Goal: Communication & Community: Answer question/provide support

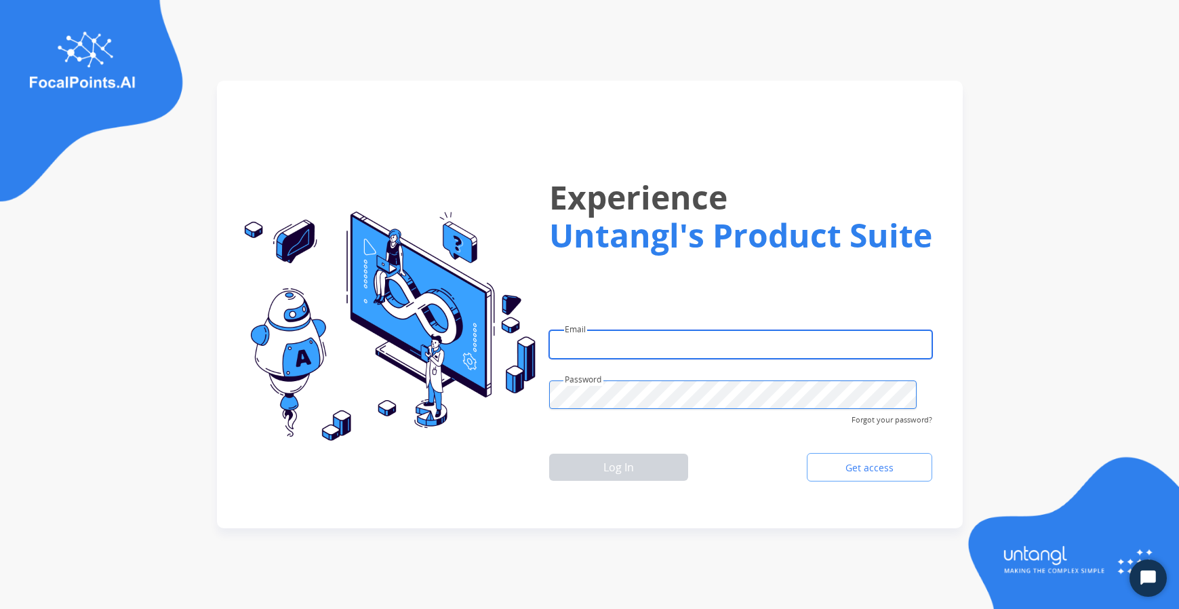
type input "**********"
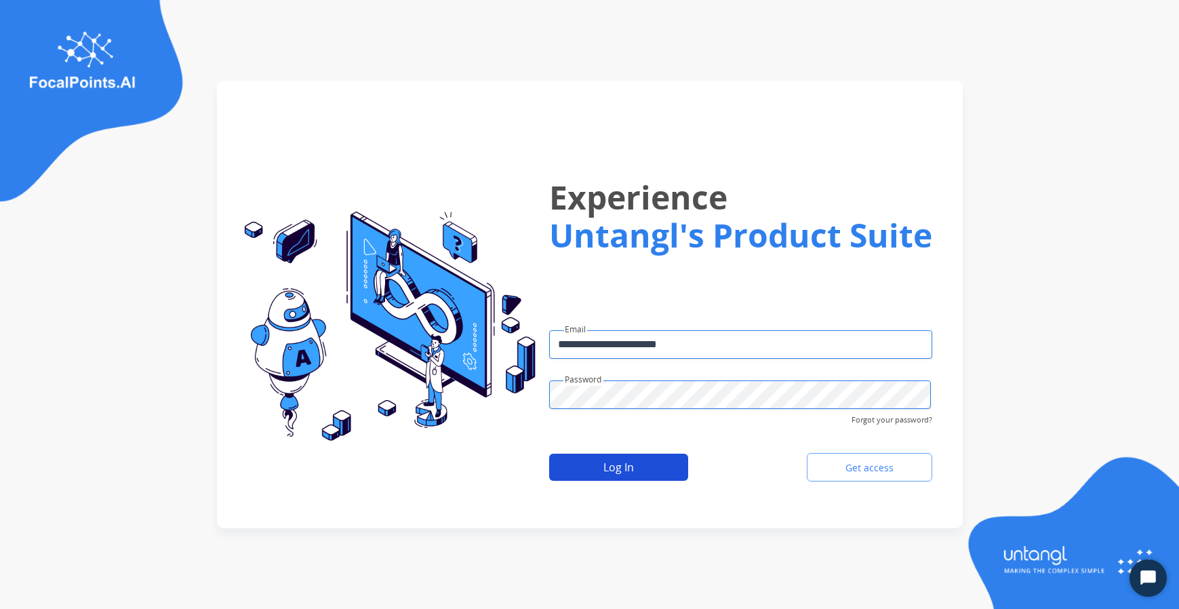
click at [687, 462] on div "Log In Get access" at bounding box center [740, 467] width 383 height 39
click at [618, 463] on button "Log In" at bounding box center [618, 467] width 139 height 27
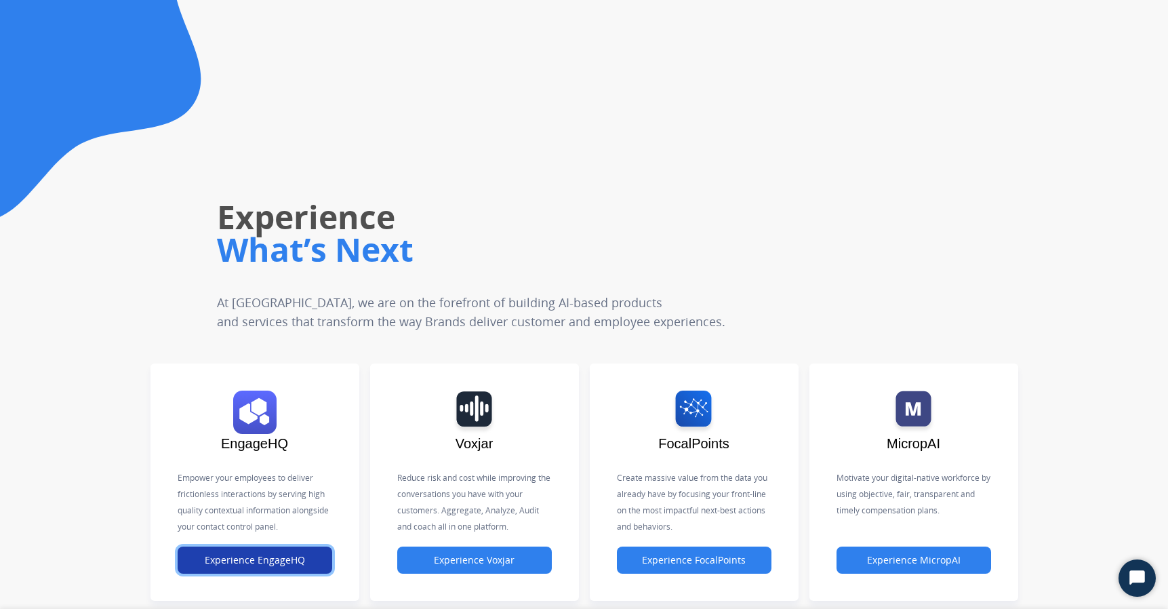
click at [269, 565] on button "Experience EngageHQ" at bounding box center [255, 560] width 155 height 27
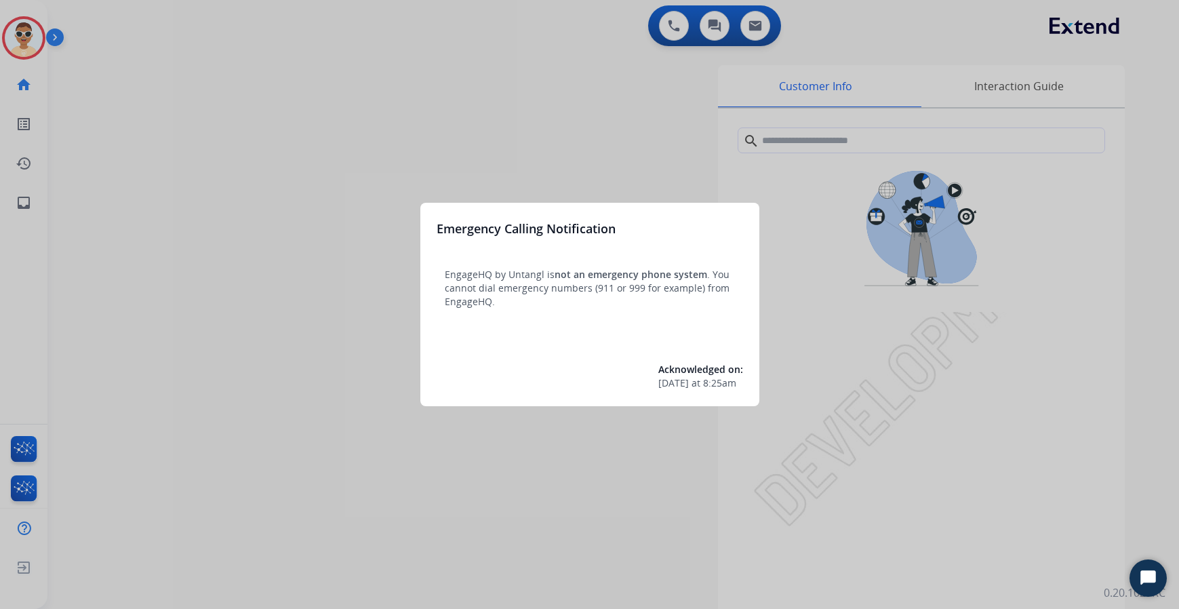
click at [418, 123] on div at bounding box center [589, 304] width 1179 height 609
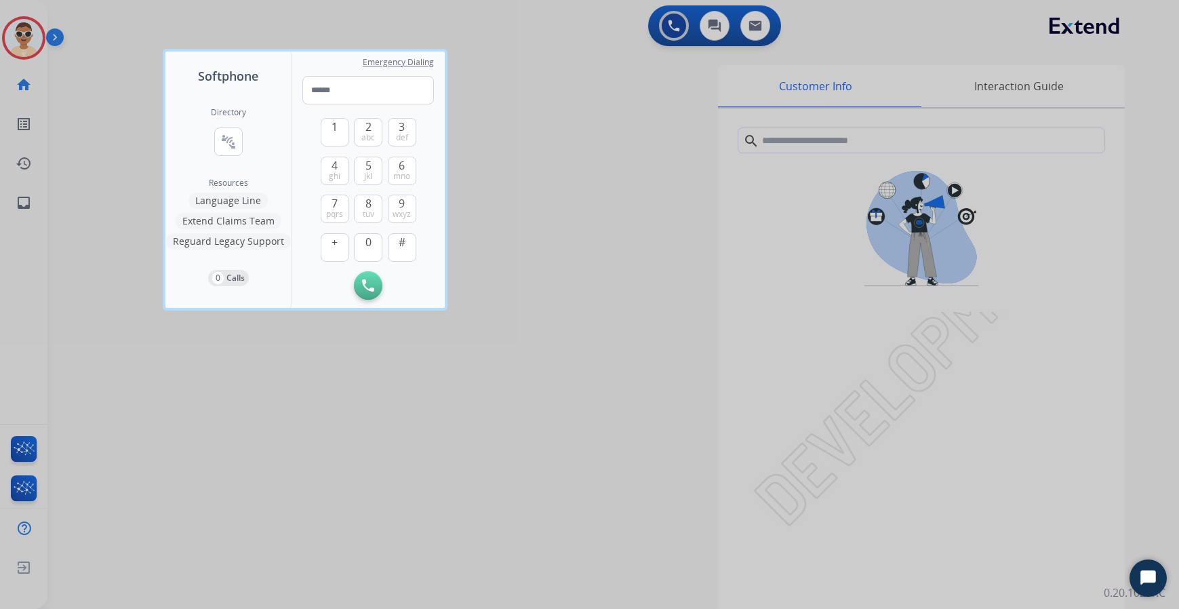
click at [20, 212] on div at bounding box center [589, 304] width 1179 height 609
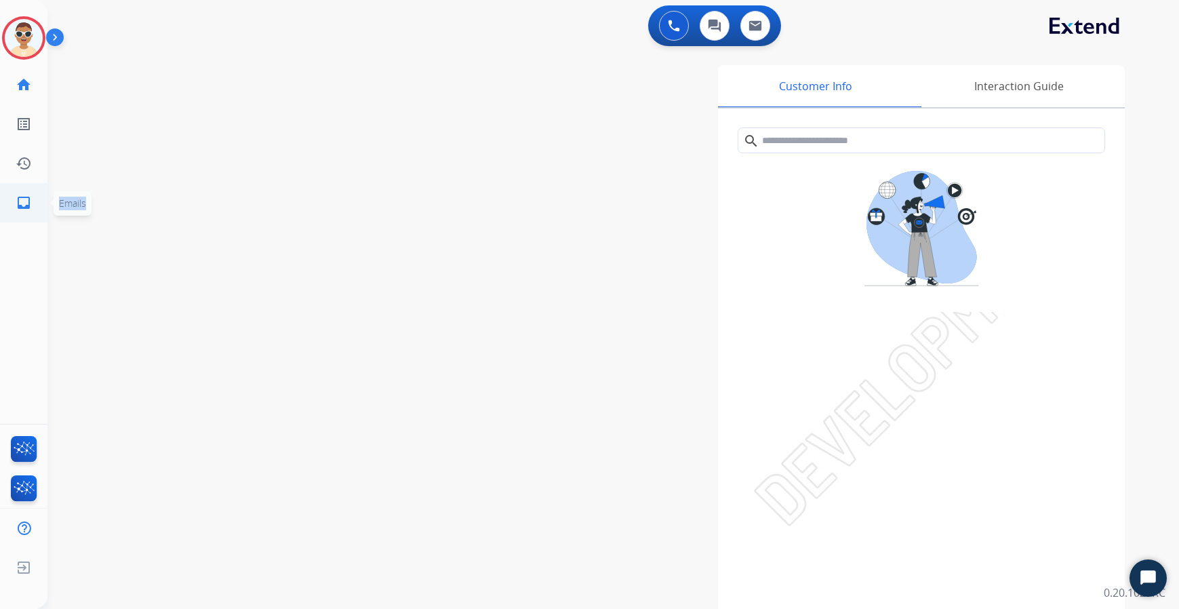
click at [20, 212] on link "inbox Emails" at bounding box center [24, 203] width 38 height 38
select select "**********"
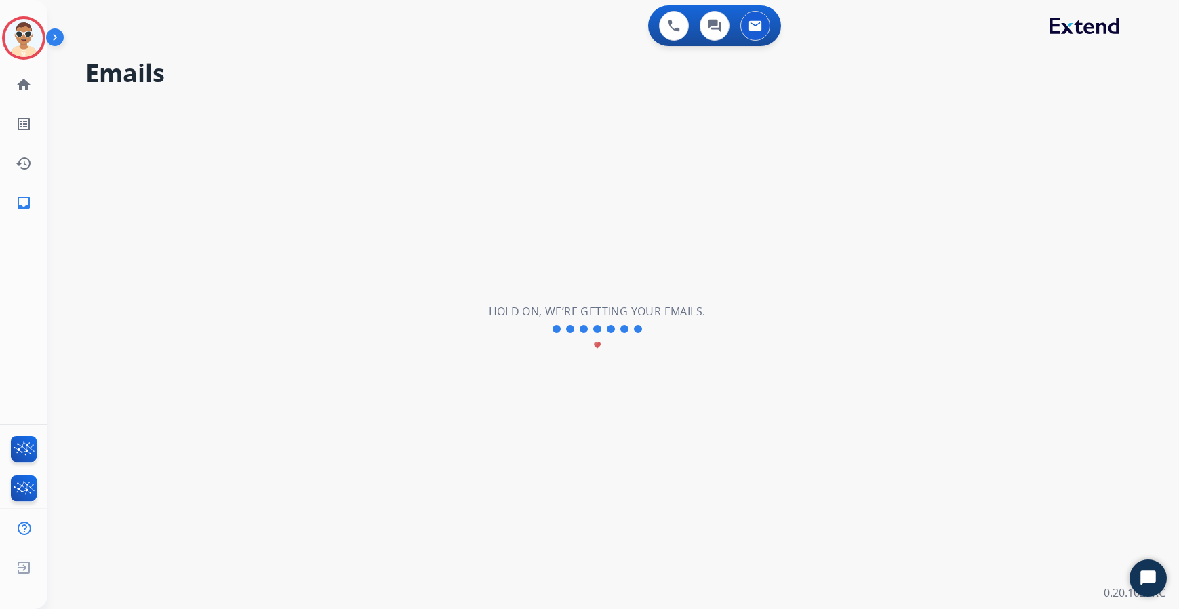
click at [20, 212] on link "inbox Emails" at bounding box center [24, 203] width 38 height 38
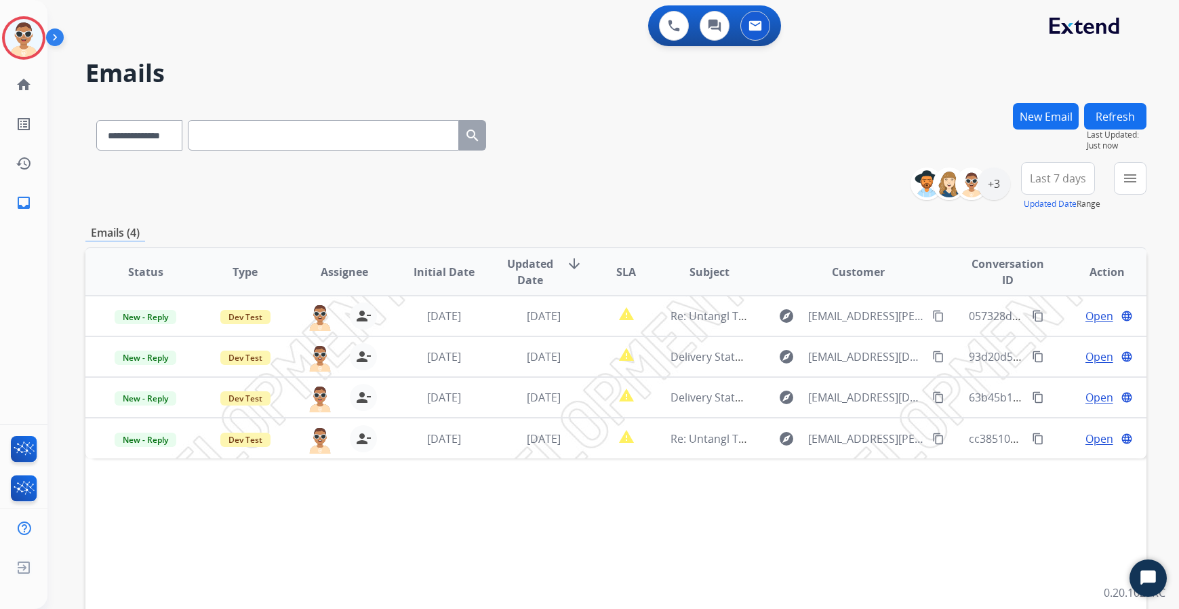
click at [654, 167] on div "**********" at bounding box center [615, 186] width 1061 height 49
click at [1107, 119] on button "Refresh" at bounding box center [1115, 116] width 62 height 26
click at [1108, 116] on button "Refresh" at bounding box center [1115, 116] width 62 height 26
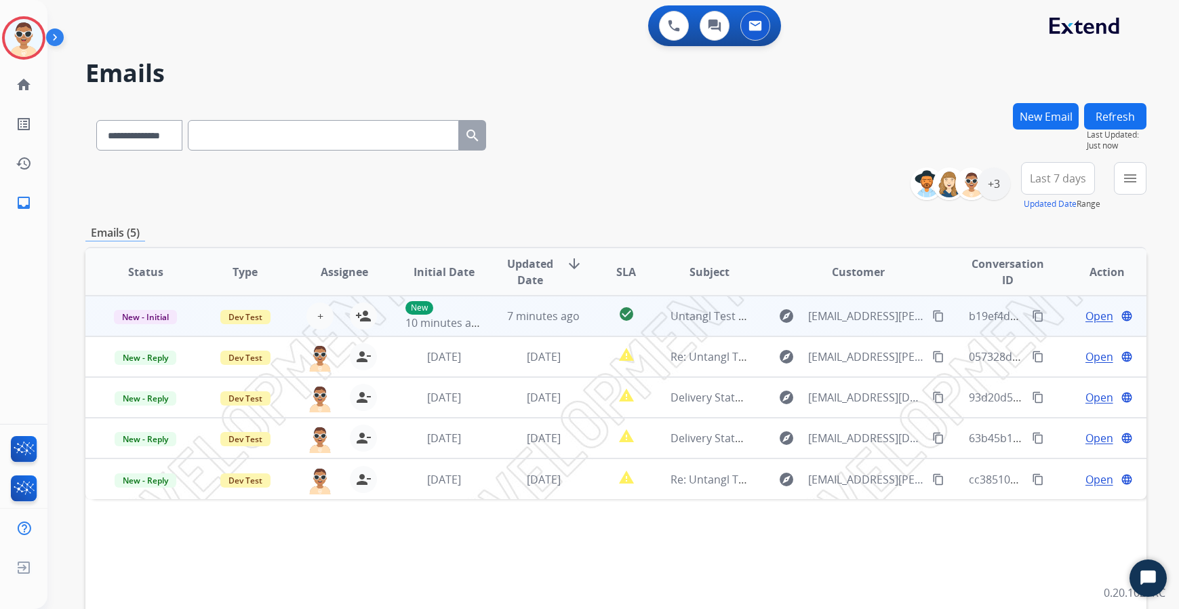
click at [1086, 317] on span "Open" at bounding box center [1100, 316] width 28 height 16
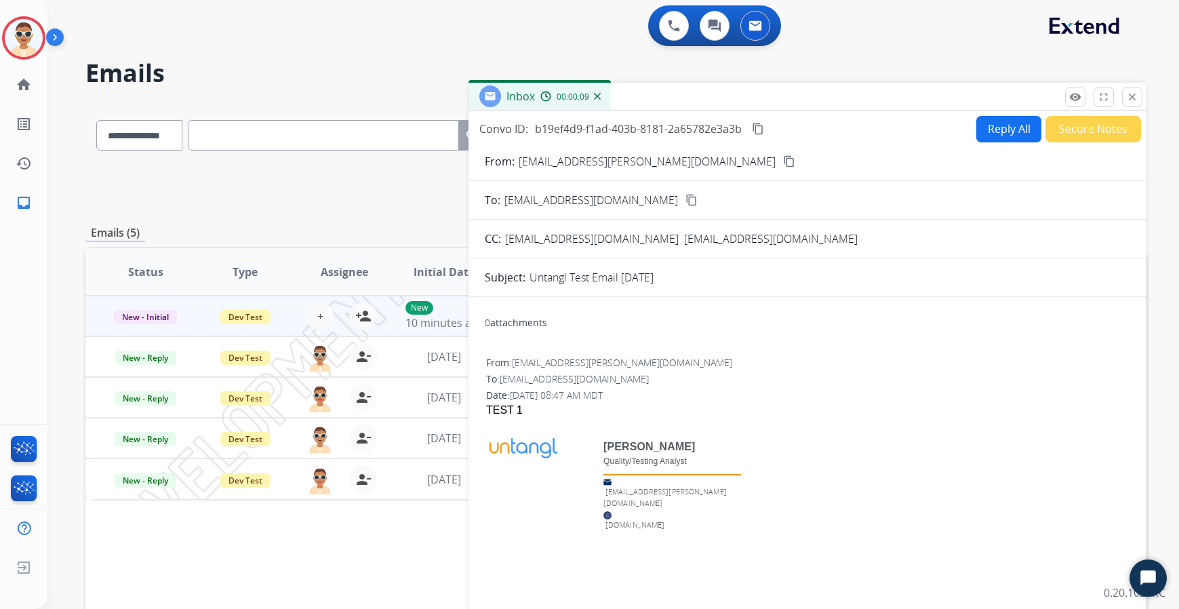
click at [995, 132] on button "Reply All" at bounding box center [1008, 129] width 65 height 26
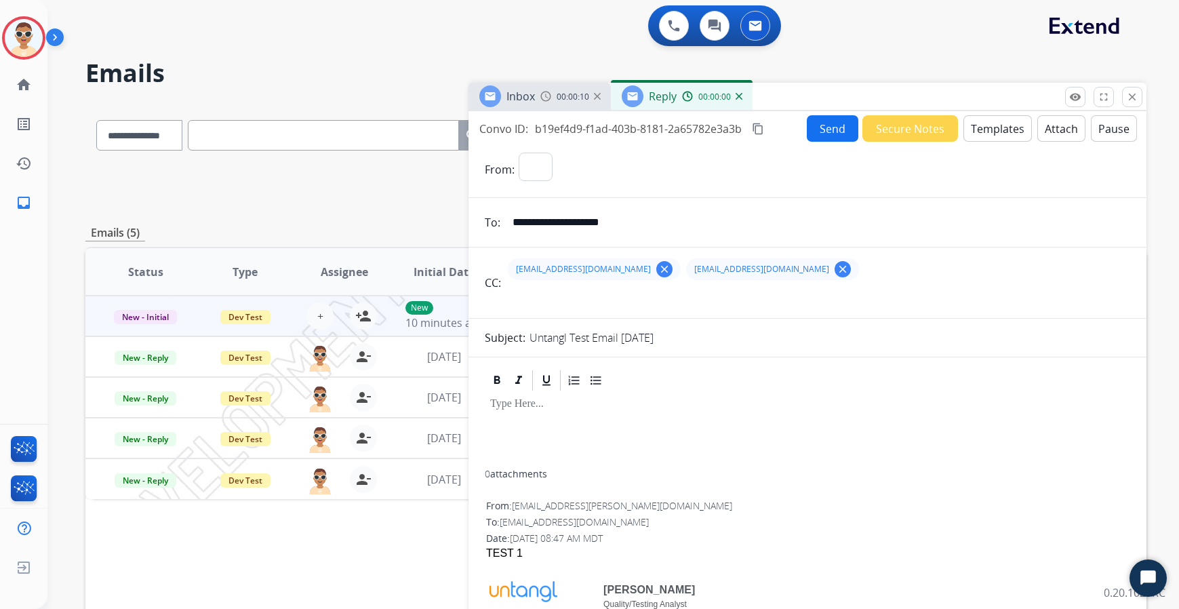
select select "**********"
click at [557, 408] on p at bounding box center [807, 404] width 635 height 12
click at [616, 401] on p "******" at bounding box center [802, 404] width 624 height 12
click at [635, 407] on p "******" at bounding box center [802, 404] width 624 height 12
click at [822, 131] on button "Send" at bounding box center [833, 128] width 52 height 26
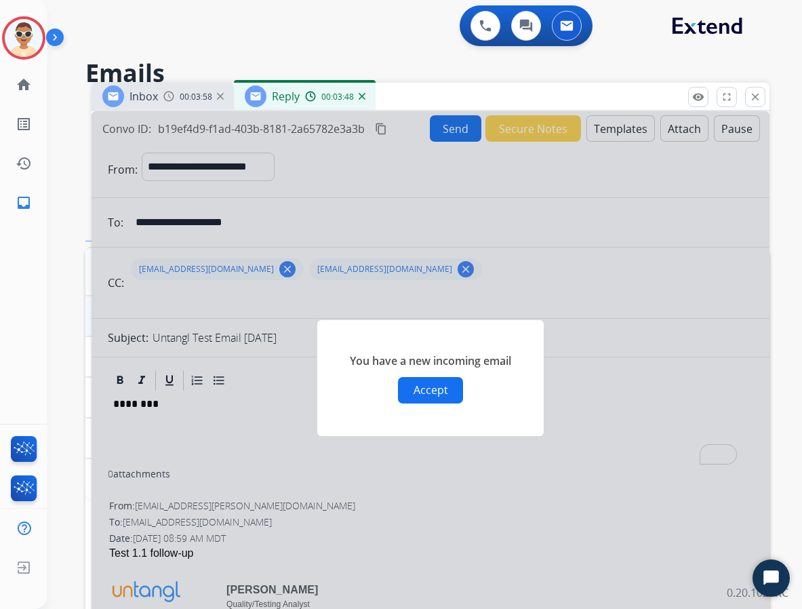
click at [436, 394] on button "Accept" at bounding box center [430, 390] width 65 height 26
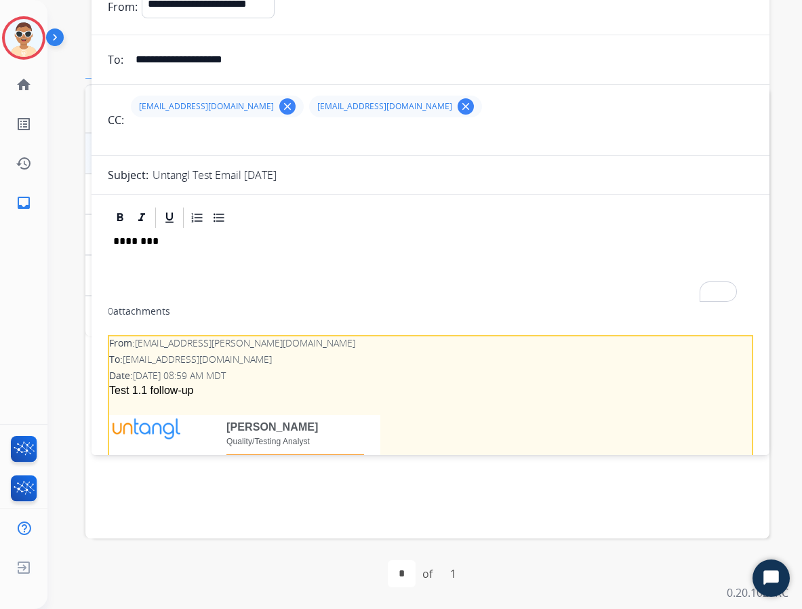
click at [363, 256] on div "********" at bounding box center [431, 268] width 646 height 77
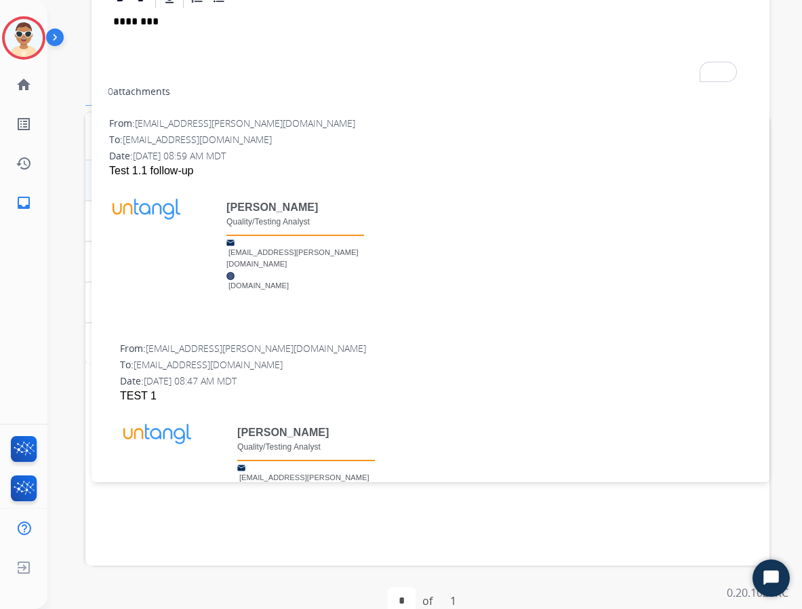
scroll to position [111, 0]
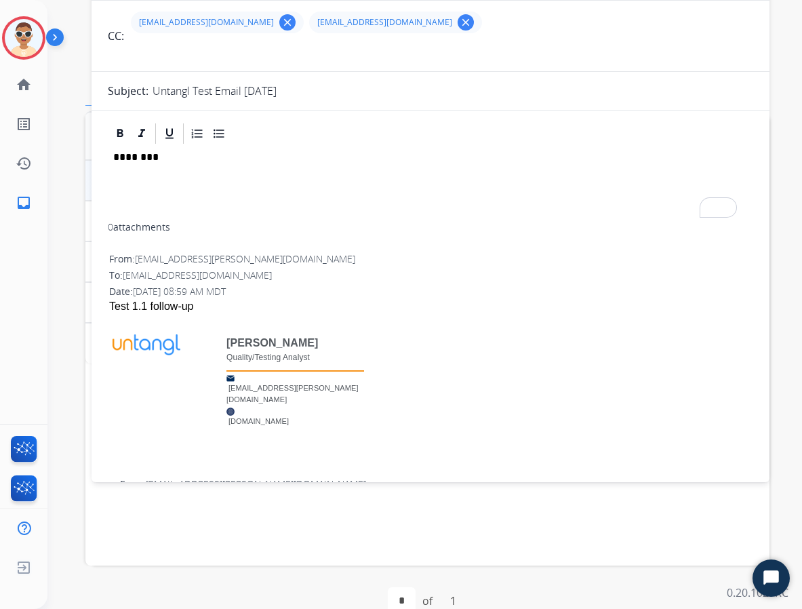
click at [139, 311] on div "Test 1.1 follow-up" at bounding box center [430, 306] width 643 height 16
click at [226, 159] on p "********" at bounding box center [425, 157] width 624 height 12
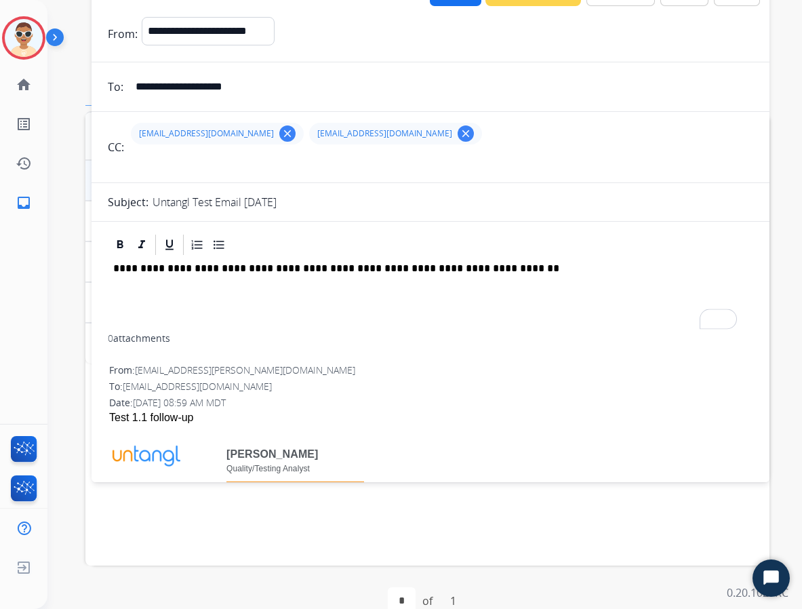
scroll to position [68, 0]
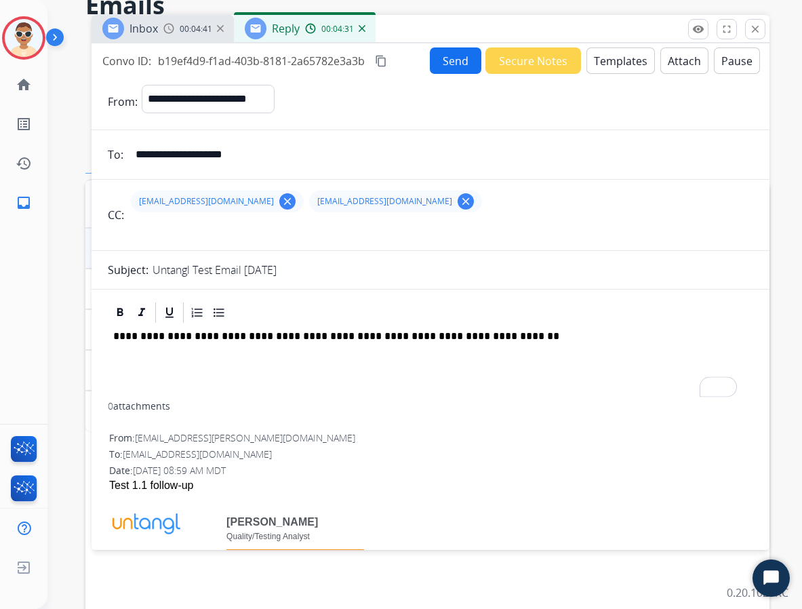
click at [462, 65] on button "Send" at bounding box center [456, 60] width 52 height 26
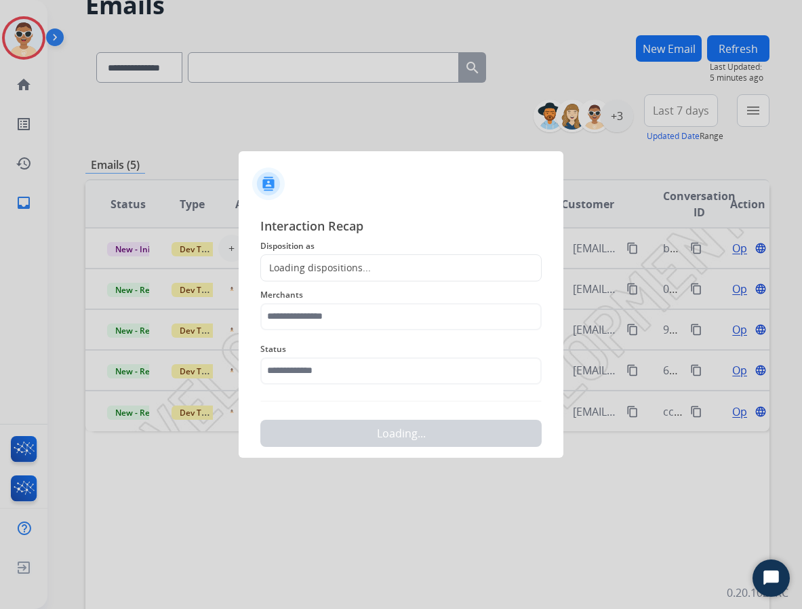
click at [356, 266] on div "Loading dispositions..." at bounding box center [316, 268] width 110 height 14
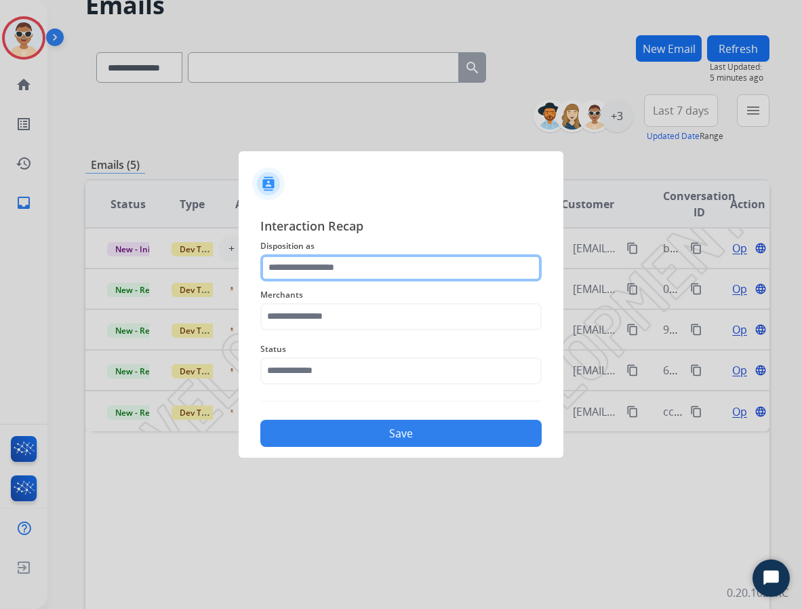
click at [353, 266] on input "text" at bounding box center [400, 267] width 281 height 27
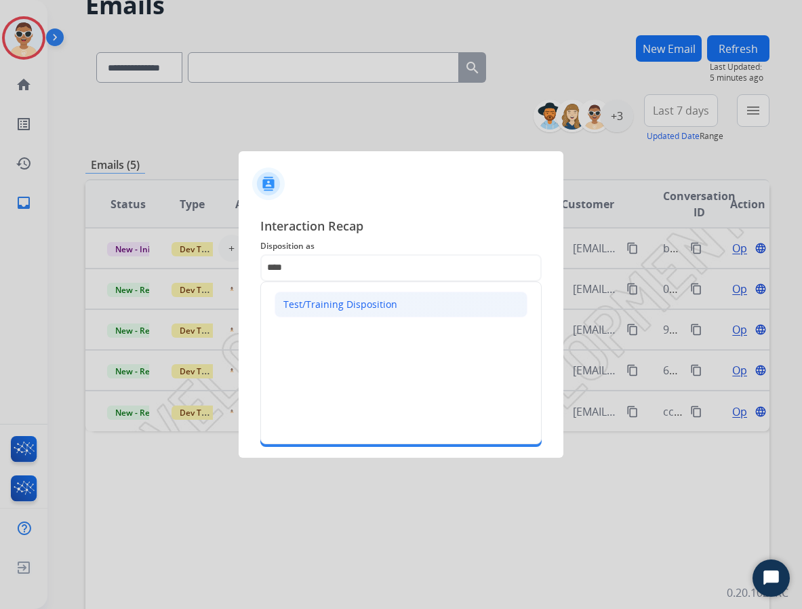
click at [323, 299] on div "Test/Training Disposition" at bounding box center [340, 305] width 114 height 14
type input "**********"
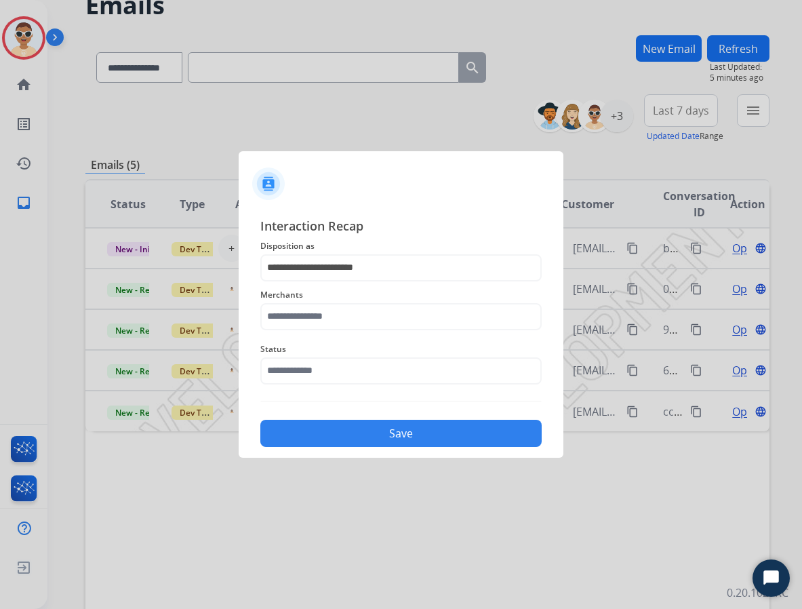
drag, startPoint x: 323, startPoint y: 302, endPoint x: 323, endPoint y: 314, distance: 11.5
click at [323, 307] on div "Merchants" at bounding box center [400, 308] width 281 height 54
click at [321, 320] on input "text" at bounding box center [400, 316] width 281 height 27
type input "*********"
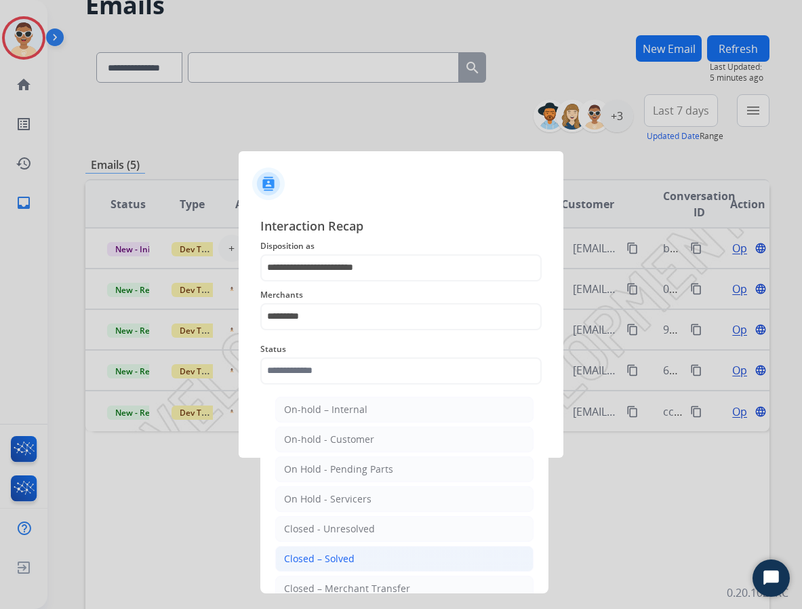
click at [340, 565] on div "Closed – Solved" at bounding box center [319, 559] width 71 height 14
type input "**********"
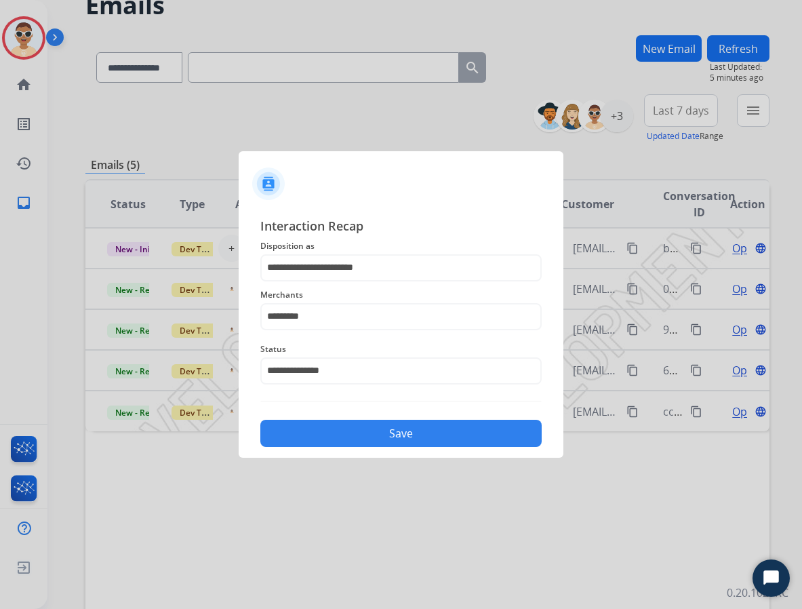
click at [461, 445] on button "Save" at bounding box center [400, 433] width 281 height 27
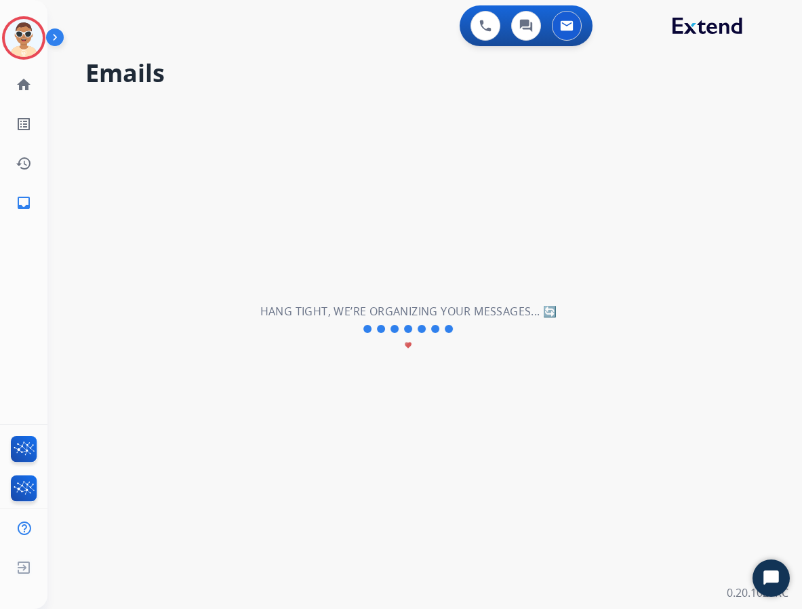
scroll to position [0, 0]
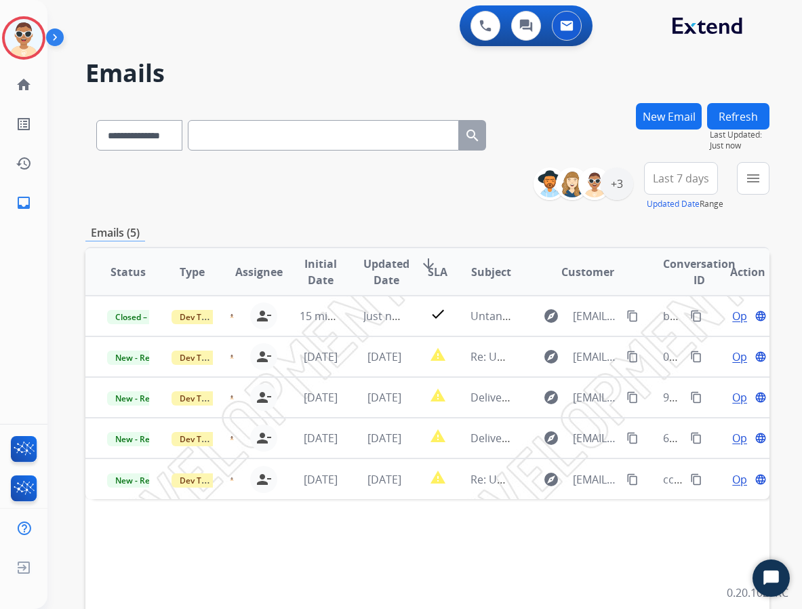
click at [751, 121] on button "Refresh" at bounding box center [738, 116] width 62 height 26
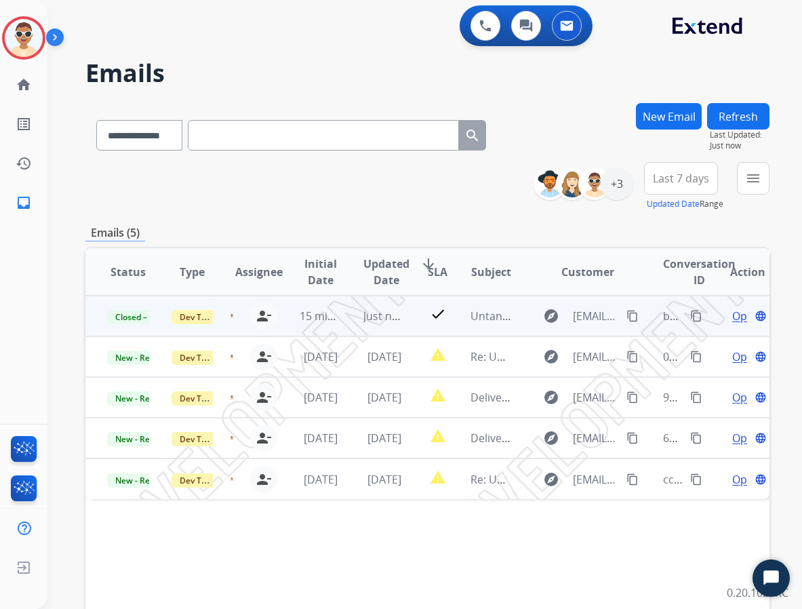
click at [732, 317] on span "Open" at bounding box center [746, 316] width 28 height 16
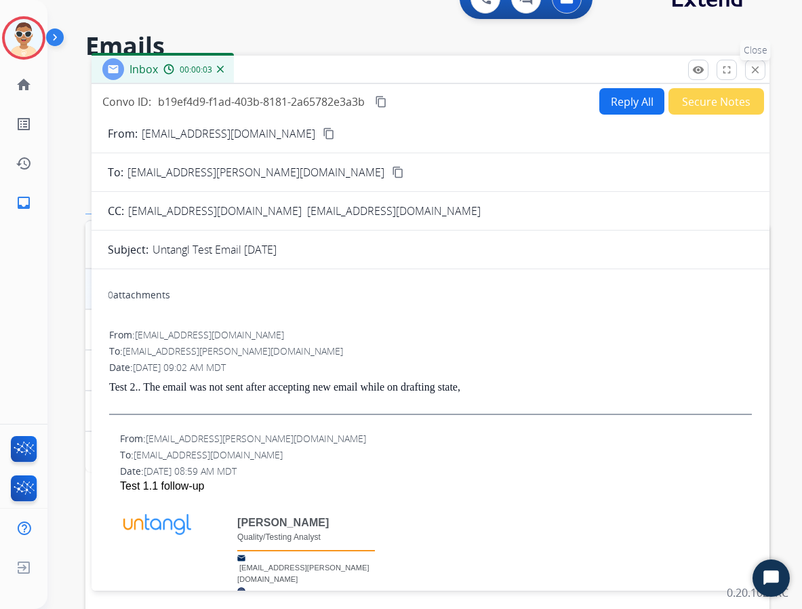
click at [760, 75] on mat-icon "close" at bounding box center [755, 70] width 12 height 12
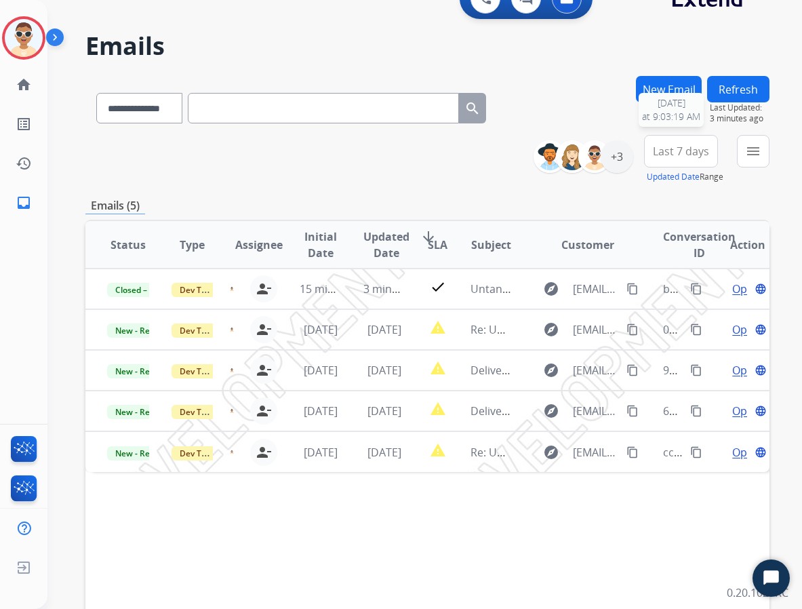
click at [753, 105] on span "Last Updated:" at bounding box center [740, 107] width 60 height 11
click at [751, 94] on button "Refresh" at bounding box center [738, 89] width 62 height 26
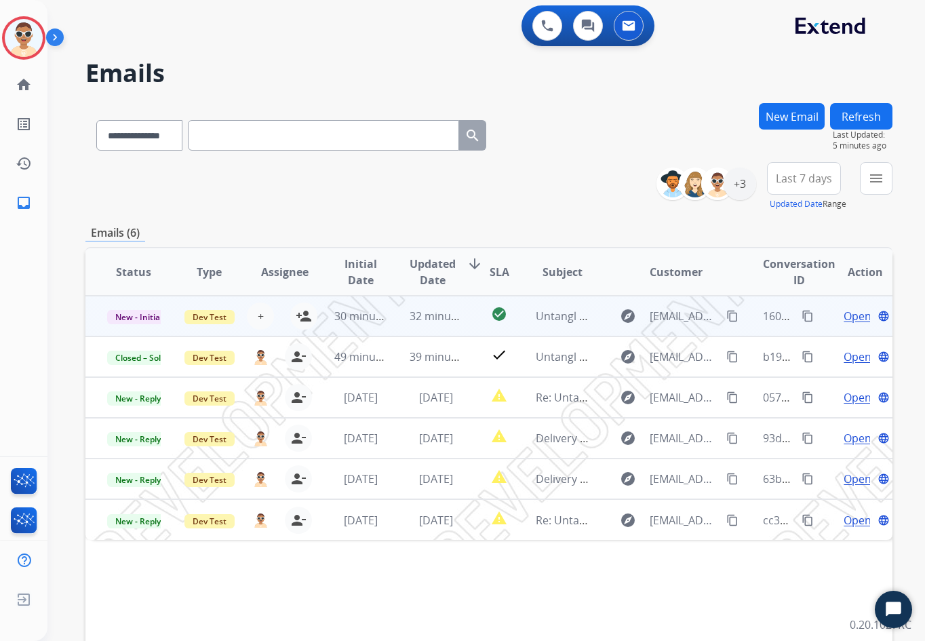
click at [847, 319] on span "Open" at bounding box center [857, 316] width 28 height 16
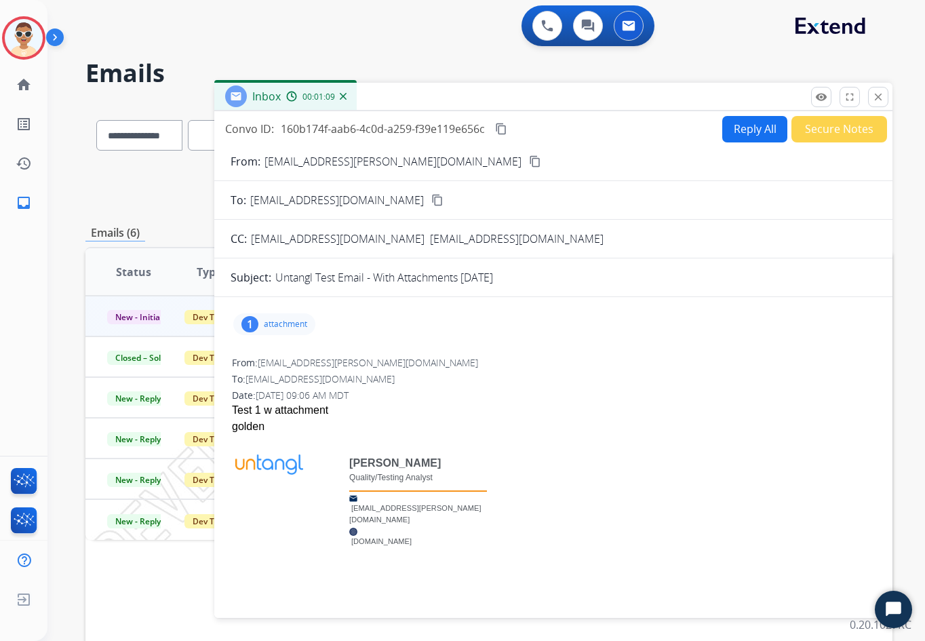
click at [726, 133] on button "Reply All" at bounding box center [754, 129] width 65 height 26
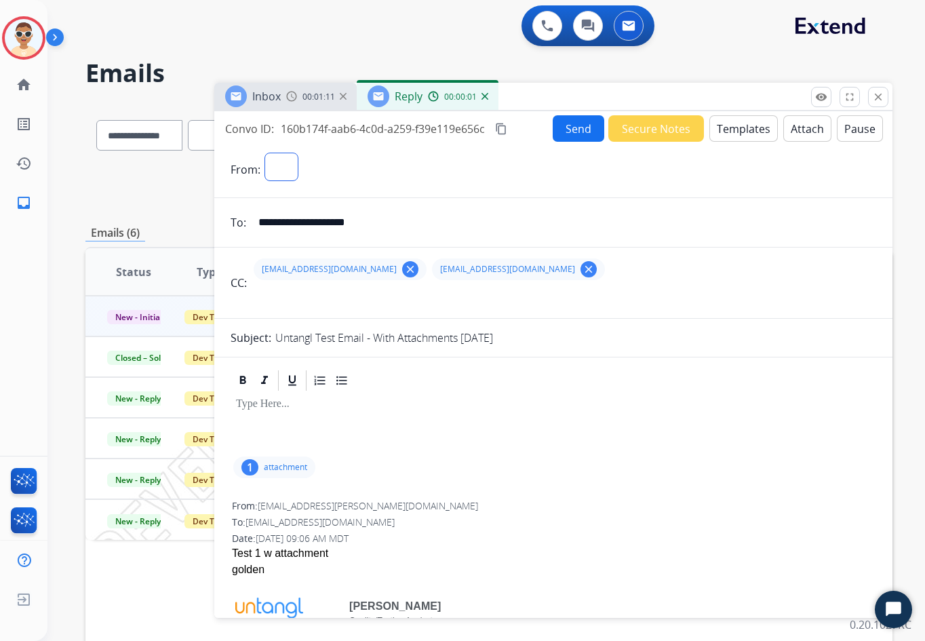
click at [291, 174] on select at bounding box center [281, 167] width 34 height 28
select select "**********"
click at [264, 153] on select "**********" at bounding box center [330, 167] width 133 height 28
click at [338, 414] on div at bounding box center [554, 423] width 646 height 61
click at [786, 125] on button "Attach" at bounding box center [807, 128] width 48 height 26
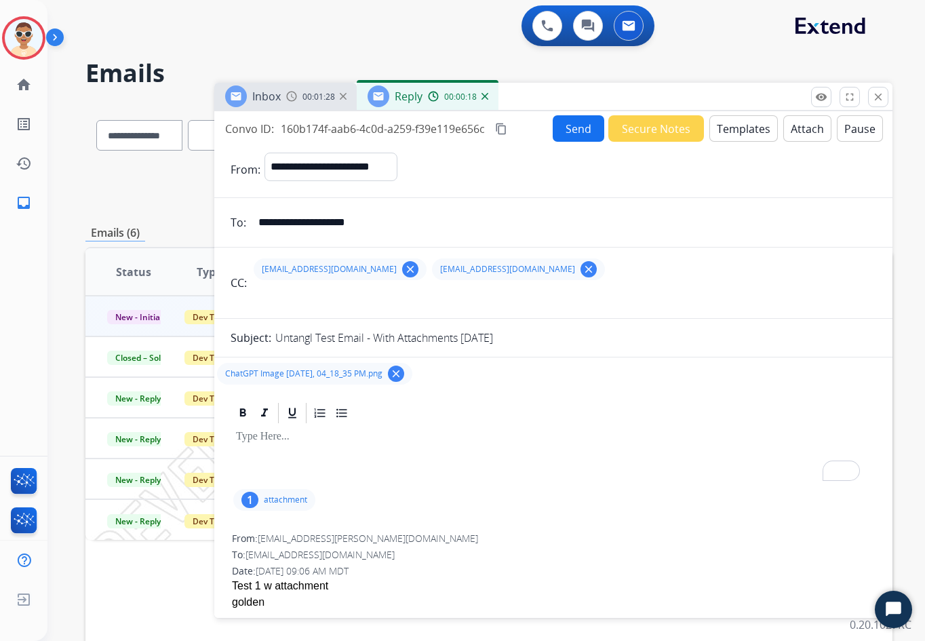
click at [349, 377] on span "ChatGPT Image Jun 18, 2025, 04_18_35 PM.png" at bounding box center [303, 373] width 157 height 11
click at [349, 380] on div "ChatGPT Image Jun 18, 2025, 04_18_35 PM.png clear" at bounding box center [314, 374] width 195 height 22
click at [309, 448] on div "To enrich screen reader interactions, please activate Accessibility in Grammarl…" at bounding box center [554, 455] width 646 height 61
click at [315, 432] on p "To enrich screen reader interactions, please activate Accessibility in Grammarl…" at bounding box center [553, 437] width 635 height 12
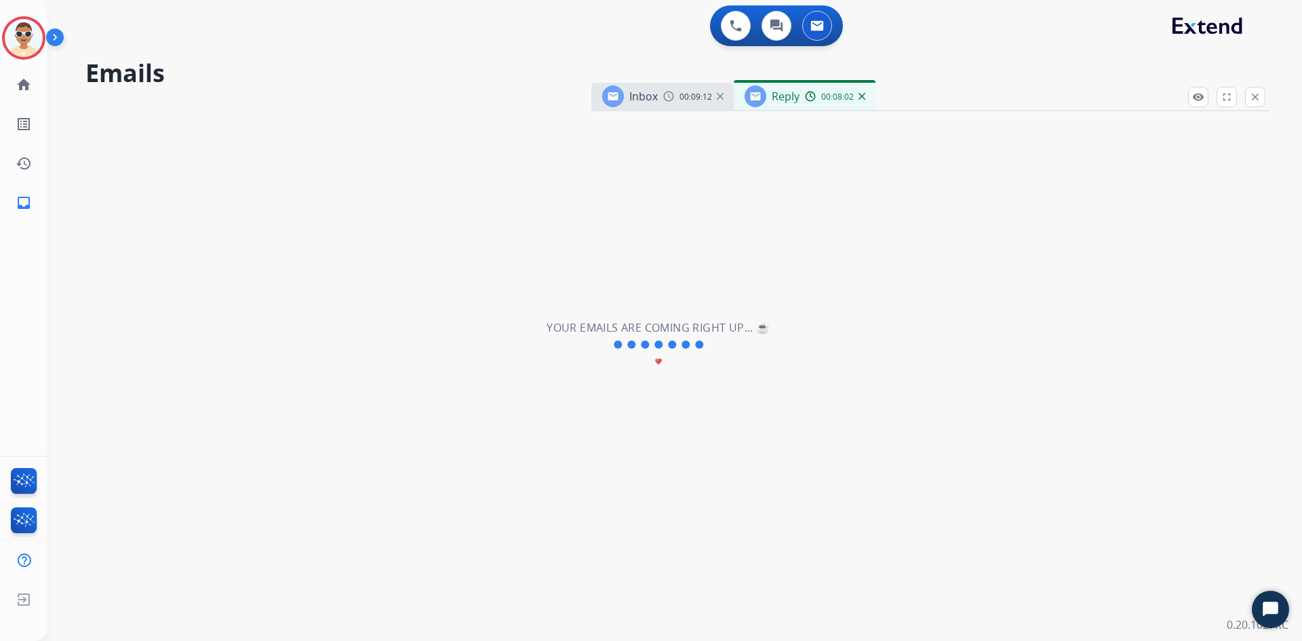
click at [799, 357] on div "**********" at bounding box center [658, 345] width 1222 height 592
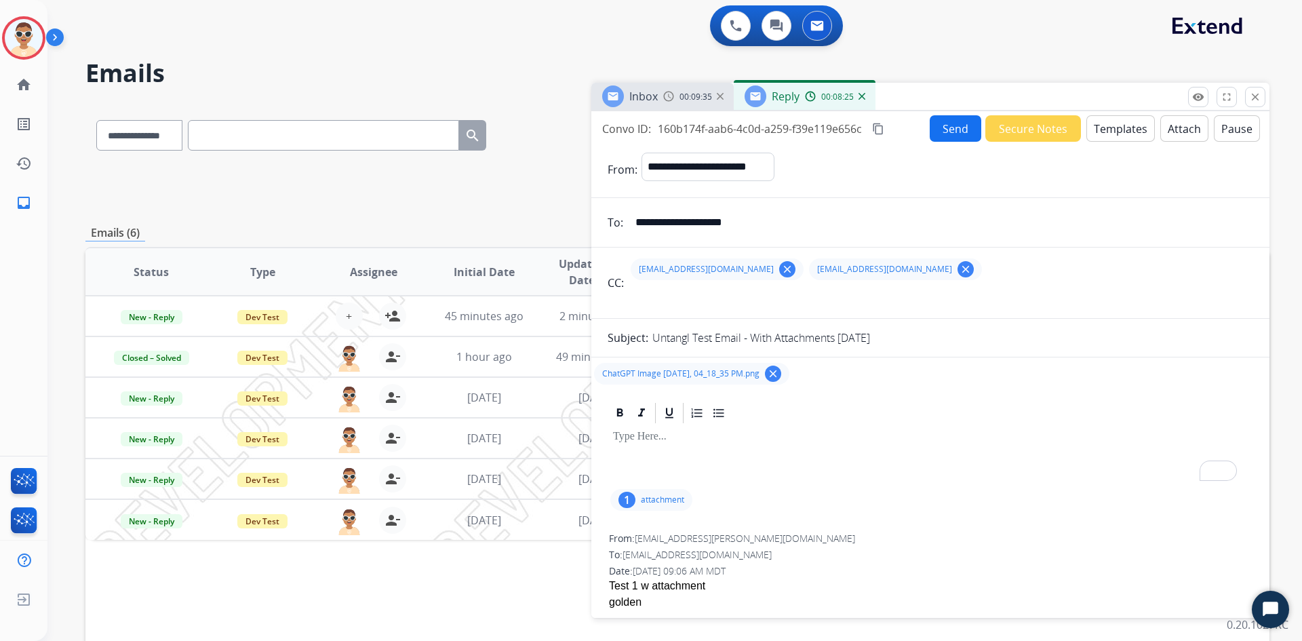
click at [685, 448] on div "To enrich screen reader interactions, please activate Accessibility in Grammarl…" at bounding box center [931, 455] width 646 height 61
click at [950, 128] on button "Send" at bounding box center [956, 128] width 52 height 26
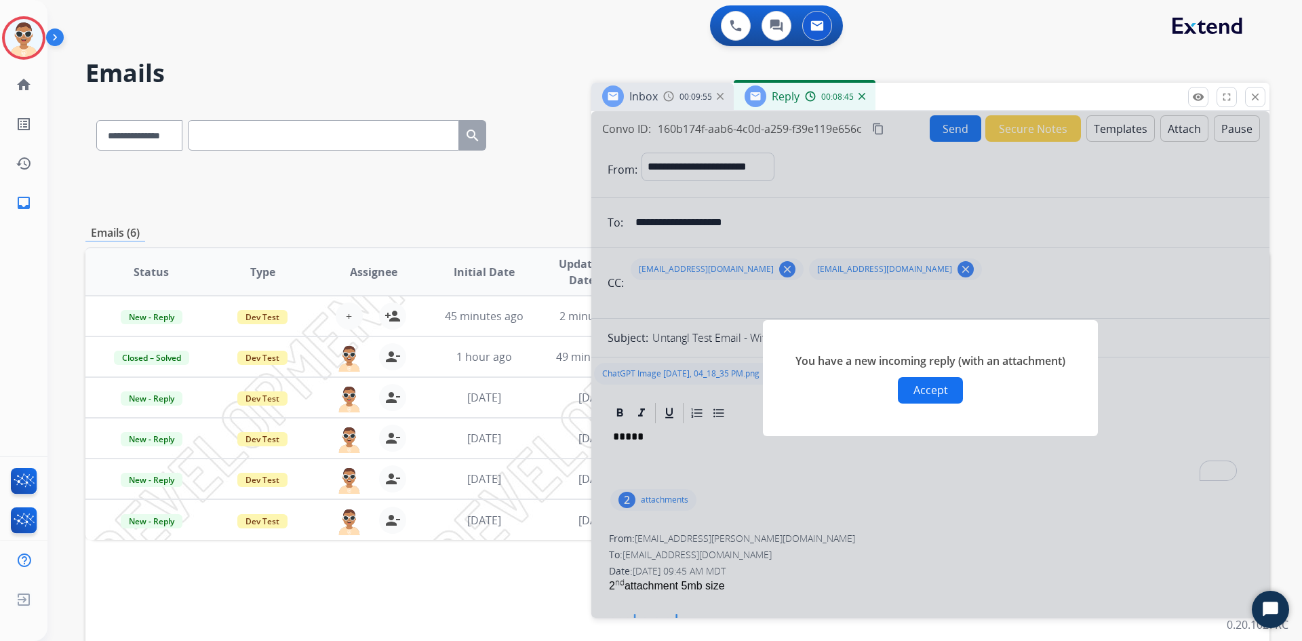
click at [840, 365] on span "You have a new incoming reply (with an attachment)" at bounding box center [930, 361] width 270 height 16
drag, startPoint x: 840, startPoint y: 365, endPoint x: 847, endPoint y: 357, distance: 10.6
click at [844, 362] on span "You have a new incoming reply (with an attachment)" at bounding box center [930, 361] width 270 height 16
click at [839, 383] on div "You have a new incoming reply (with an attachment) Accept" at bounding box center [930, 378] width 335 height 116
click at [818, 360] on span "You have a new incoming reply (with an attachment)" at bounding box center [930, 361] width 270 height 16
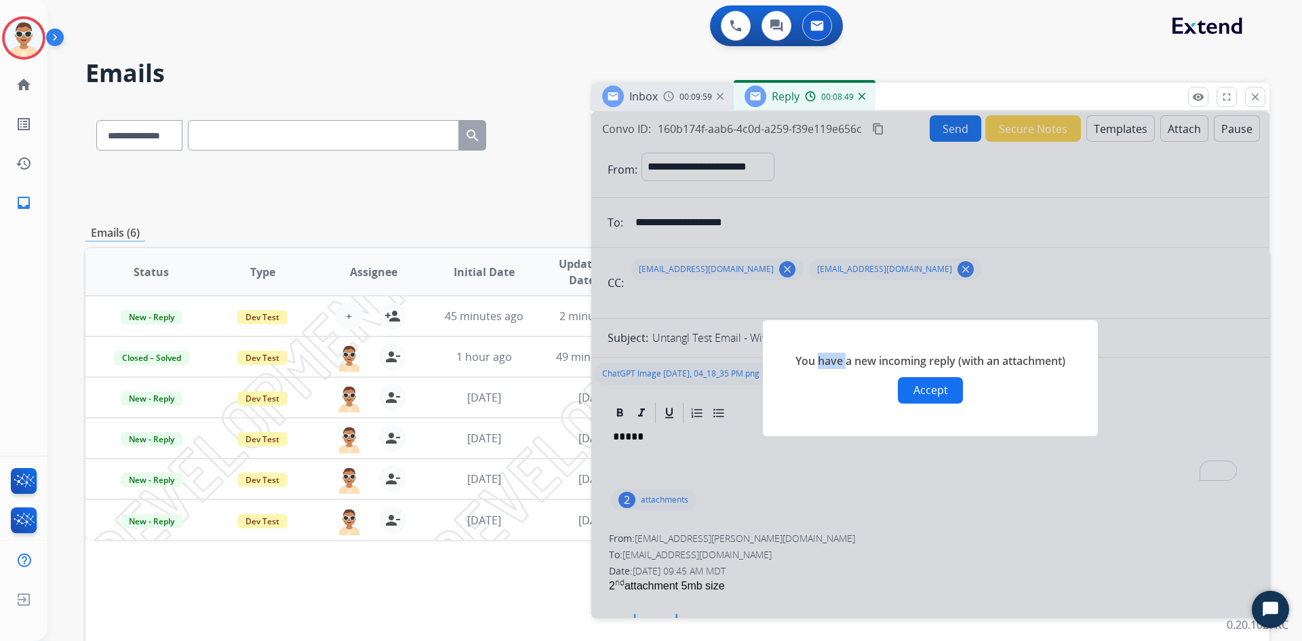
click at [818, 360] on span "You have a new incoming reply (with an attachment)" at bounding box center [930, 361] width 270 height 16
click at [989, 361] on span "You have a new incoming reply (with an attachment)" at bounding box center [930, 361] width 270 height 16
click at [916, 389] on button "Accept" at bounding box center [930, 390] width 65 height 26
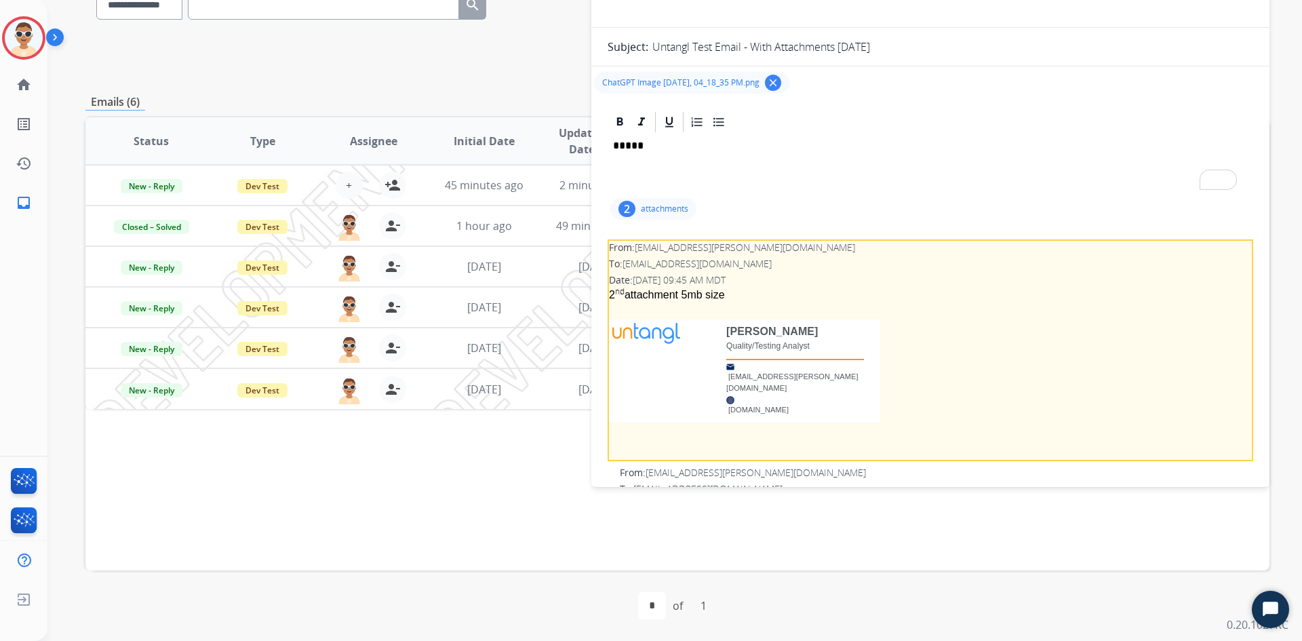
scroll to position [92, 0]
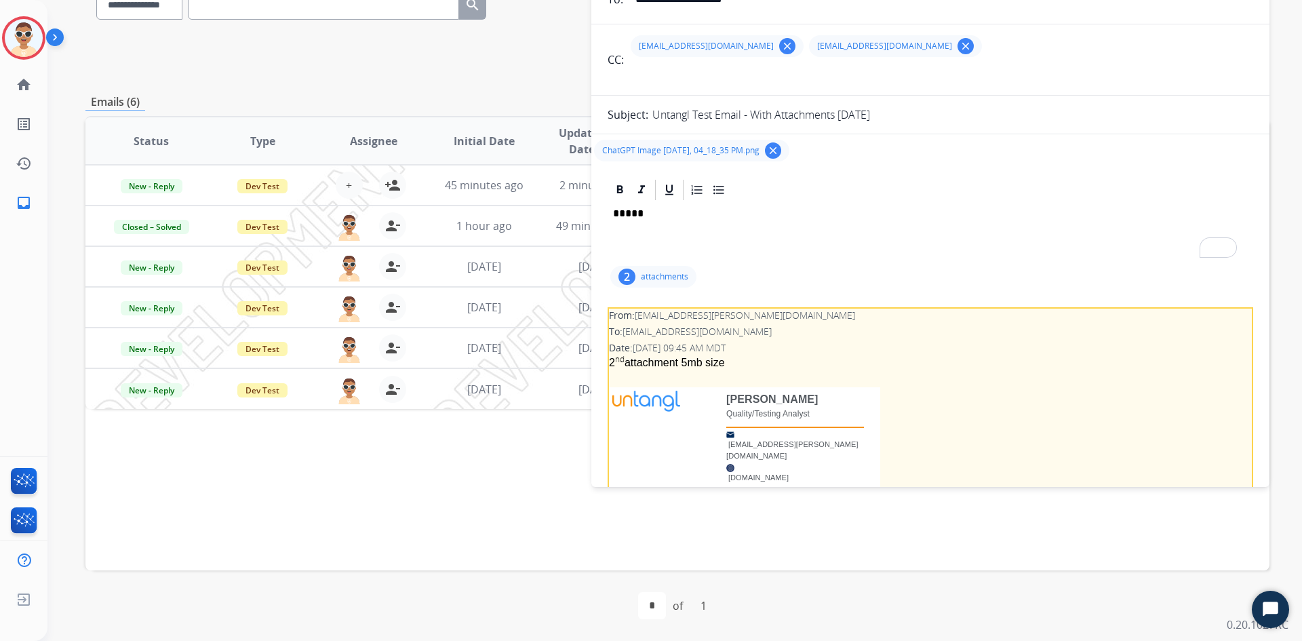
click at [666, 273] on p "attachments" at bounding box center [664, 276] width 47 height 11
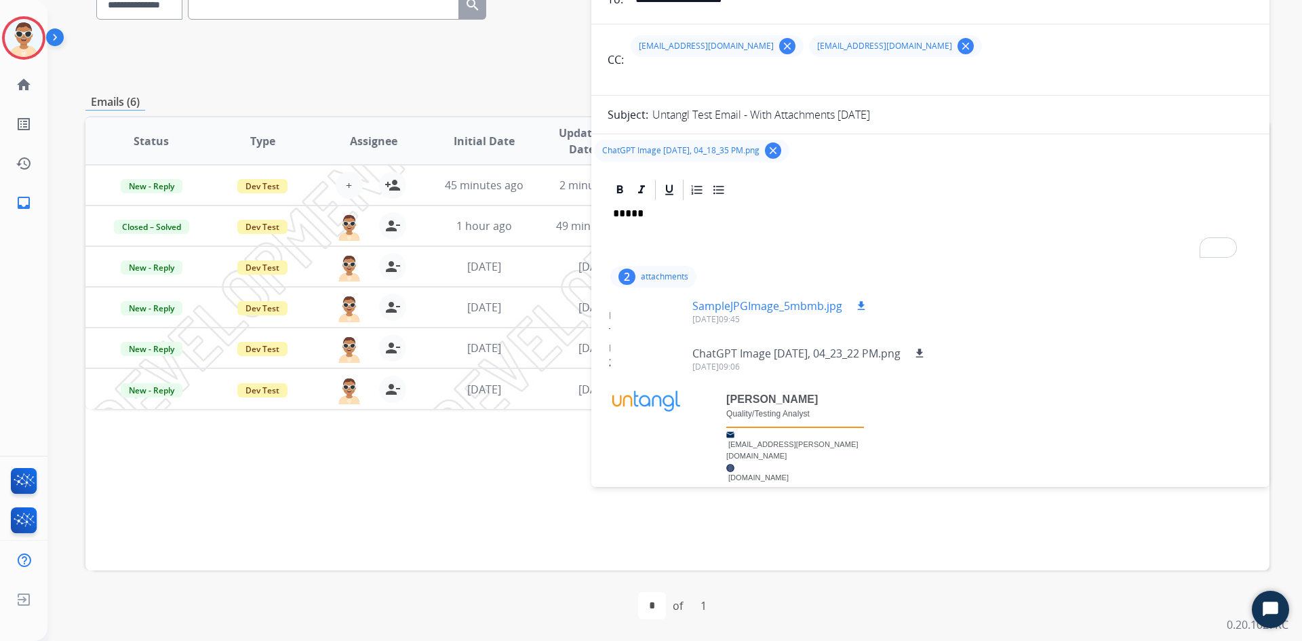
click at [734, 306] on p "SampleJPGImage_5mbmb.jpg" at bounding box center [767, 306] width 150 height 16
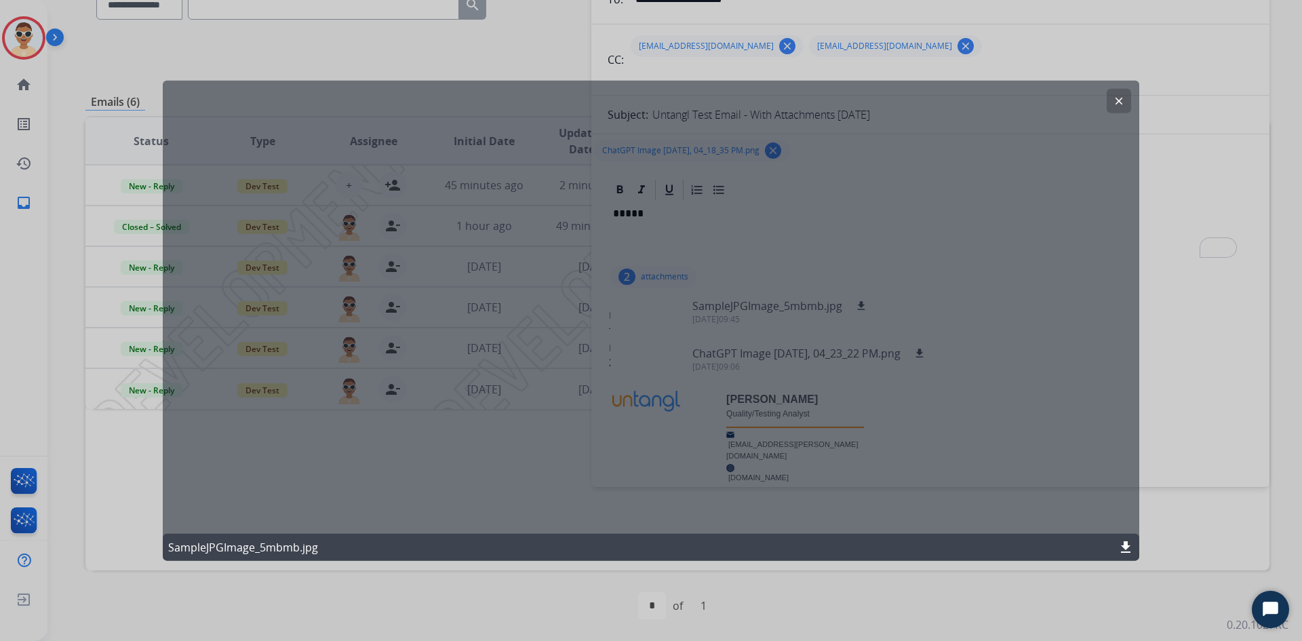
click at [1119, 103] on mat-icon "clear" at bounding box center [1119, 100] width 12 height 12
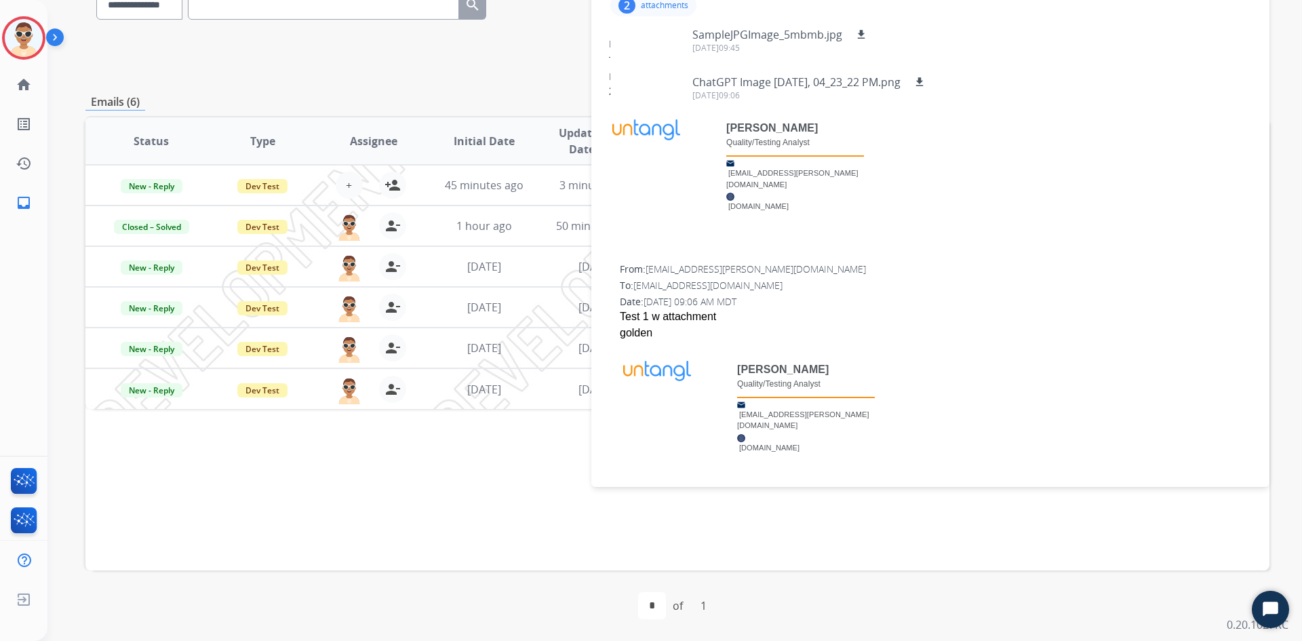
click at [932, 262] on div "From: la.rivera@untangl.net" at bounding box center [936, 269] width 632 height 14
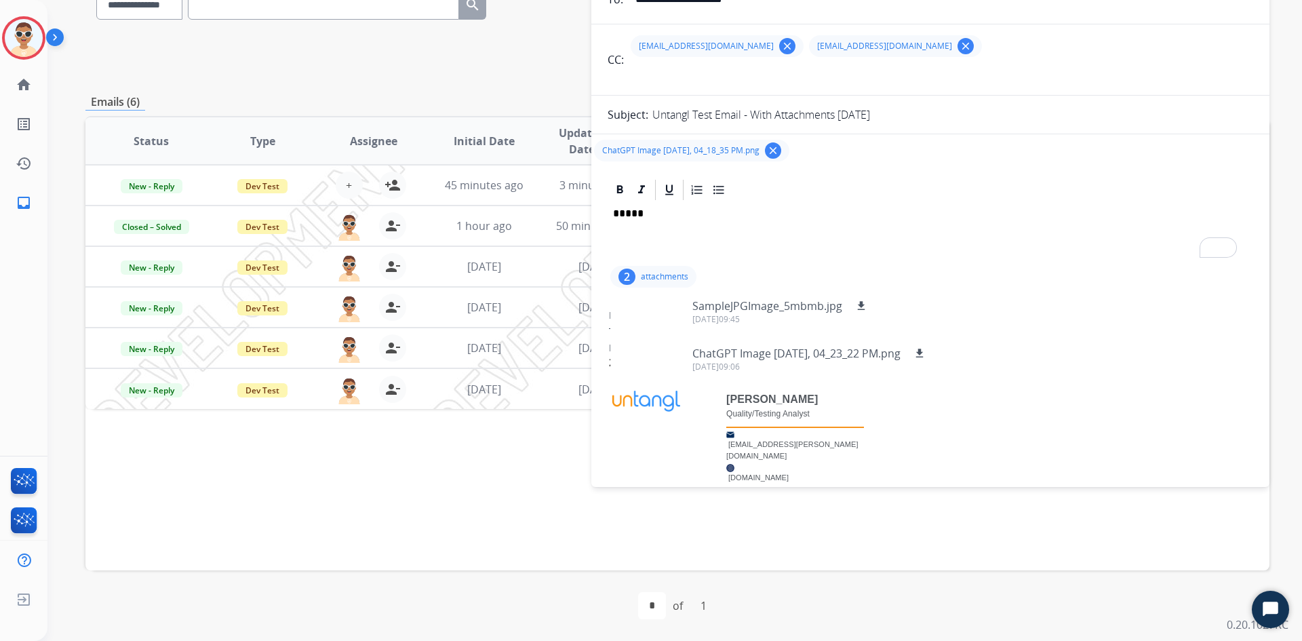
click at [658, 277] on p "attachments" at bounding box center [664, 276] width 47 height 11
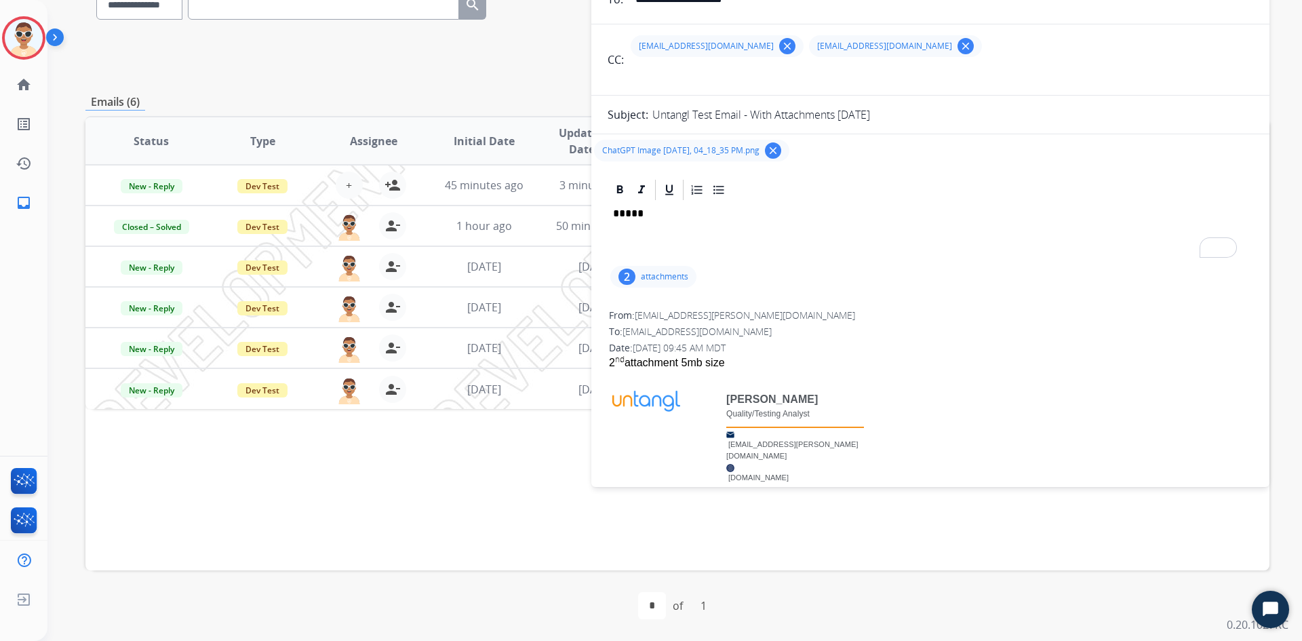
click at [740, 237] on div "*****" at bounding box center [931, 232] width 646 height 61
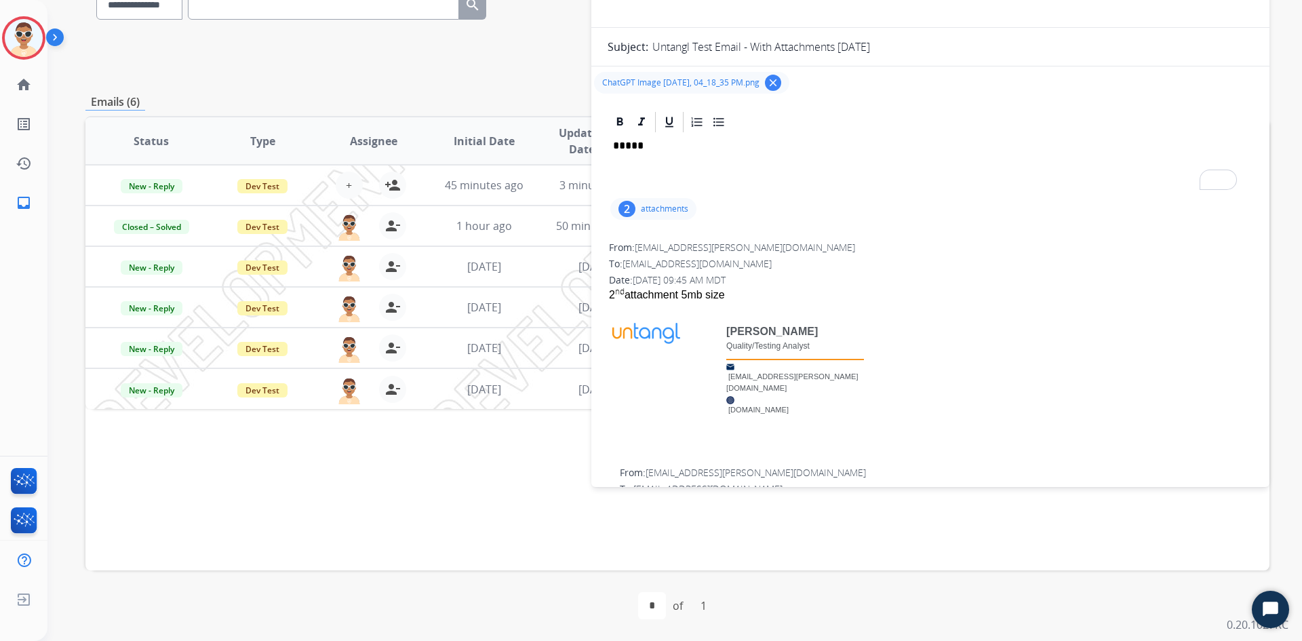
scroll to position [24, 0]
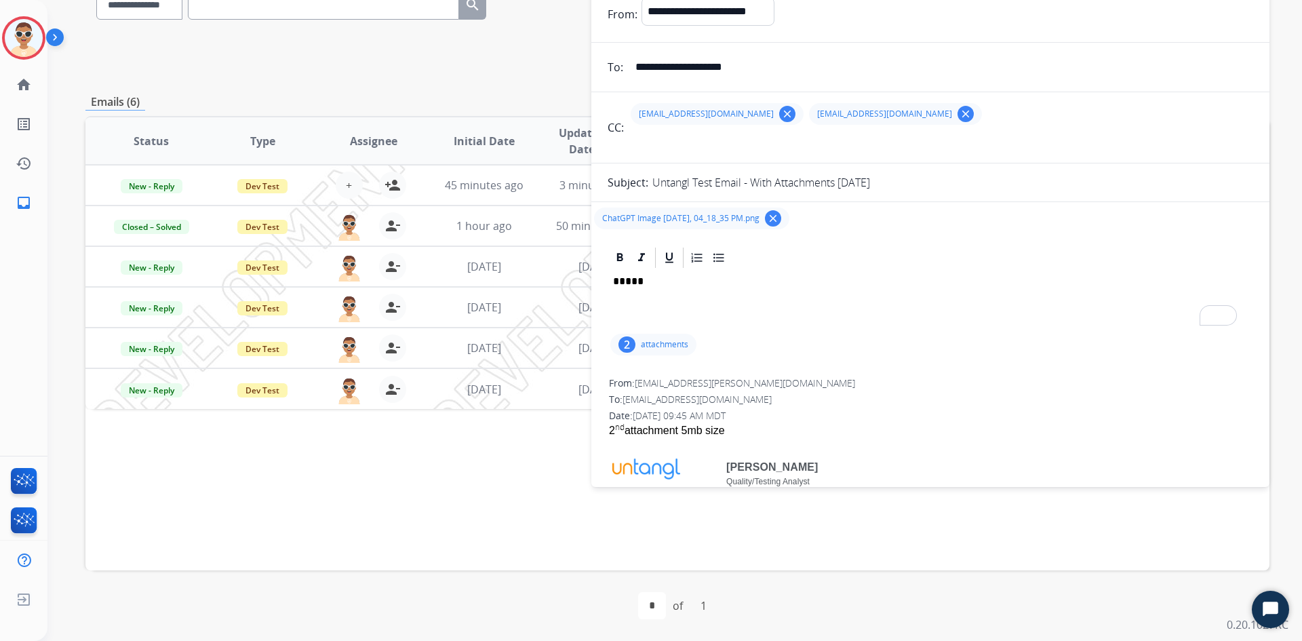
click at [670, 346] on p "attachments" at bounding box center [664, 344] width 47 height 11
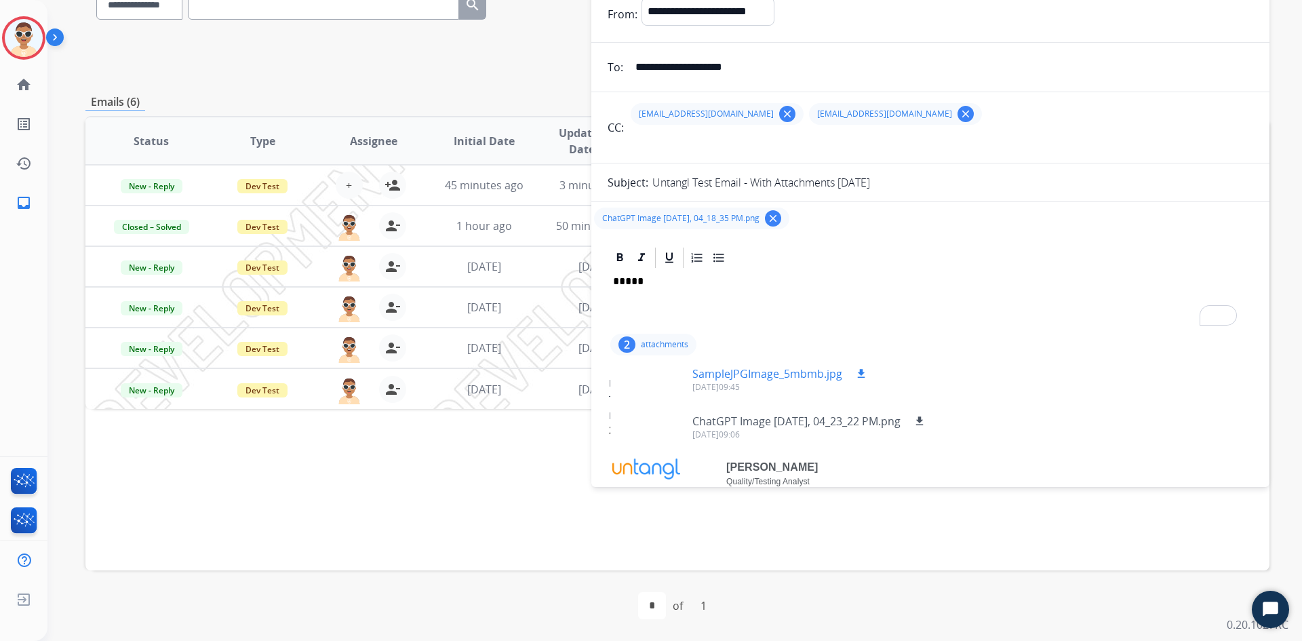
click at [655, 378] on div at bounding box center [655, 378] width 68 height 47
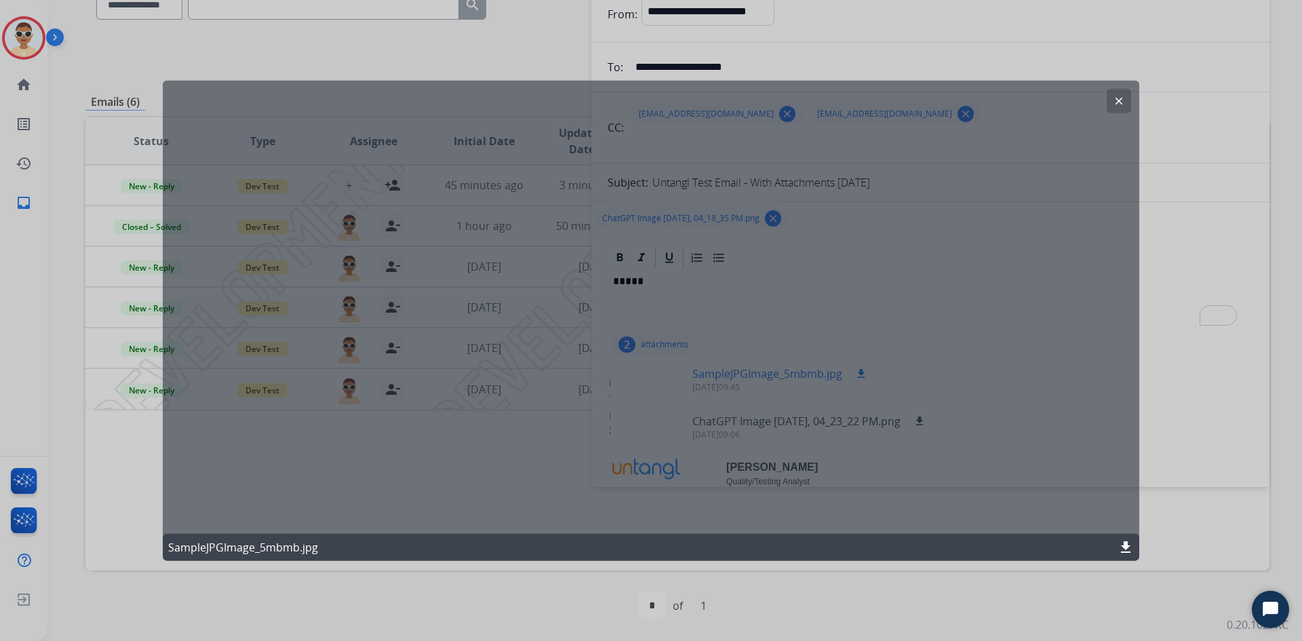
click at [655, 378] on div "clear SampleJPGImage_5mbmb.jpg download" at bounding box center [651, 320] width 976 height 481
click at [1118, 104] on mat-icon "clear" at bounding box center [1119, 100] width 12 height 12
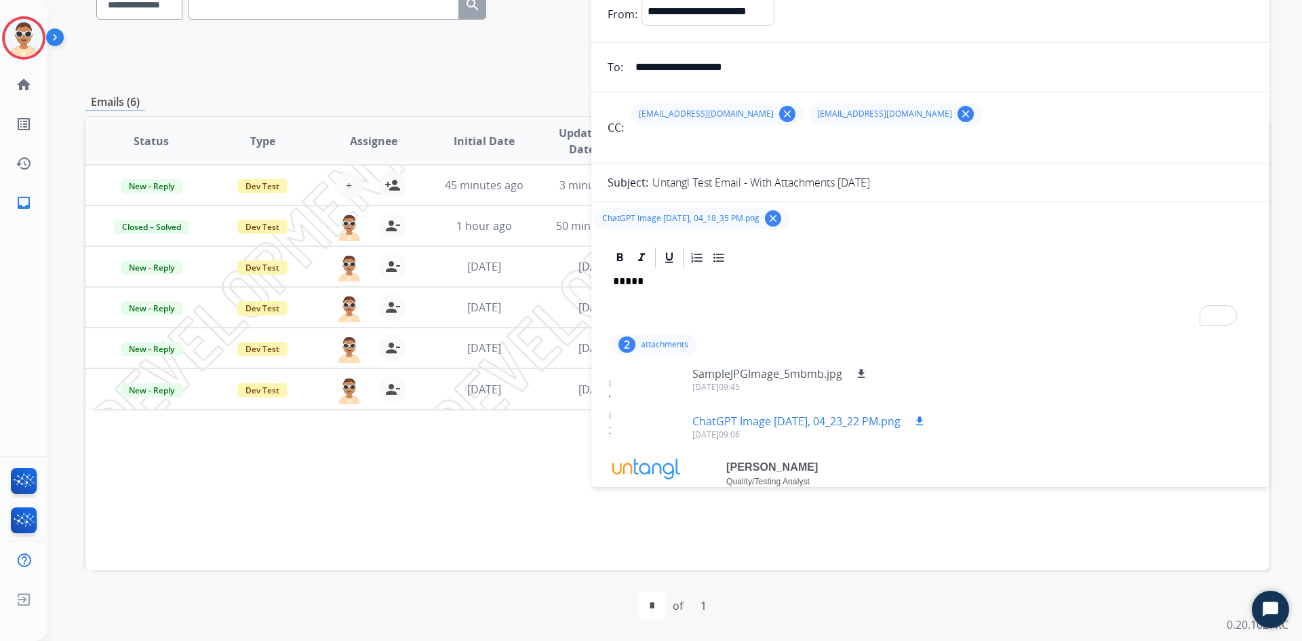
scroll to position [160, 0]
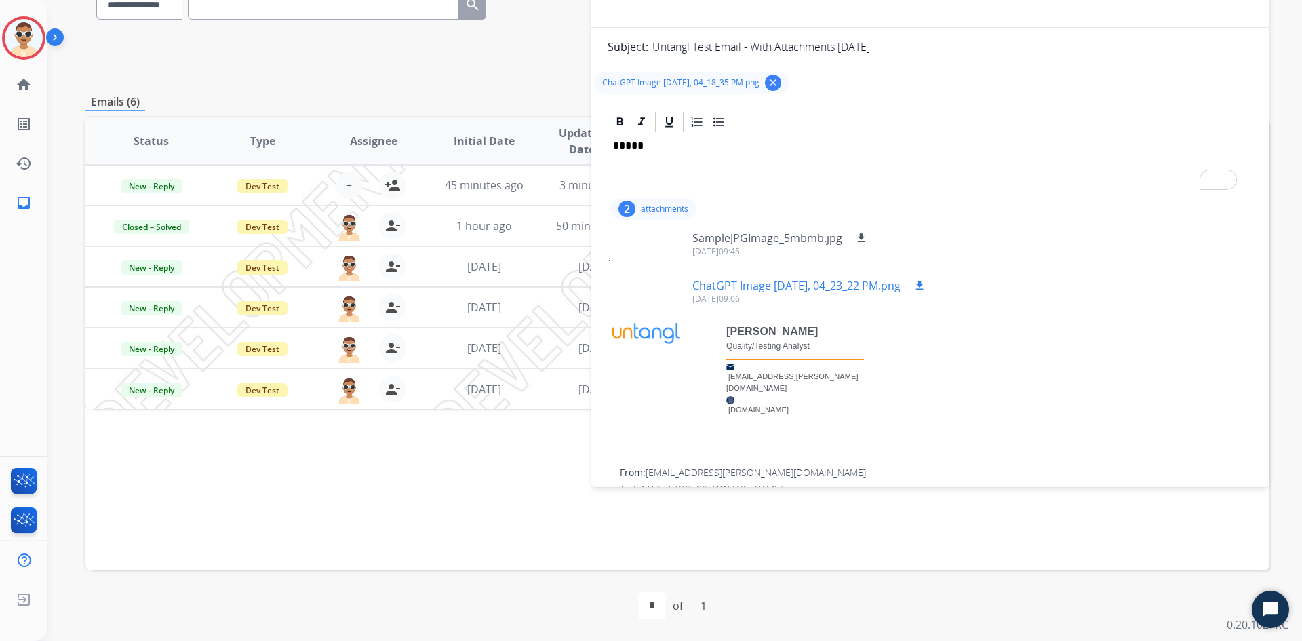
click at [808, 286] on p "ChatGPT Image Jun 18, 2025, 04_23_22 PM.png" at bounding box center [796, 285] width 208 height 16
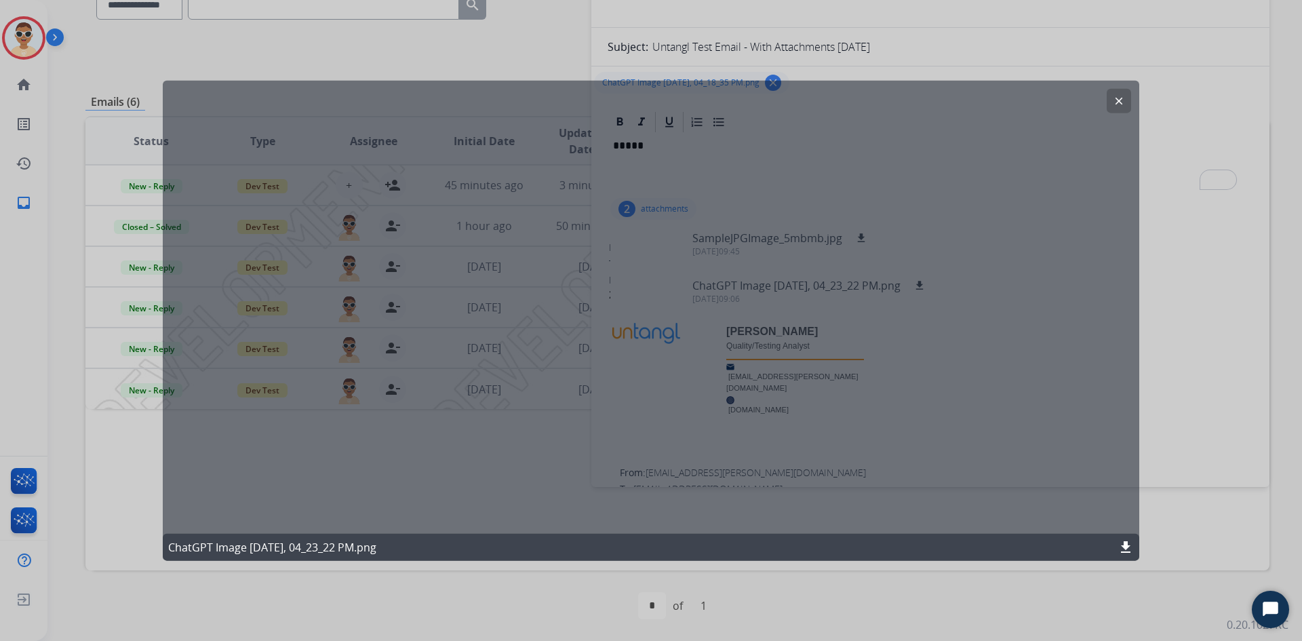
click at [1117, 102] on mat-icon "clear" at bounding box center [1119, 100] width 12 height 12
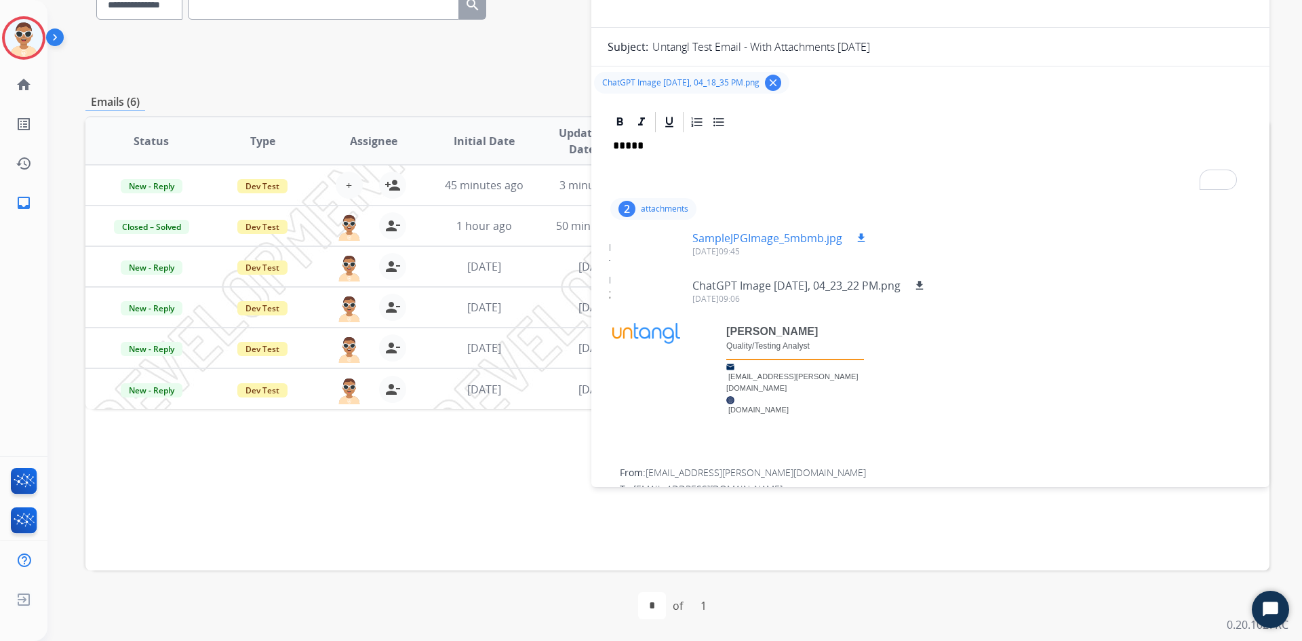
click at [860, 238] on mat-icon "download" at bounding box center [861, 238] width 12 height 12
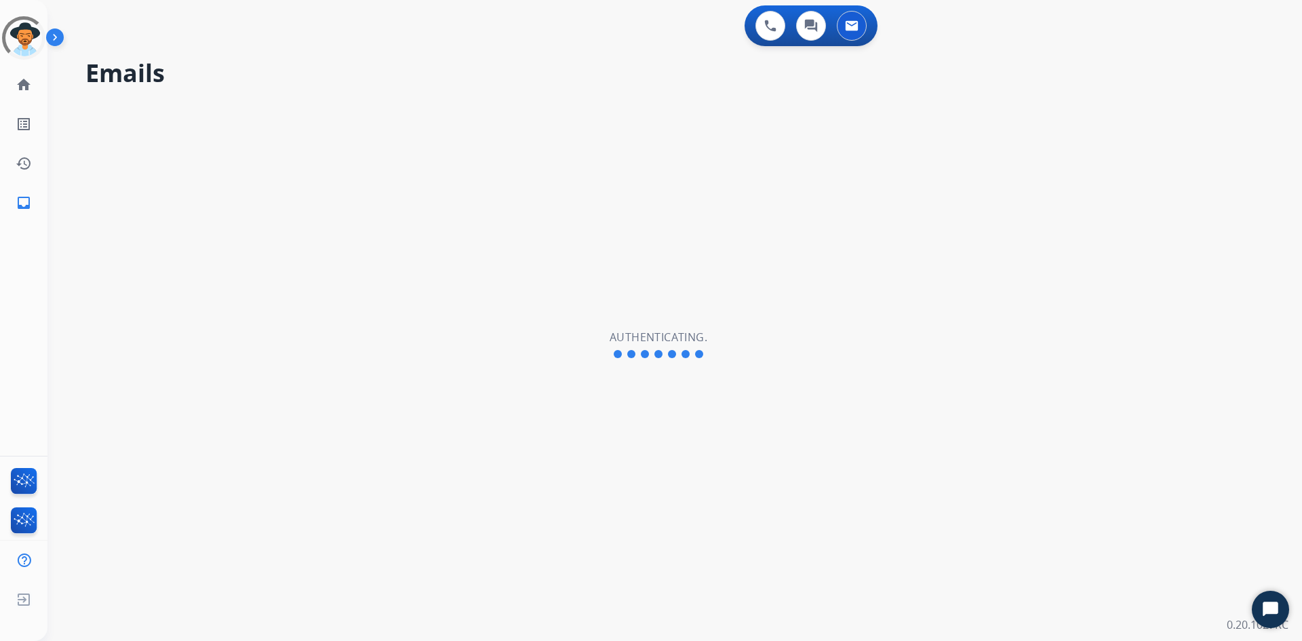
click at [1001, 179] on div "Emails Authenticating." at bounding box center [658, 345] width 1222 height 592
click at [439, 246] on div "Emails Authenticating." at bounding box center [658, 345] width 1222 height 592
click at [60, 41] on img at bounding box center [57, 40] width 23 height 26
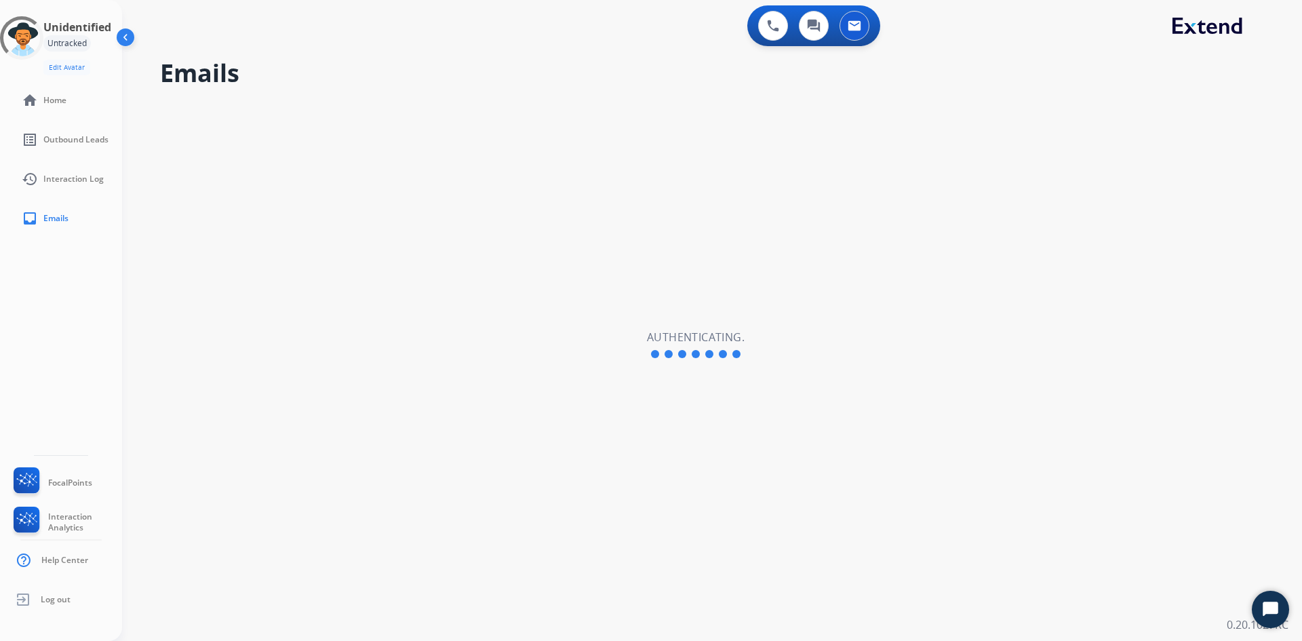
click at [128, 44] on img at bounding box center [127, 40] width 26 height 26
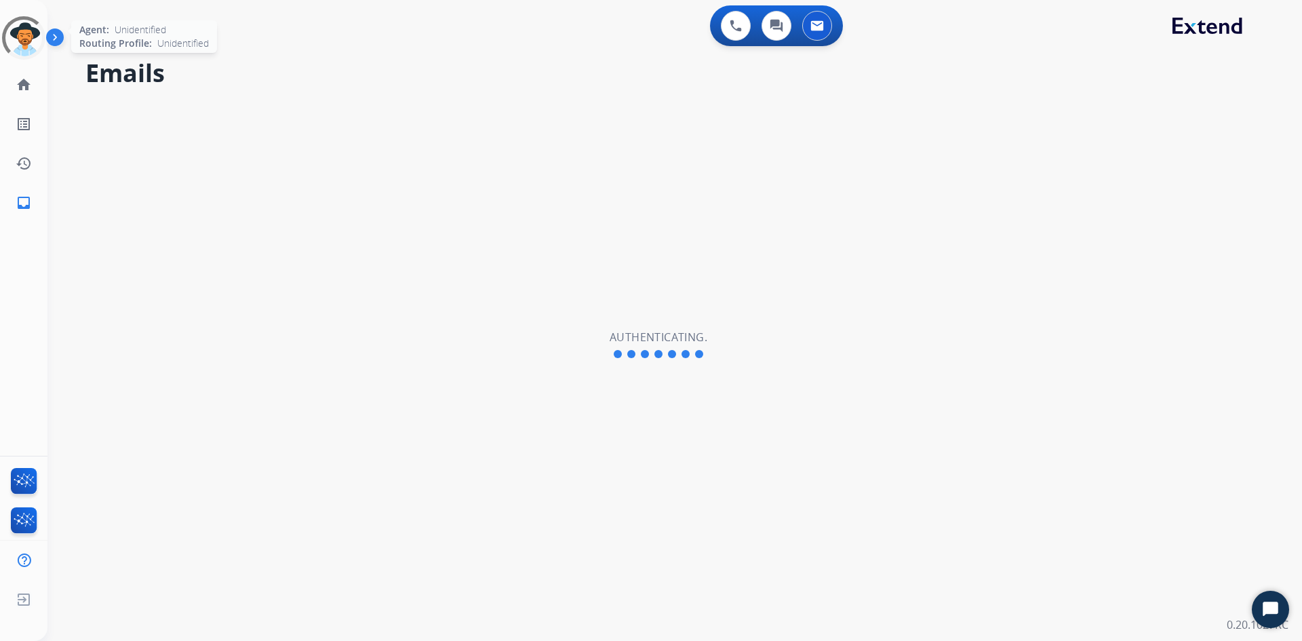
select select "**********"
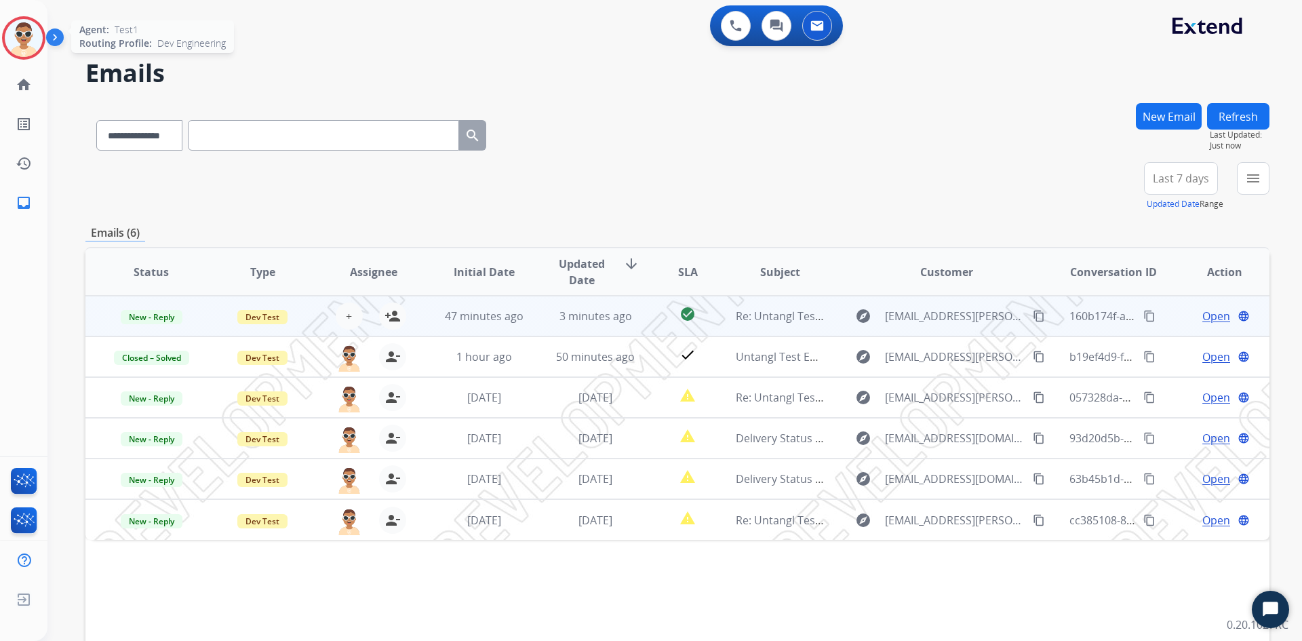
click at [1207, 311] on span "Open" at bounding box center [1216, 316] width 28 height 16
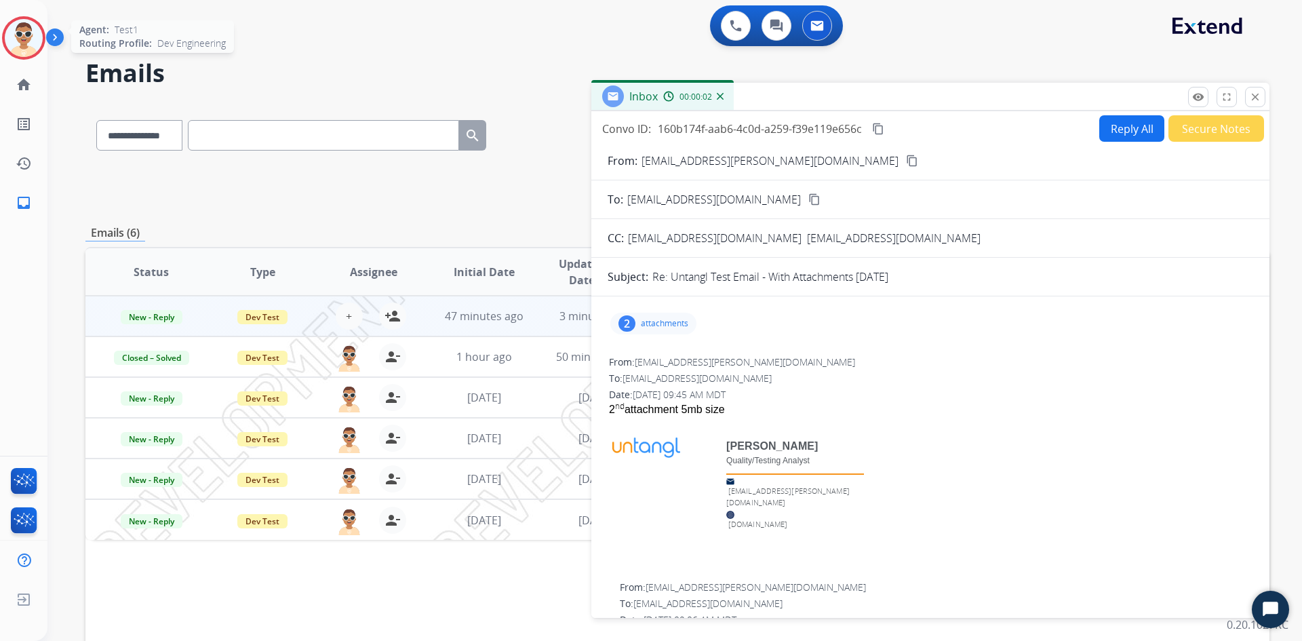
click at [665, 330] on div "2 attachments" at bounding box center [653, 324] width 86 height 22
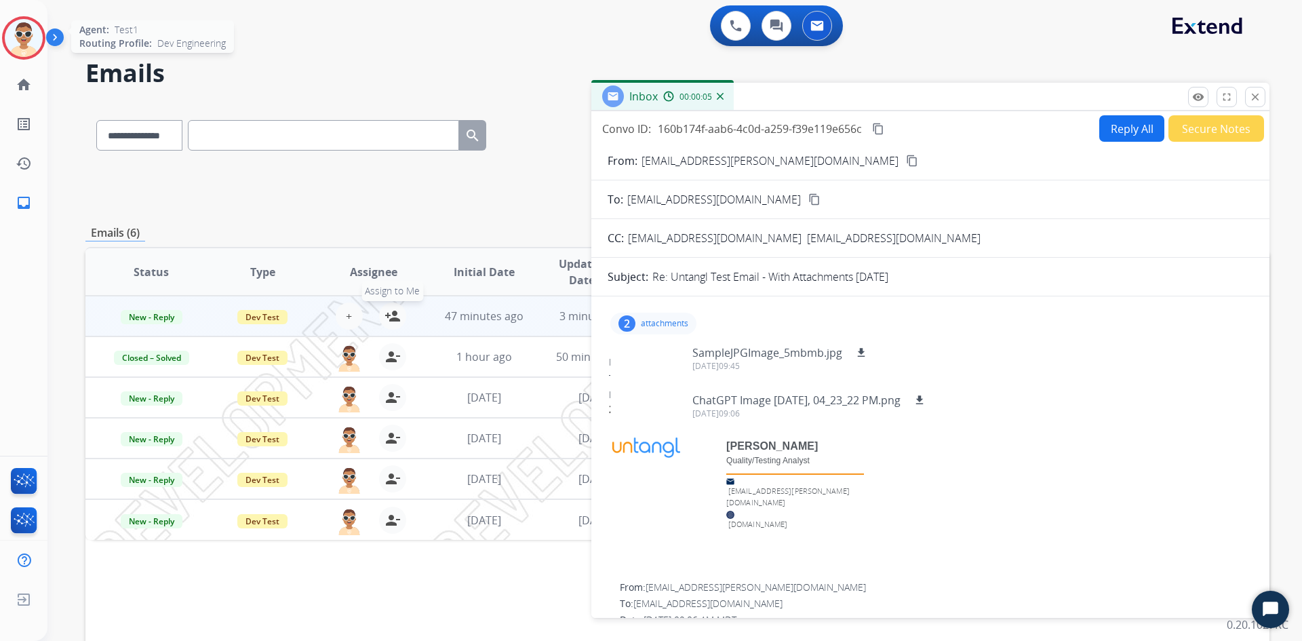
click at [397, 319] on mat-icon "person_add" at bounding box center [392, 316] width 16 height 16
click at [989, 505] on div "Louis Rivera Quality/Testing Analyst la.rivera@untangl.com www.untangl.com" at bounding box center [930, 491] width 643 height 146
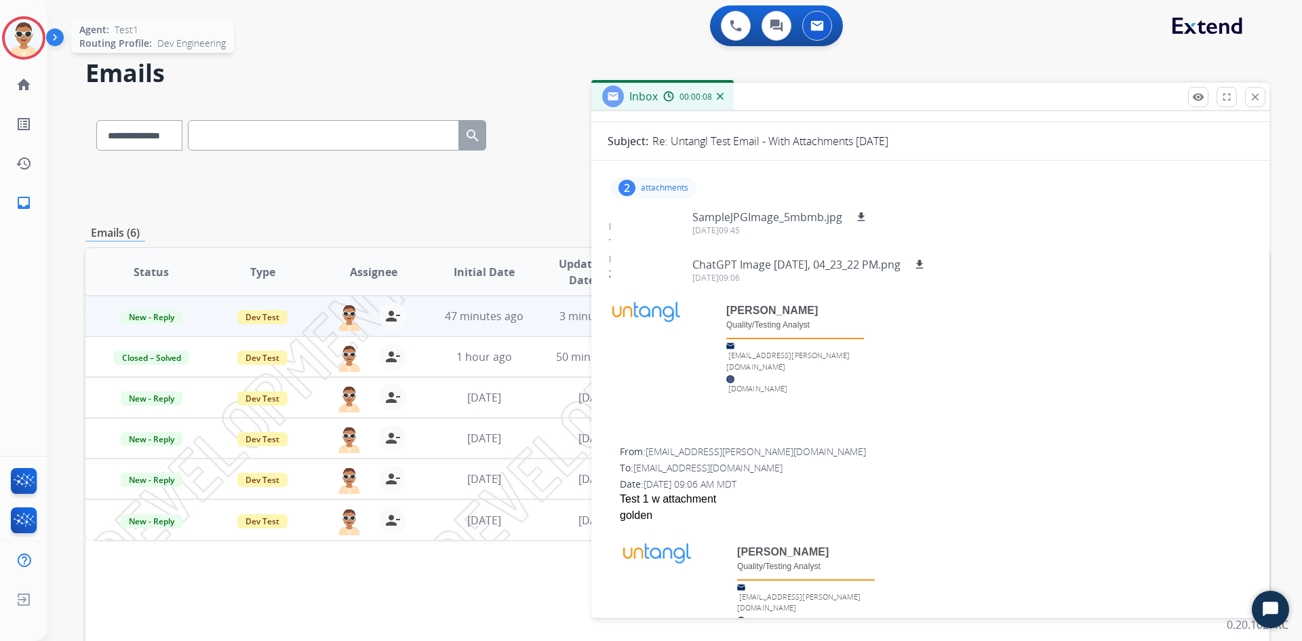
click at [657, 194] on div "2 attachments SampleJPGImage_5mbmb.jpg download 09/08/2025,09:45 ChatGPT Image …" at bounding box center [653, 188] width 86 height 22
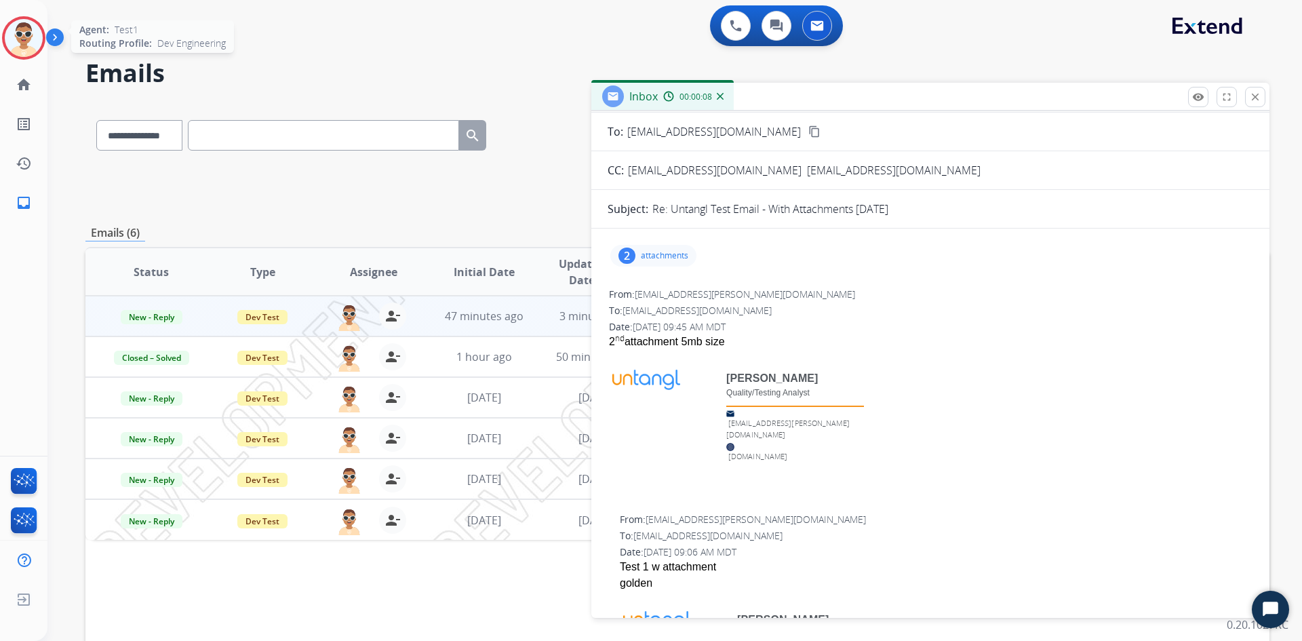
scroll to position [0, 0]
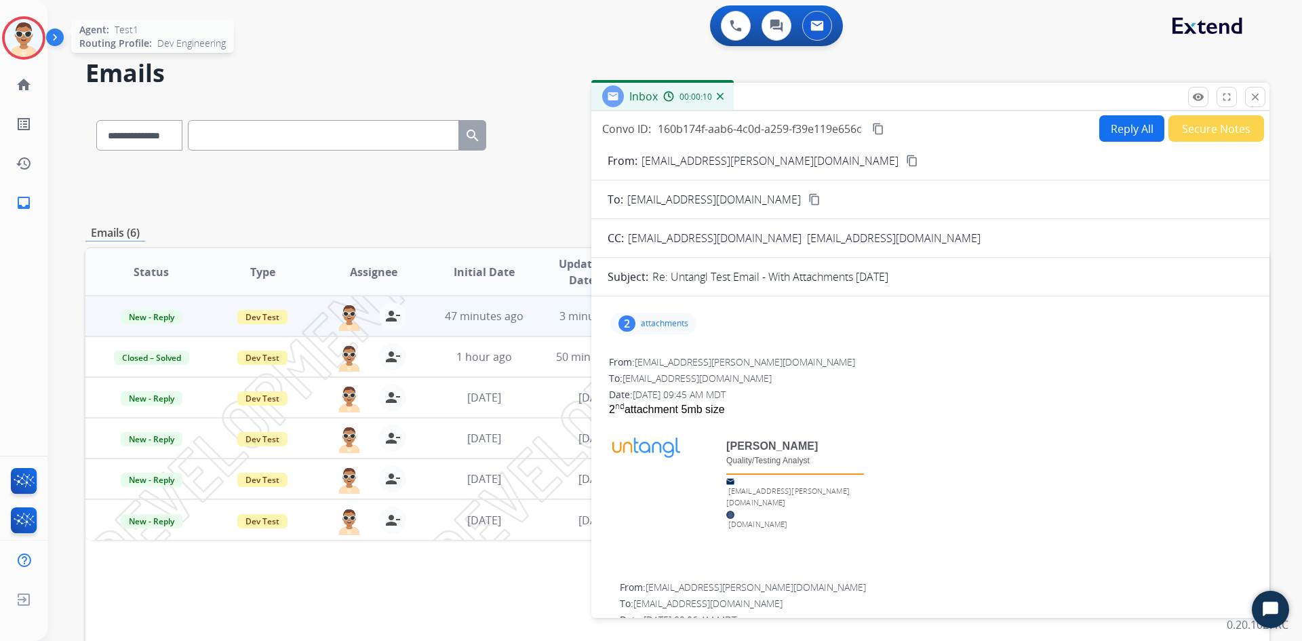
click at [1107, 136] on button "Reply All" at bounding box center [1131, 128] width 65 height 26
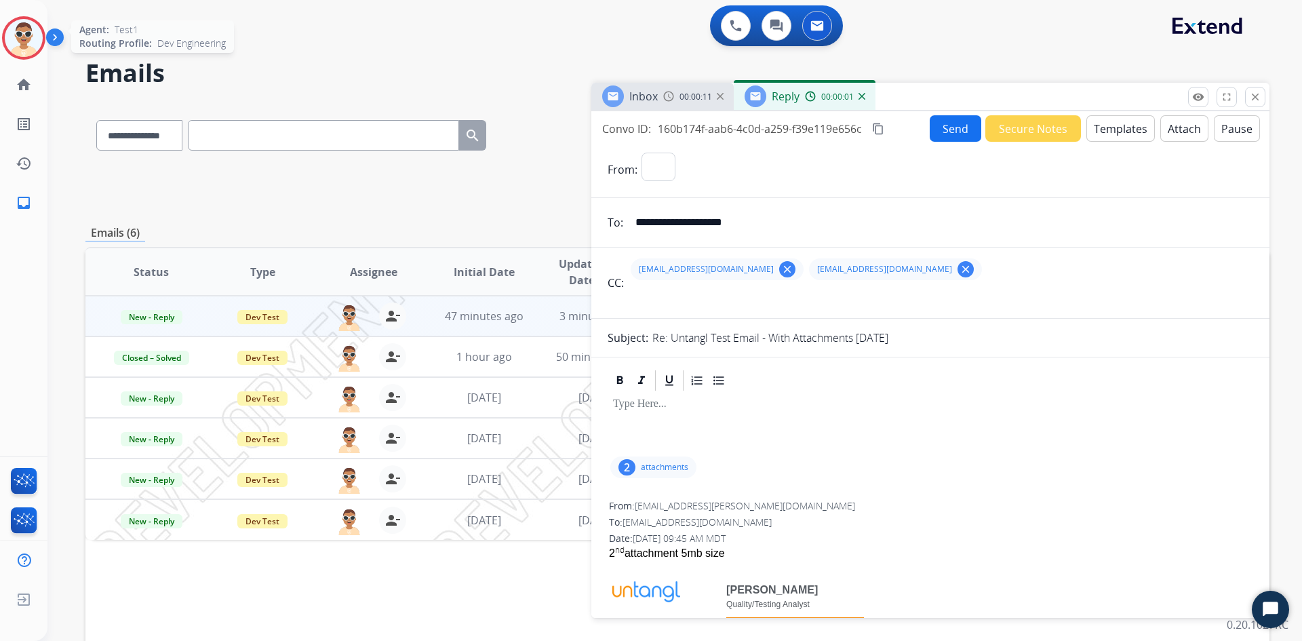
click at [641, 414] on div at bounding box center [931, 423] width 646 height 61
select select "**********"
click at [1166, 134] on button "Attach" at bounding box center [1184, 128] width 48 height 26
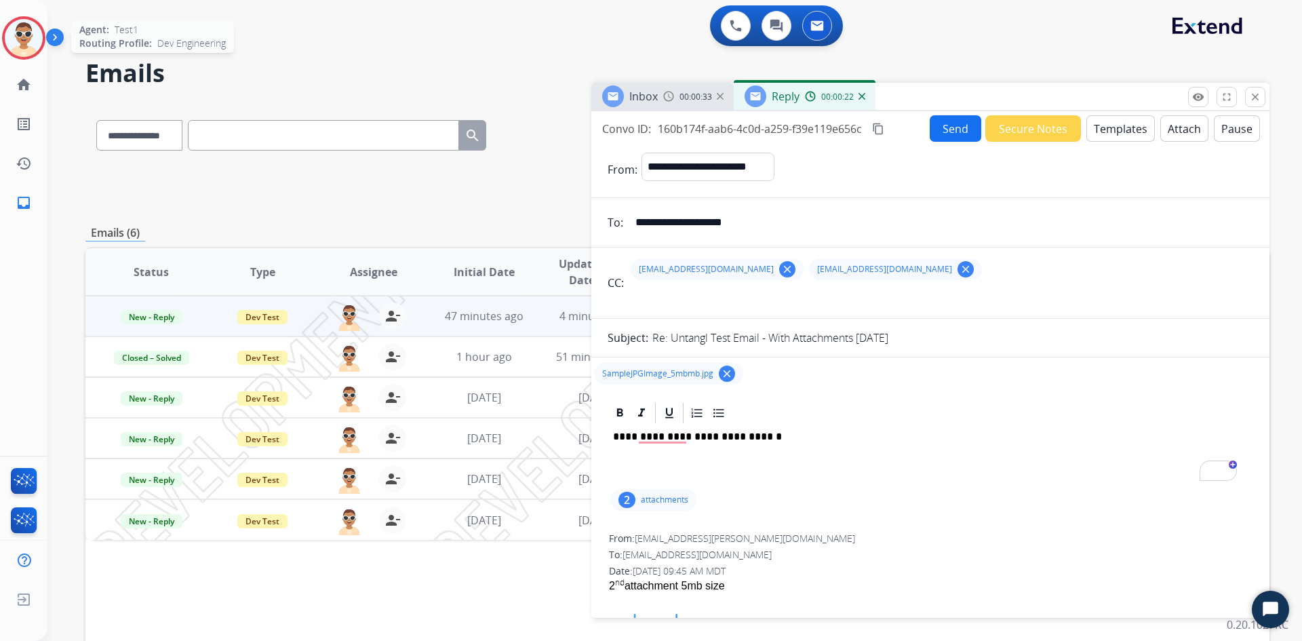
click at [1162, 130] on button "Attach" at bounding box center [1184, 128] width 48 height 26
click at [1109, 130] on button "Templates" at bounding box center [1120, 128] width 68 height 26
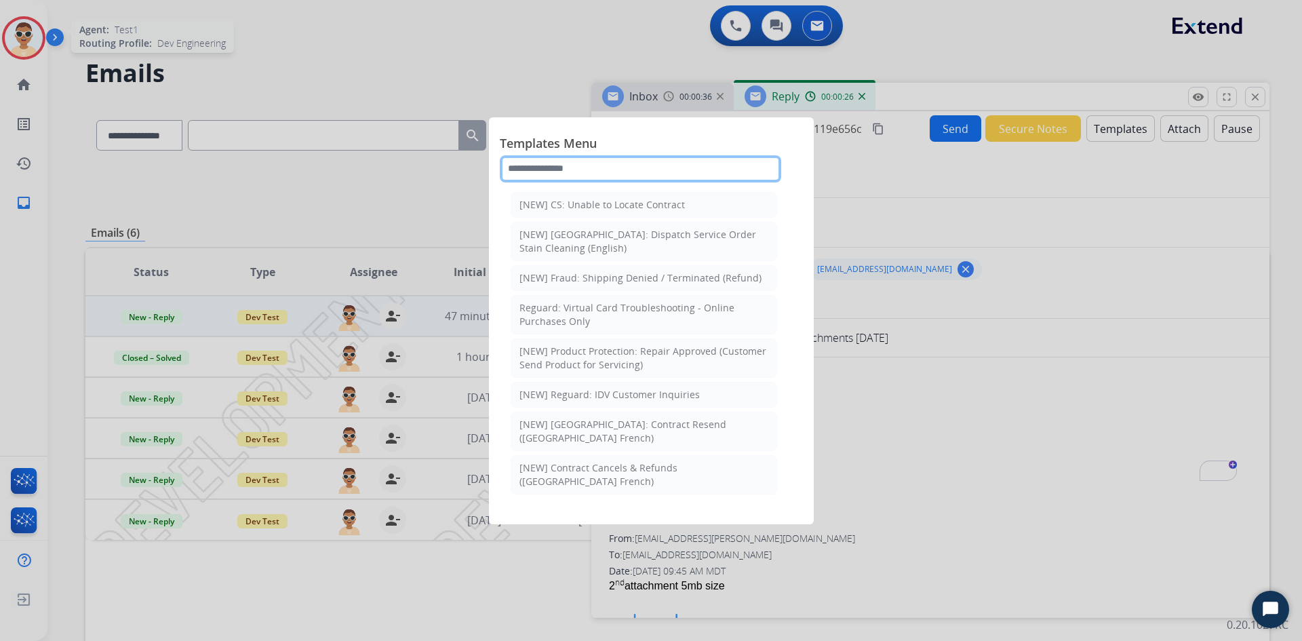
click at [629, 176] on input "text" at bounding box center [640, 168] width 281 height 27
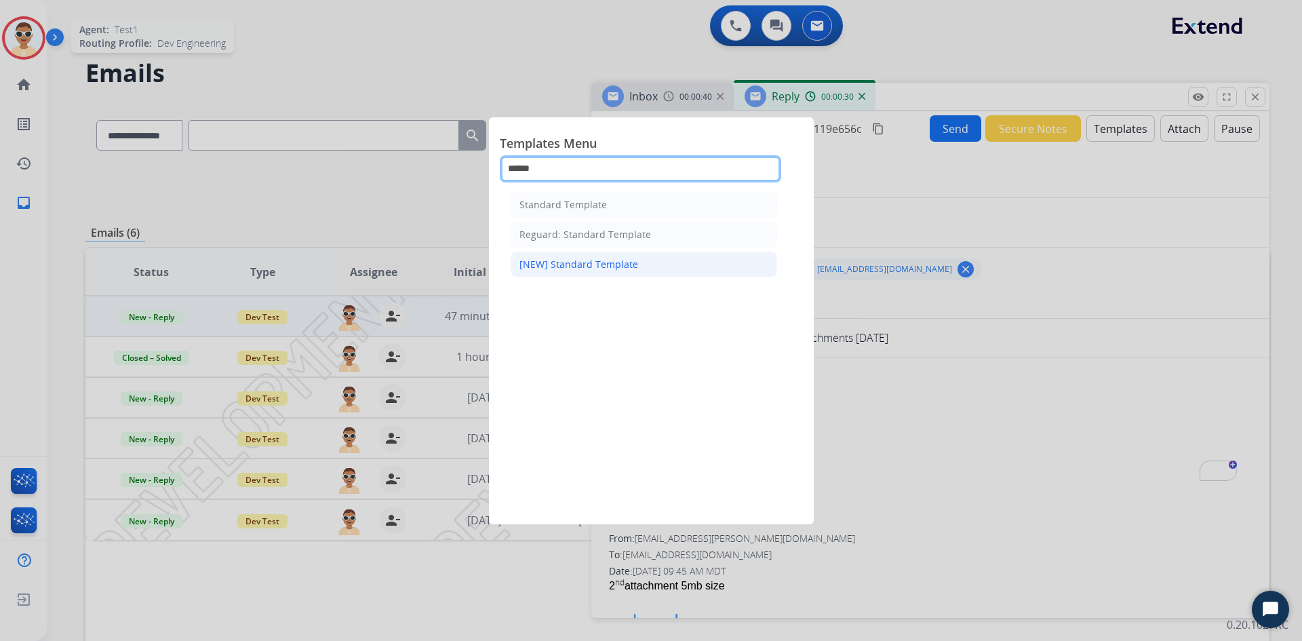
type input "******"
click at [641, 275] on li "[NEW] Standard Template" at bounding box center [644, 265] width 266 height 26
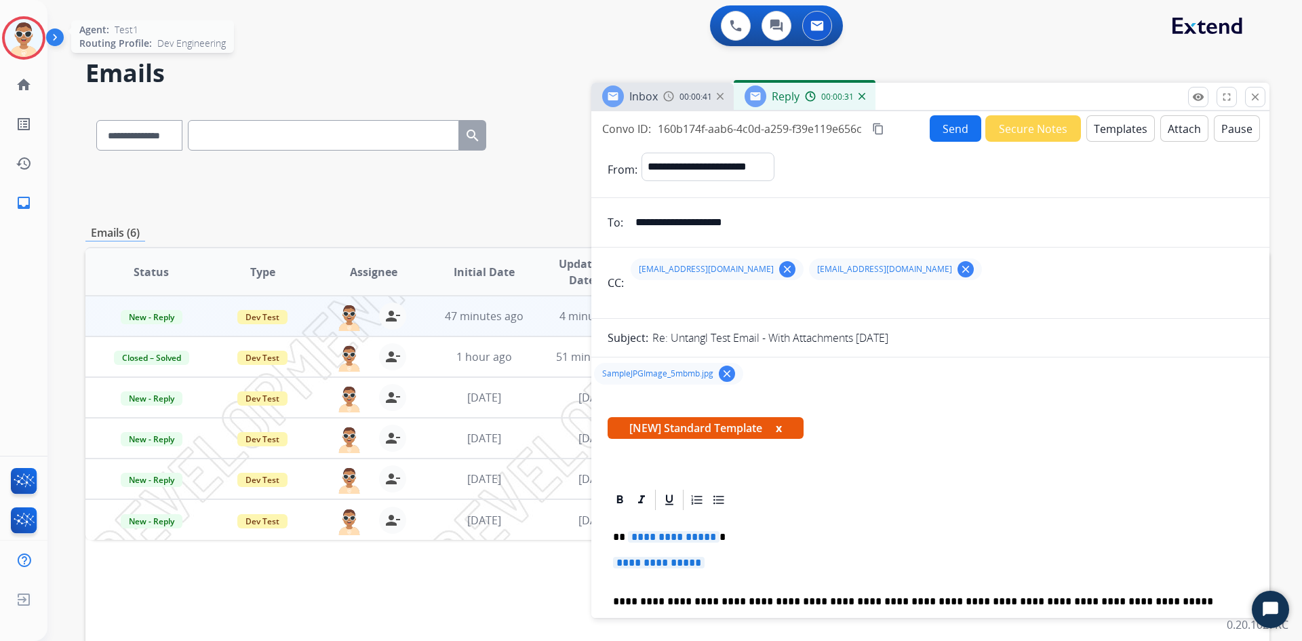
scroll to position [68, 0]
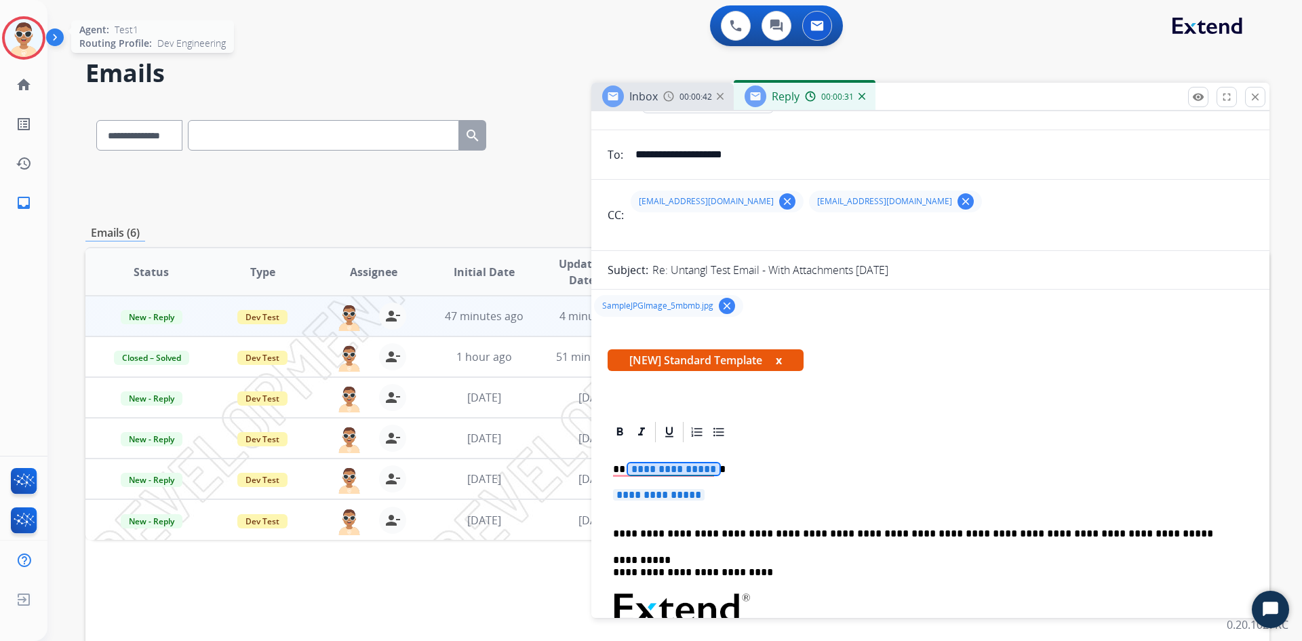
click at [661, 473] on span "**********" at bounding box center [674, 469] width 92 height 12
click at [659, 489] on span "**********" at bounding box center [659, 495] width 92 height 12
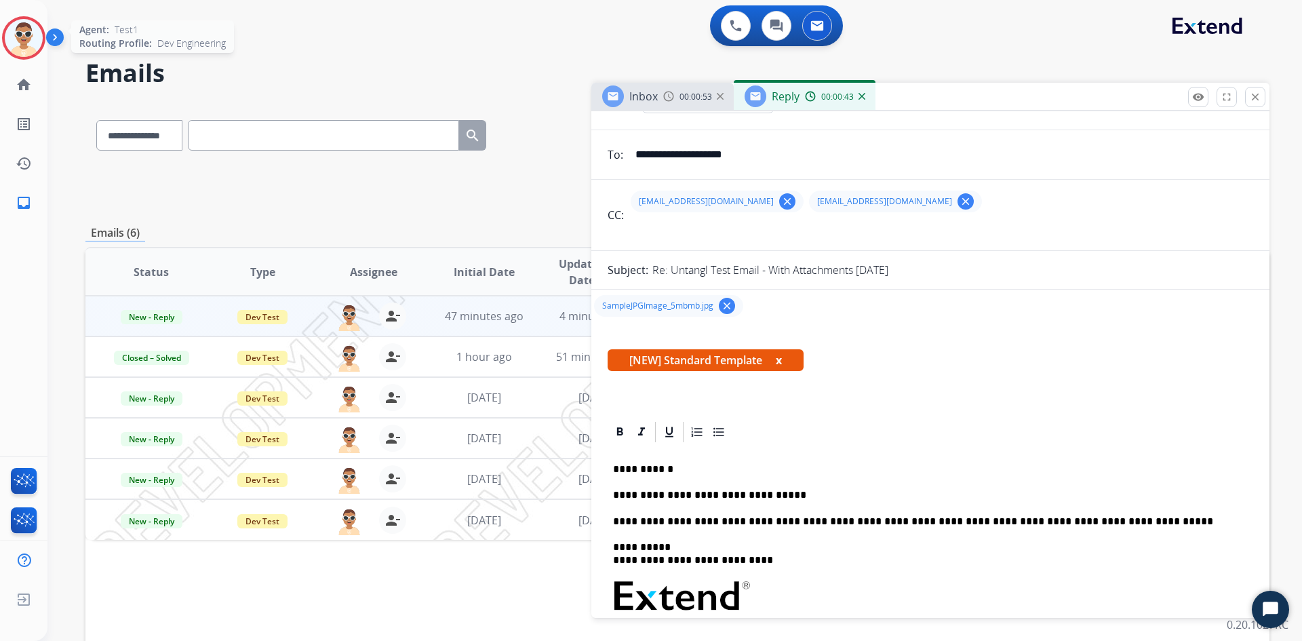
scroll to position [0, 0]
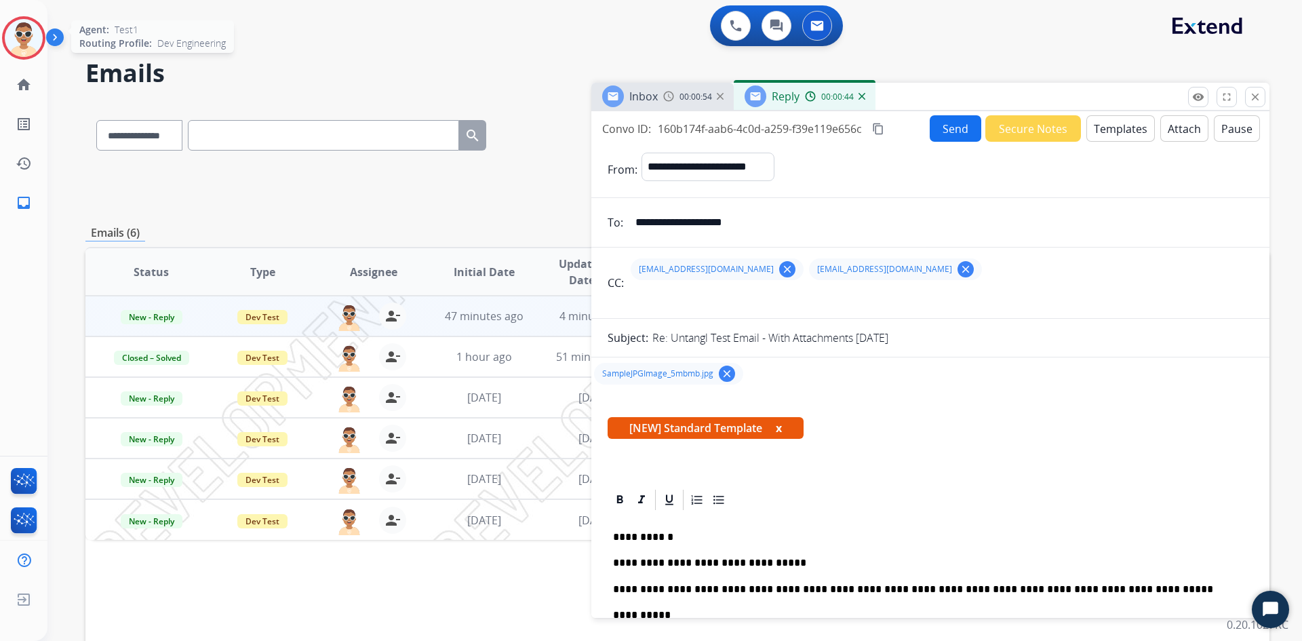
click at [970, 128] on button "Send" at bounding box center [956, 128] width 52 height 26
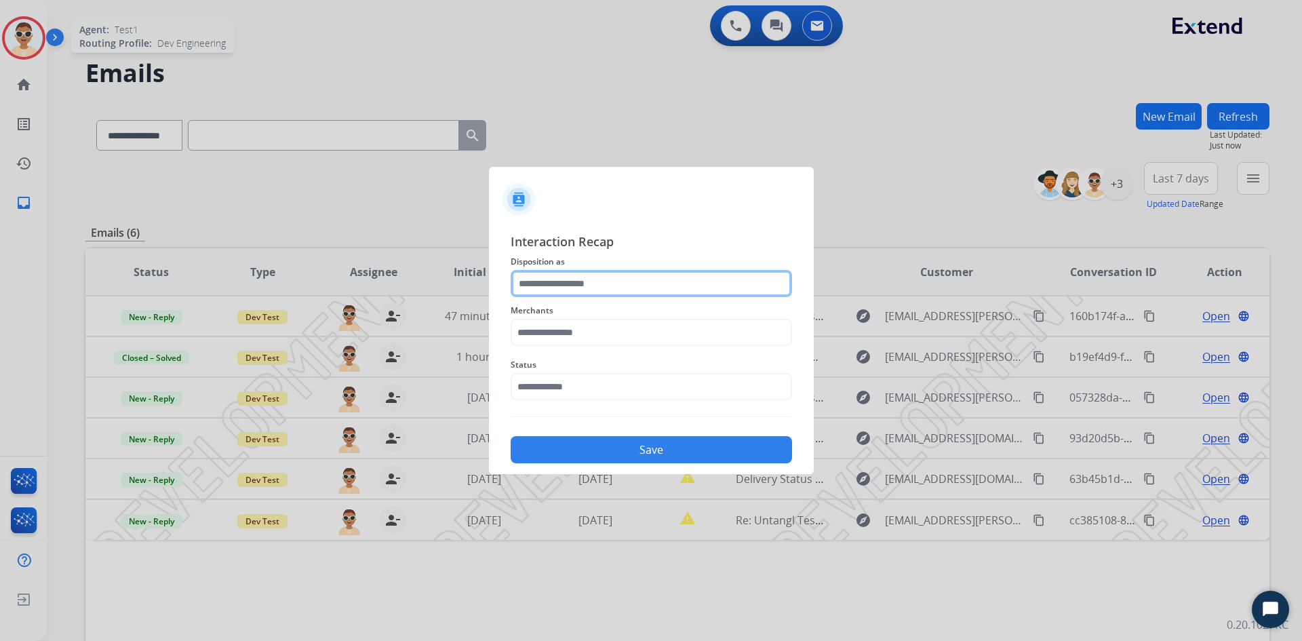
click at [619, 287] on input "text" at bounding box center [651, 283] width 281 height 27
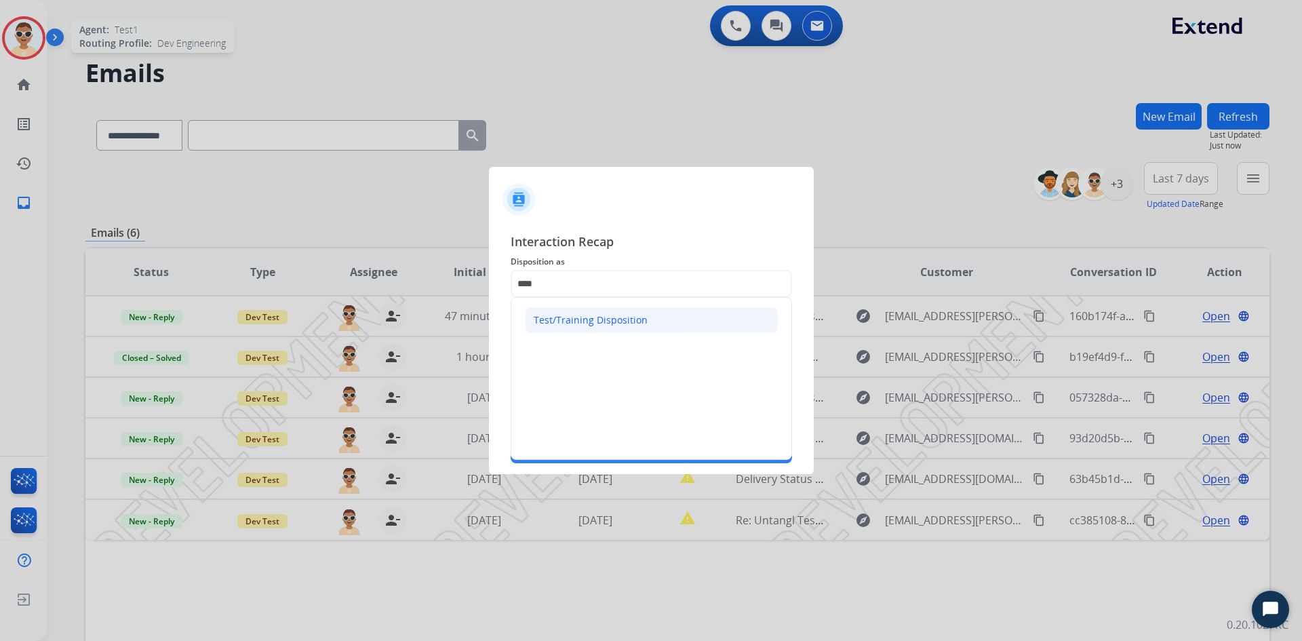
click at [599, 321] on div "Test/Training Disposition" at bounding box center [591, 320] width 114 height 14
type input "**********"
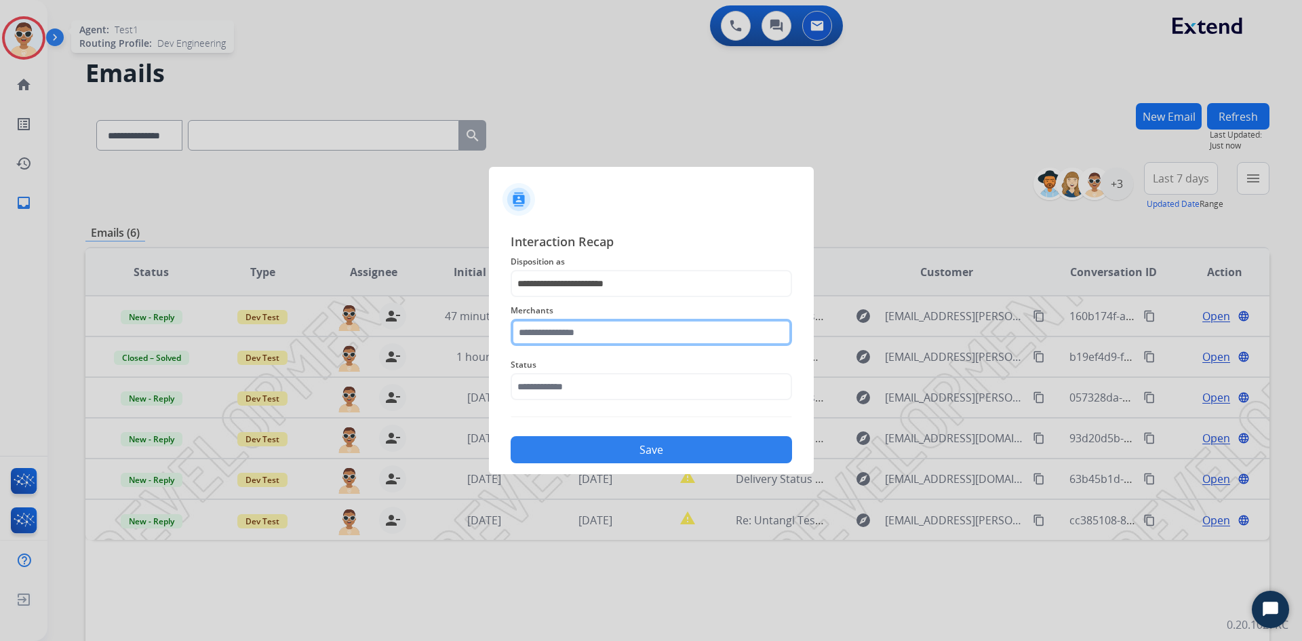
click at [601, 338] on input "text" at bounding box center [651, 332] width 281 height 27
type input "*********"
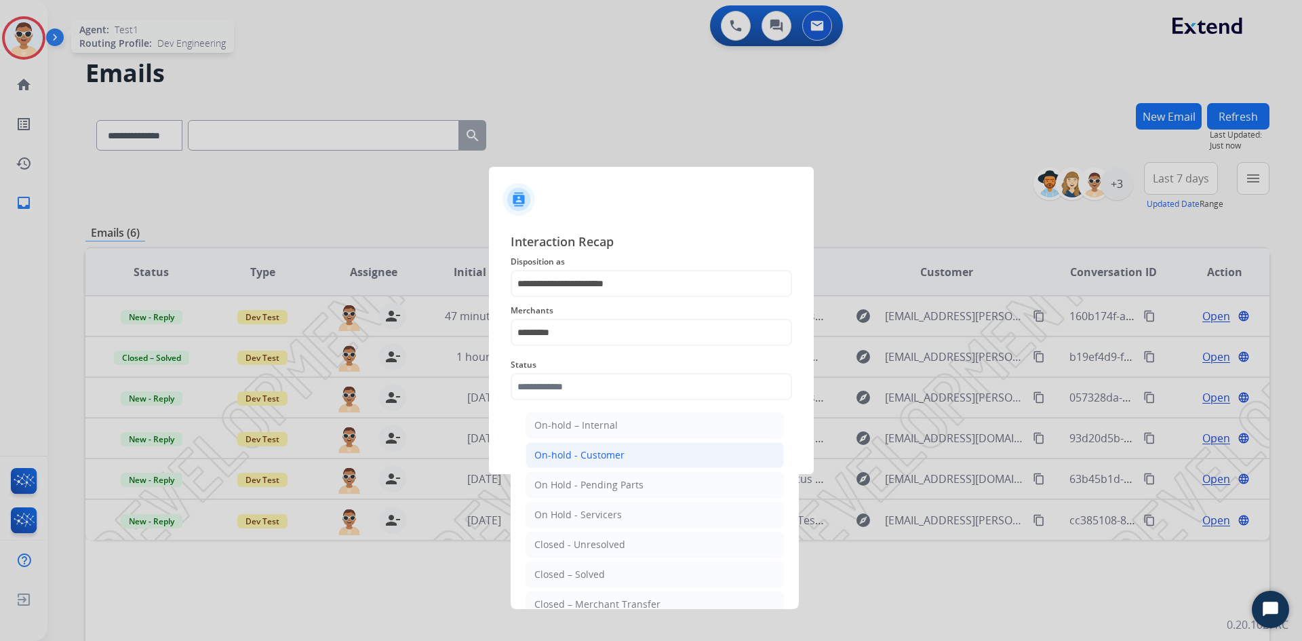
click at [605, 454] on div "On-hold - Customer" at bounding box center [579, 455] width 90 height 14
type input "**********"
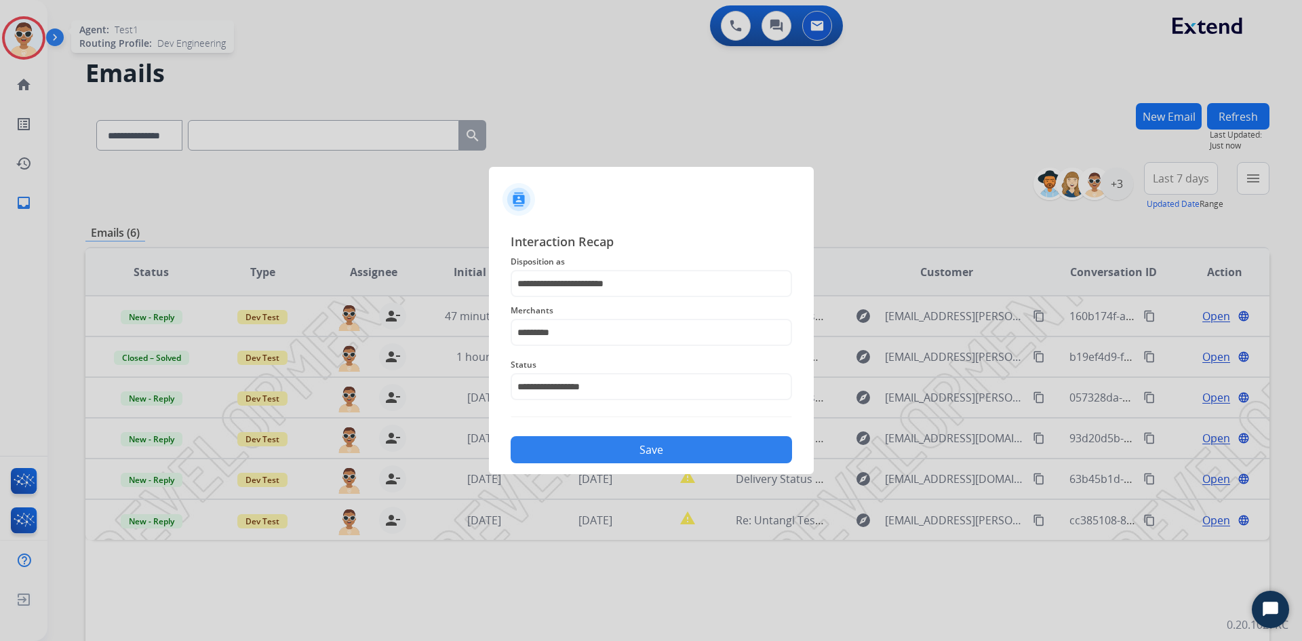
click at [612, 448] on button "Save" at bounding box center [651, 449] width 281 height 27
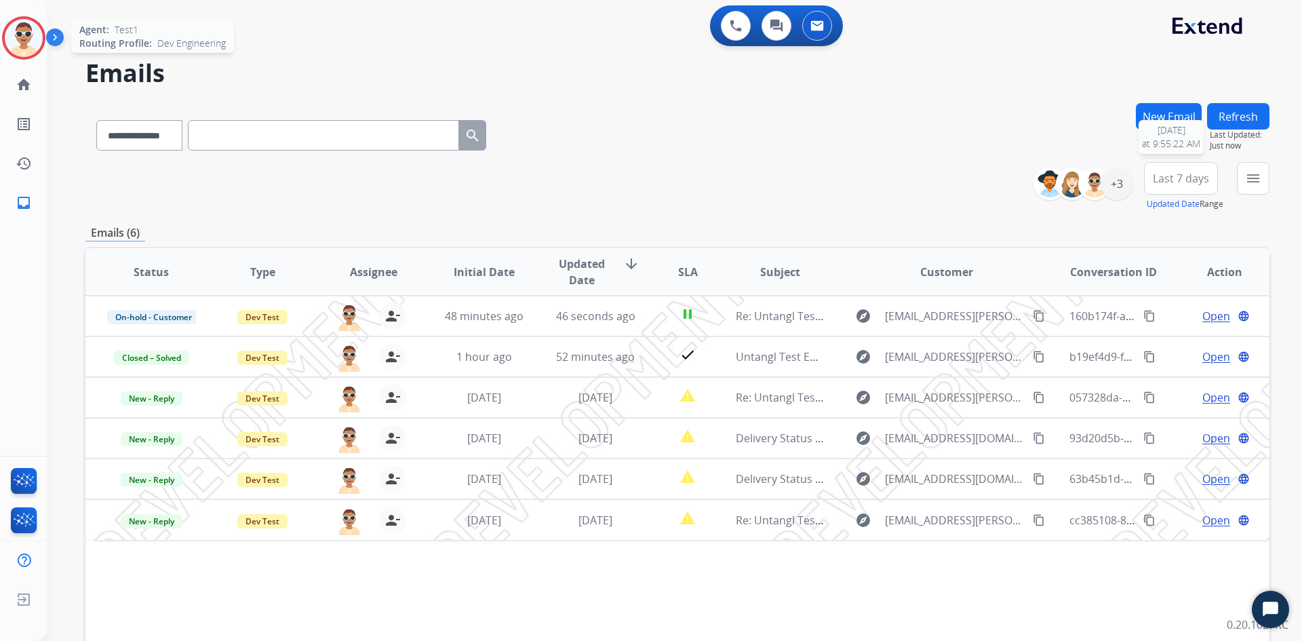
click at [1222, 125] on button "Refresh" at bounding box center [1238, 116] width 62 height 26
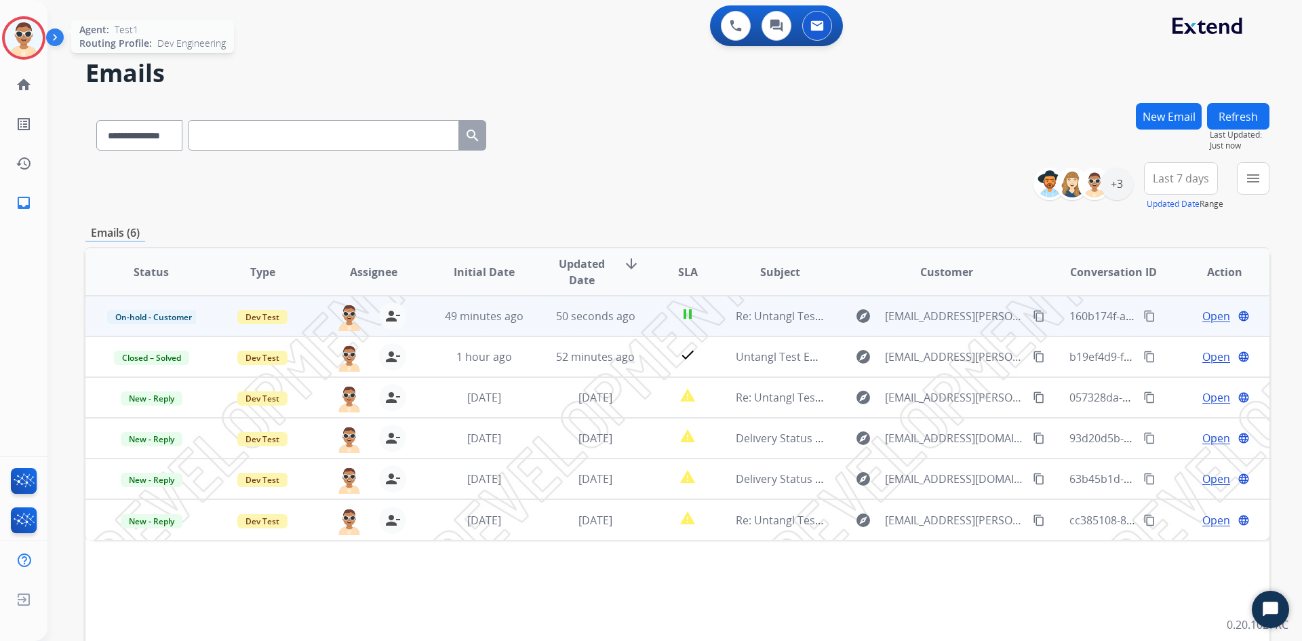
click at [1202, 313] on span "Open" at bounding box center [1216, 316] width 28 height 16
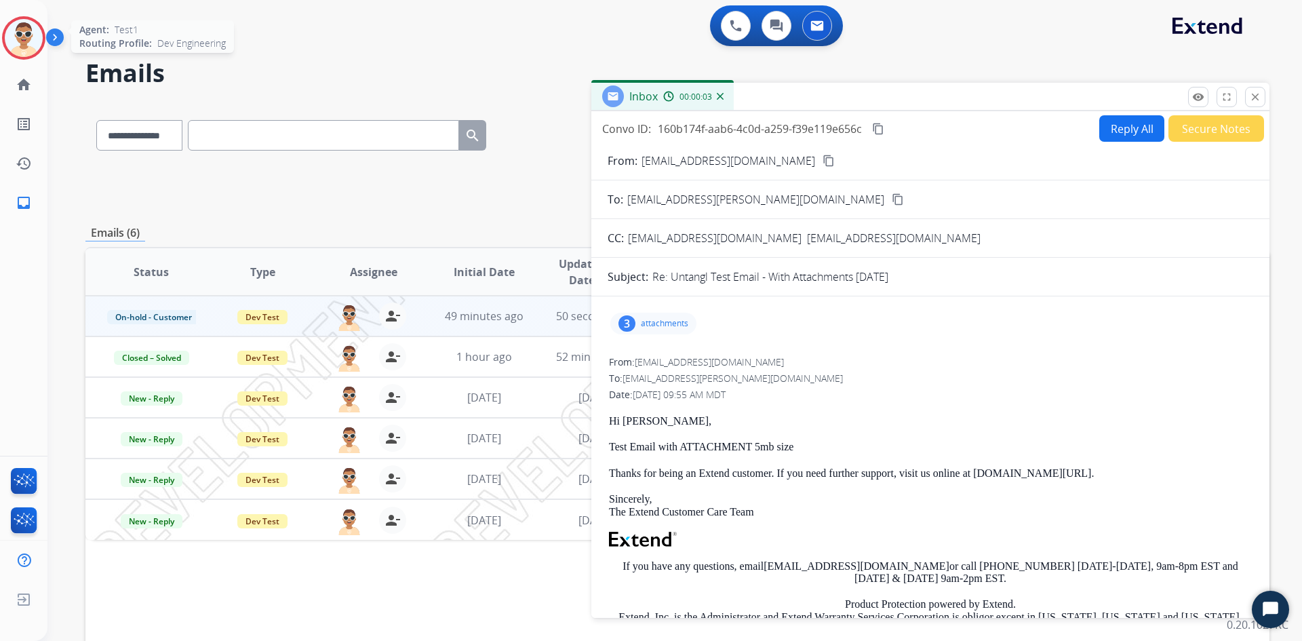
click at [662, 325] on p "attachments" at bounding box center [664, 323] width 47 height 11
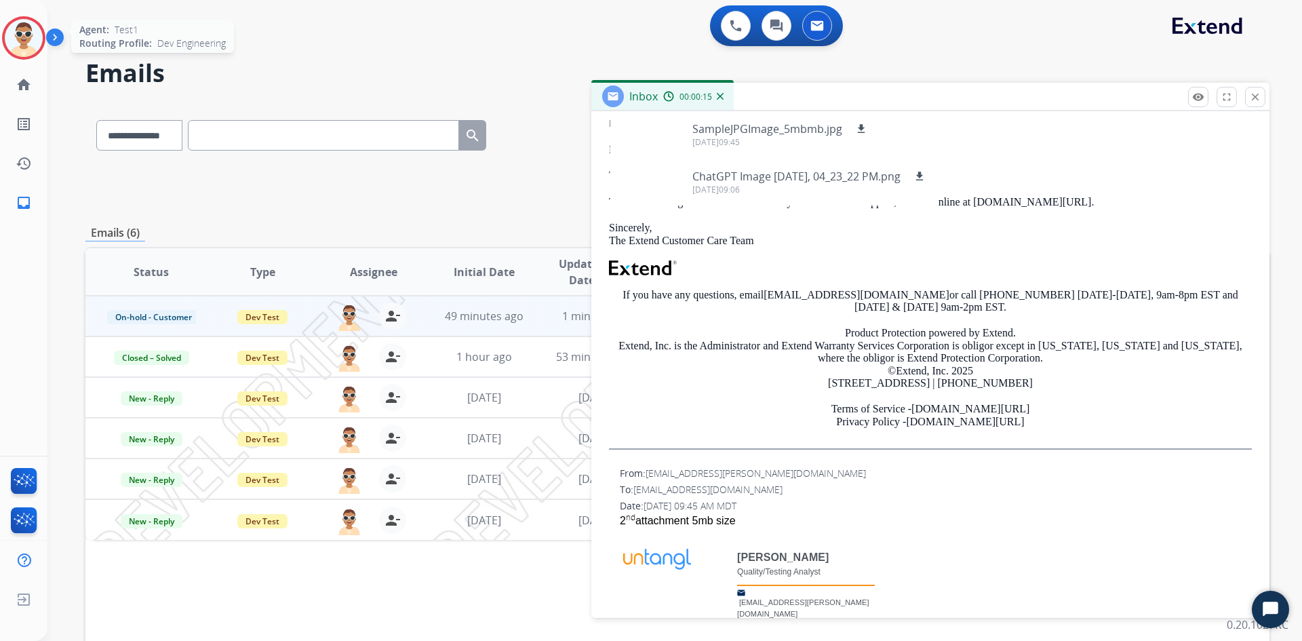
scroll to position [136, 0]
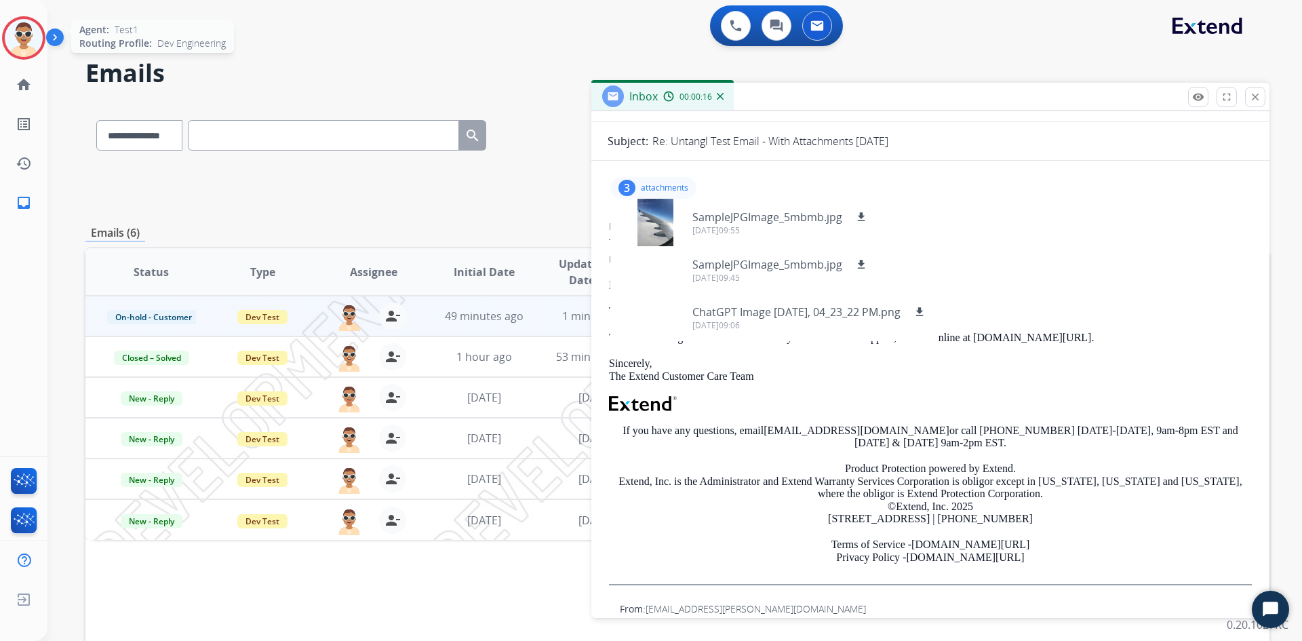
click at [668, 455] on div "Hi Testman, Test Email with ATTACHMENT 5mb size Thanks for being an Extend cust…" at bounding box center [930, 432] width 643 height 306
click at [665, 177] on div "3 attachments SampleJPGImage_5mbmb.jpg download 09/08/2025,09:55 SampleJPGImage…" at bounding box center [653, 188] width 86 height 22
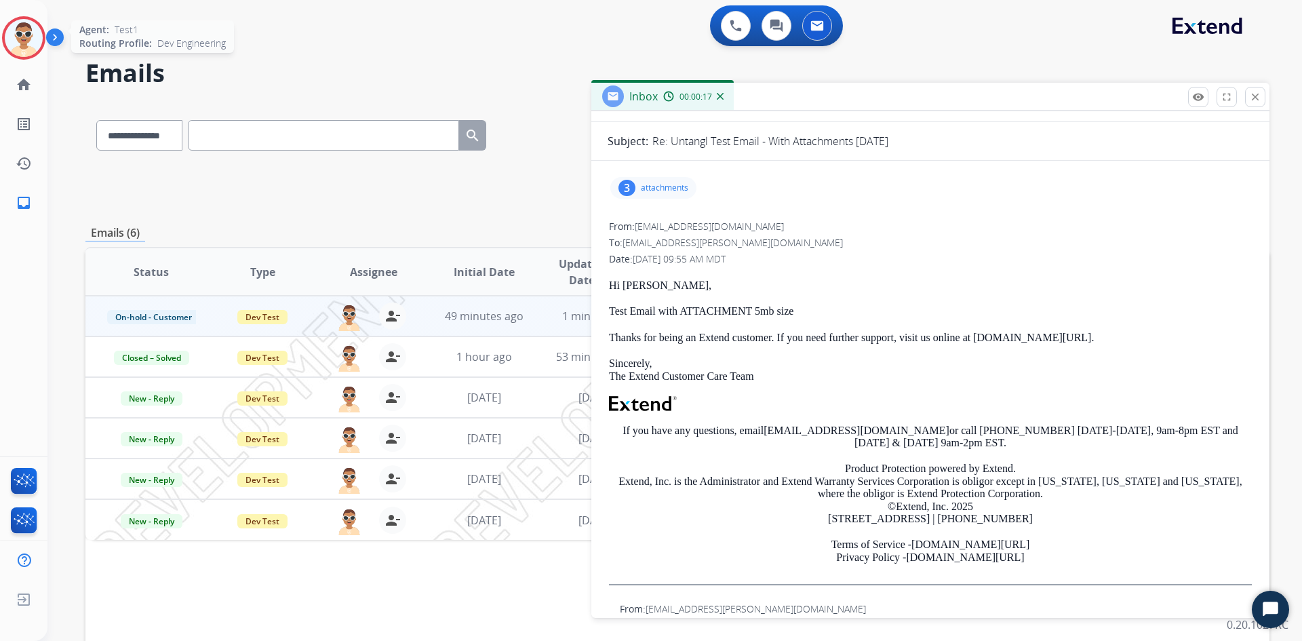
scroll to position [0, 0]
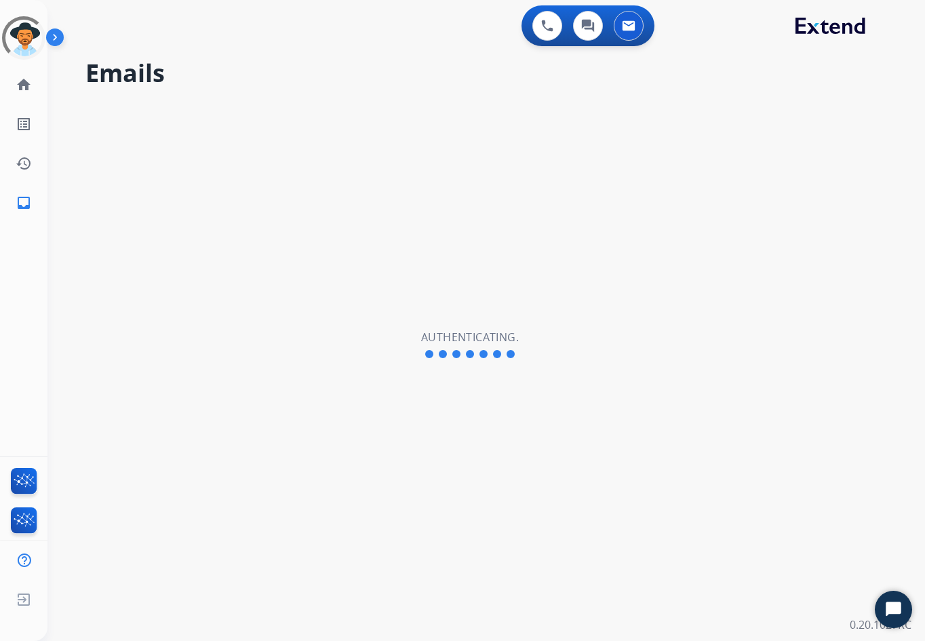
select select "**********"
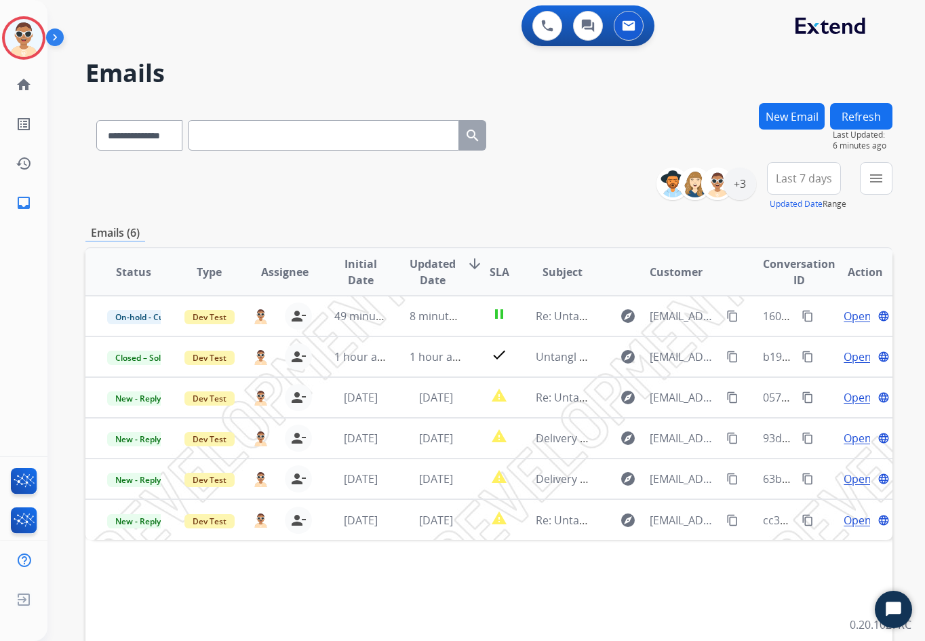
click at [852, 112] on button "Refresh" at bounding box center [861, 116] width 62 height 26
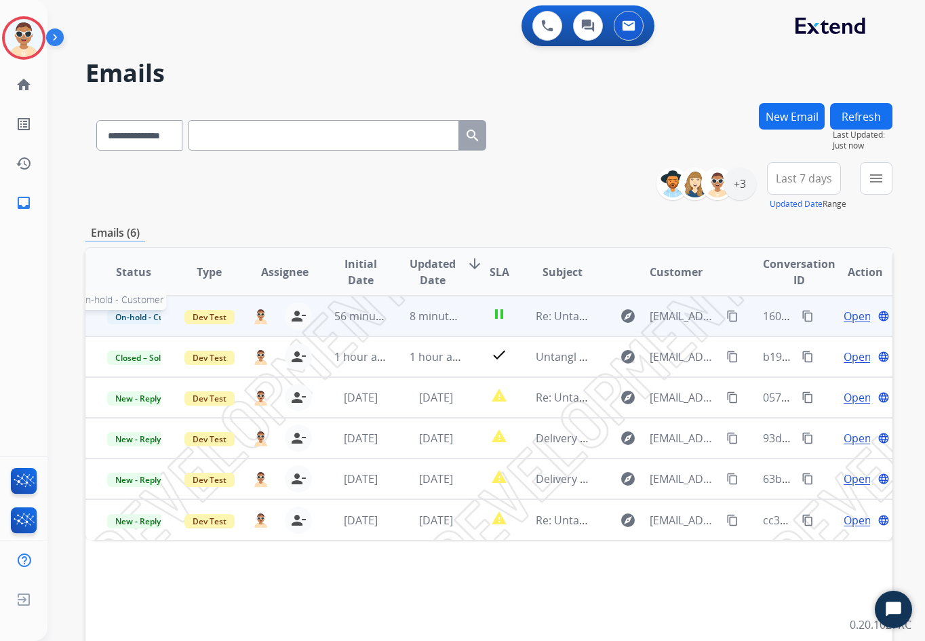
click at [134, 319] on span "On-hold - Customer" at bounding box center [153, 317] width 93 height 14
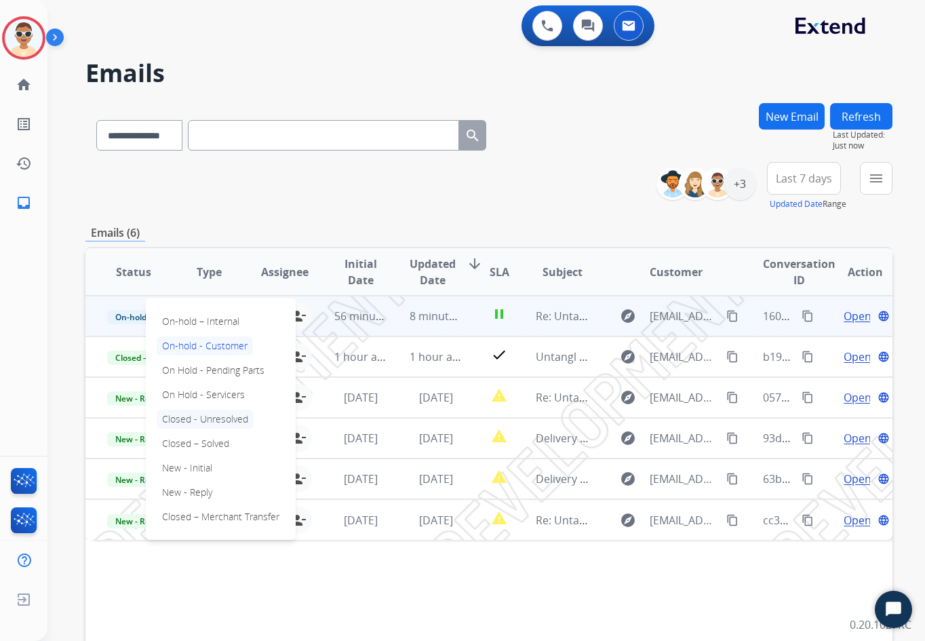
click at [211, 415] on p "Closed - Unresolved" at bounding box center [205, 419] width 97 height 19
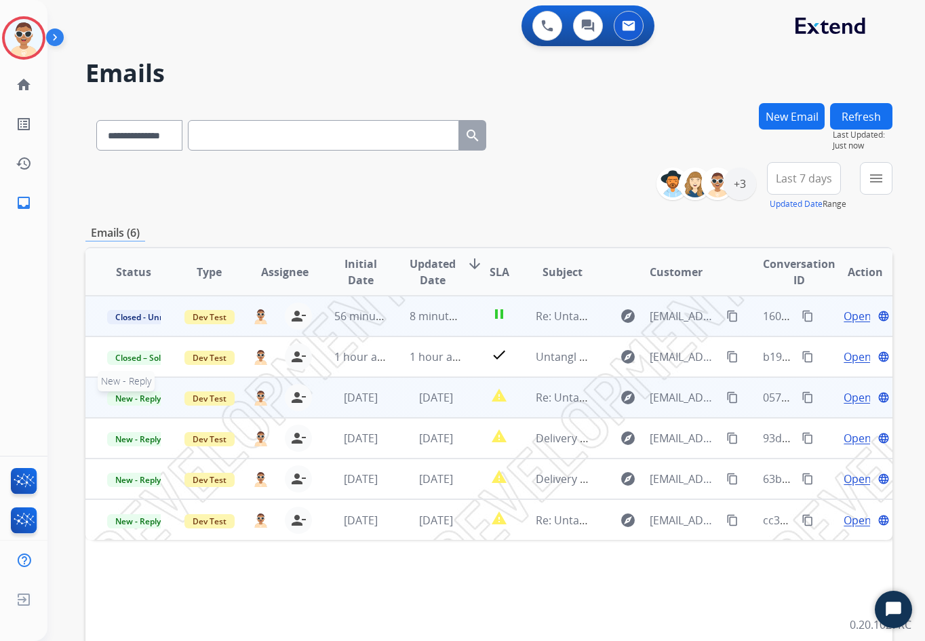
click at [134, 399] on span "New - Reply" at bounding box center [138, 398] width 62 height 14
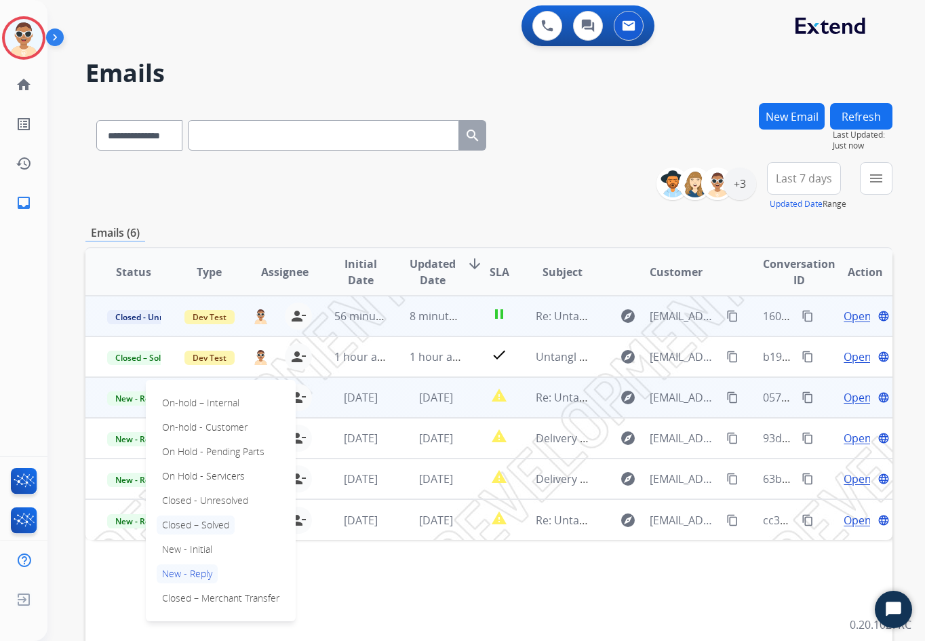
click at [205, 522] on p "Closed – Solved" at bounding box center [196, 524] width 78 height 19
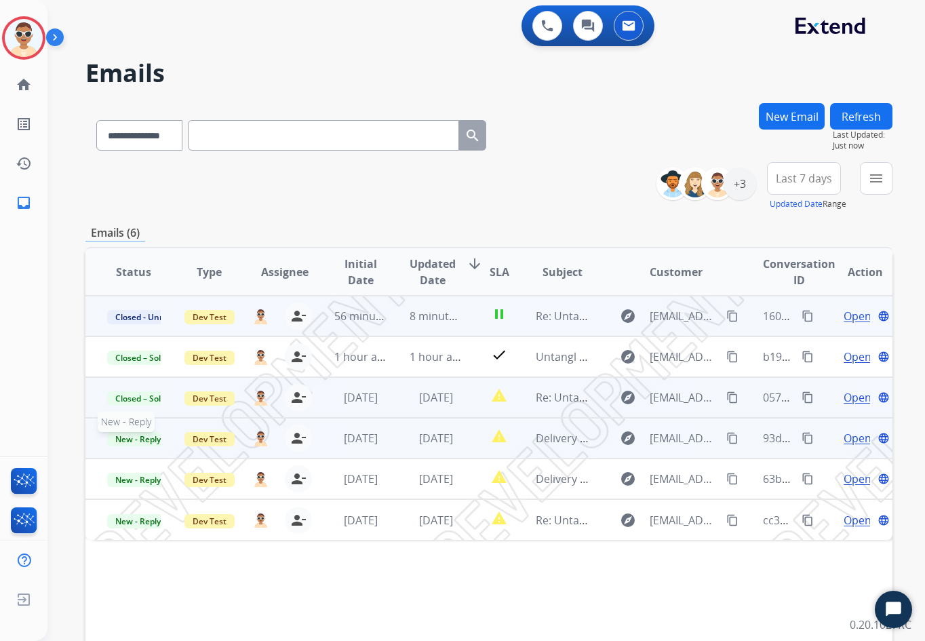
click at [131, 437] on span "New - Reply" at bounding box center [138, 439] width 62 height 14
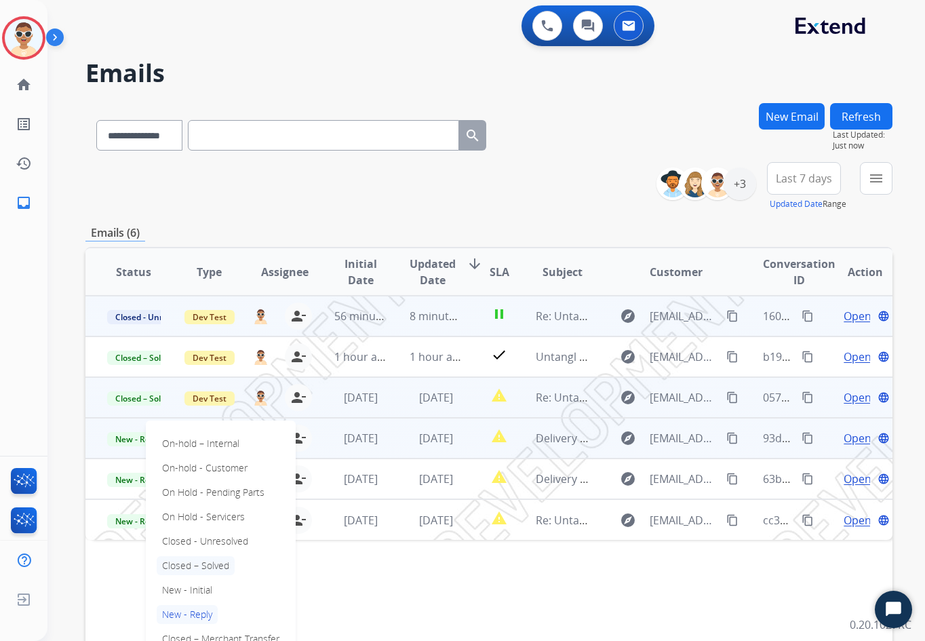
click at [204, 563] on p "Closed – Solved" at bounding box center [196, 565] width 78 height 19
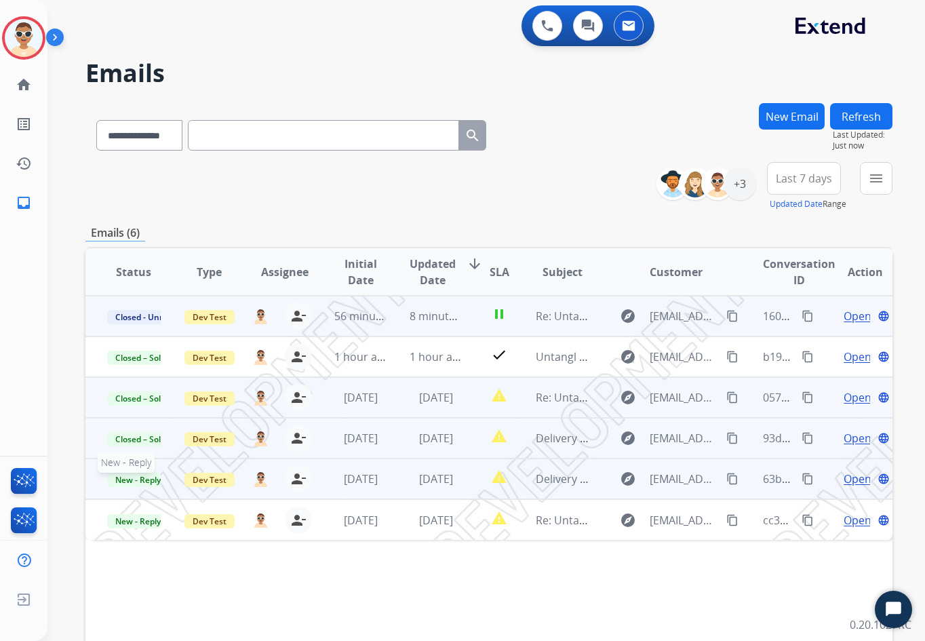
click at [141, 481] on span "New - Reply" at bounding box center [138, 480] width 62 height 14
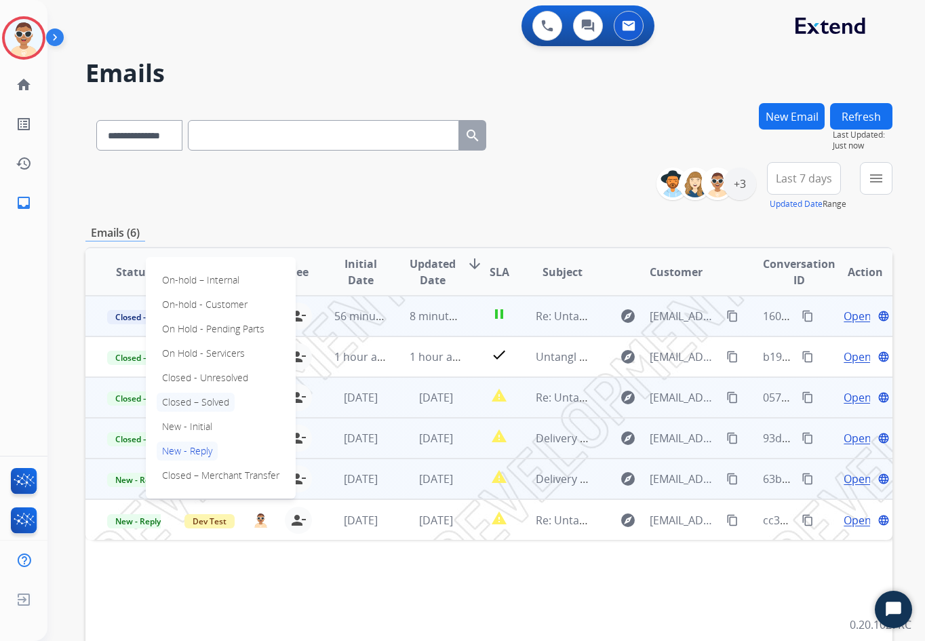
click at [212, 405] on p "Closed – Solved" at bounding box center [196, 402] width 78 height 19
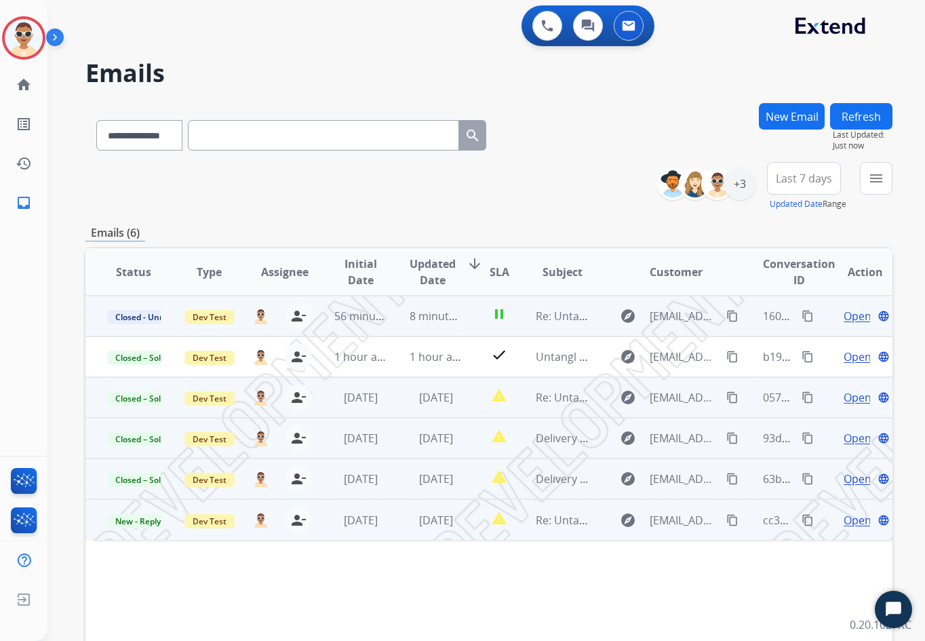
click at [136, 530] on td "New - Reply" at bounding box center [123, 519] width 76 height 41
click at [140, 523] on span "New - Reply" at bounding box center [138, 520] width 62 height 14
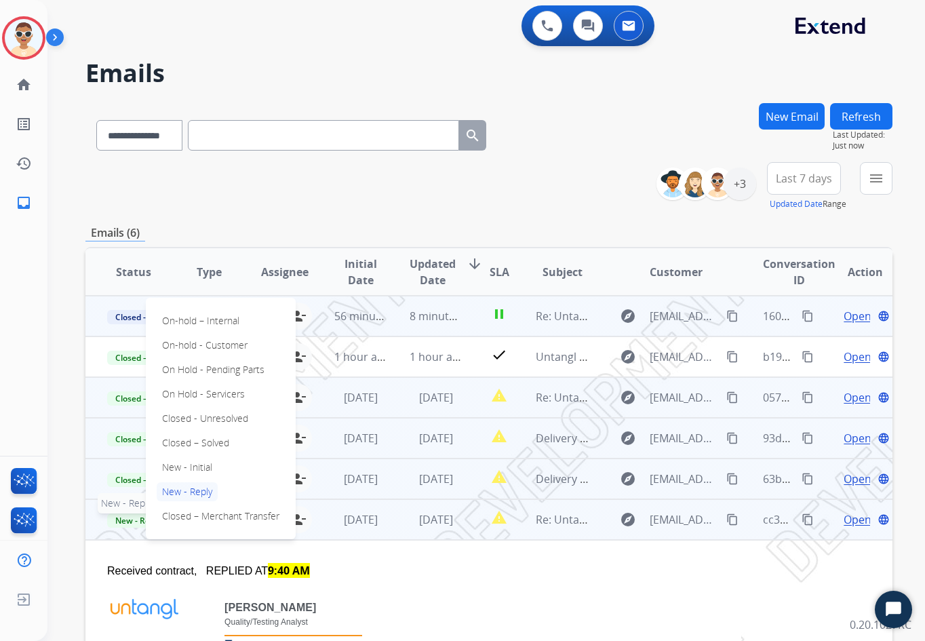
scroll to position [18, 0]
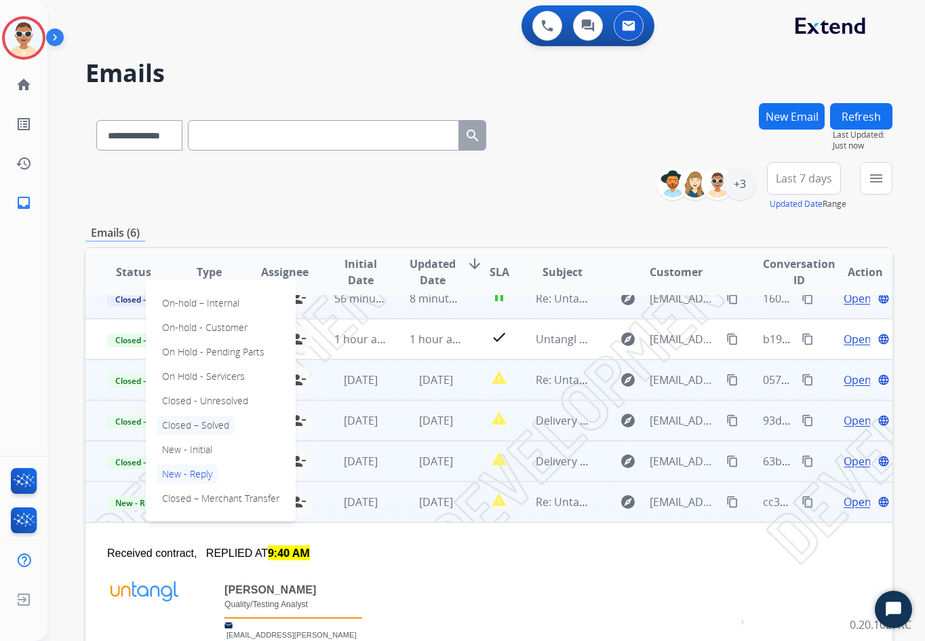
click at [211, 426] on p "Closed – Solved" at bounding box center [196, 425] width 78 height 19
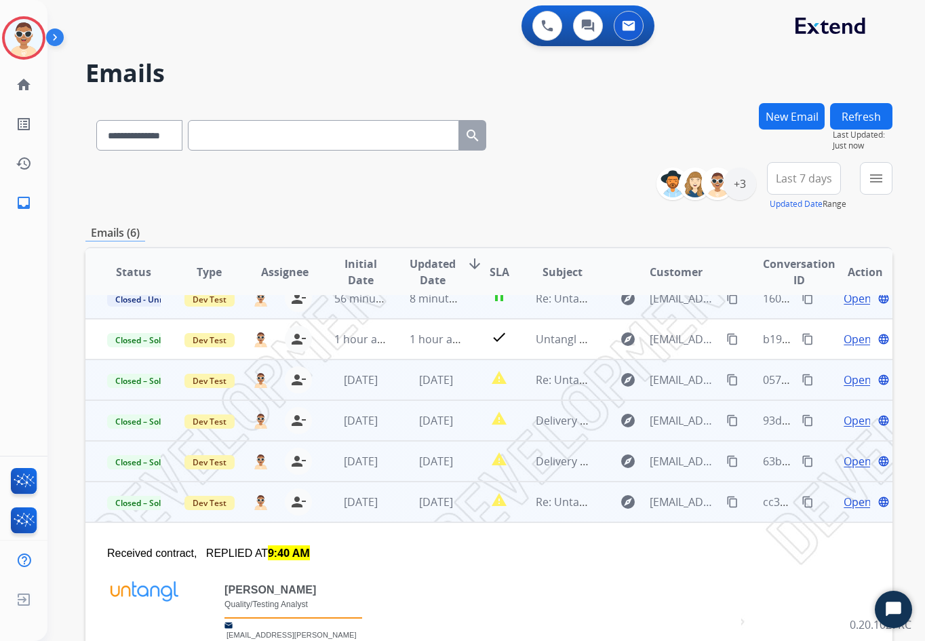
click at [172, 489] on td "Dev Test" at bounding box center [199, 501] width 76 height 41
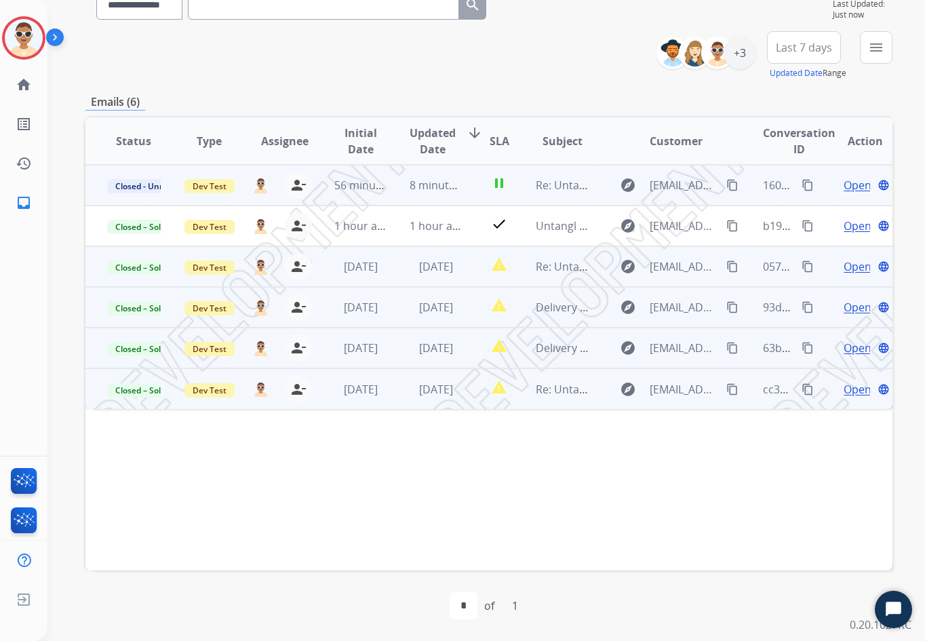
scroll to position [0, 0]
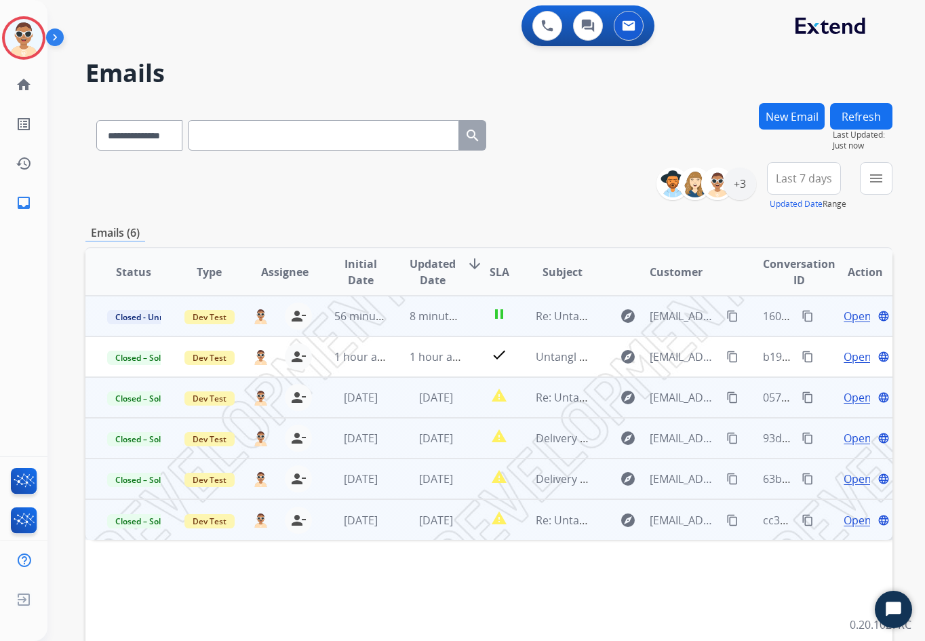
click at [854, 112] on button "Refresh" at bounding box center [861, 116] width 62 height 26
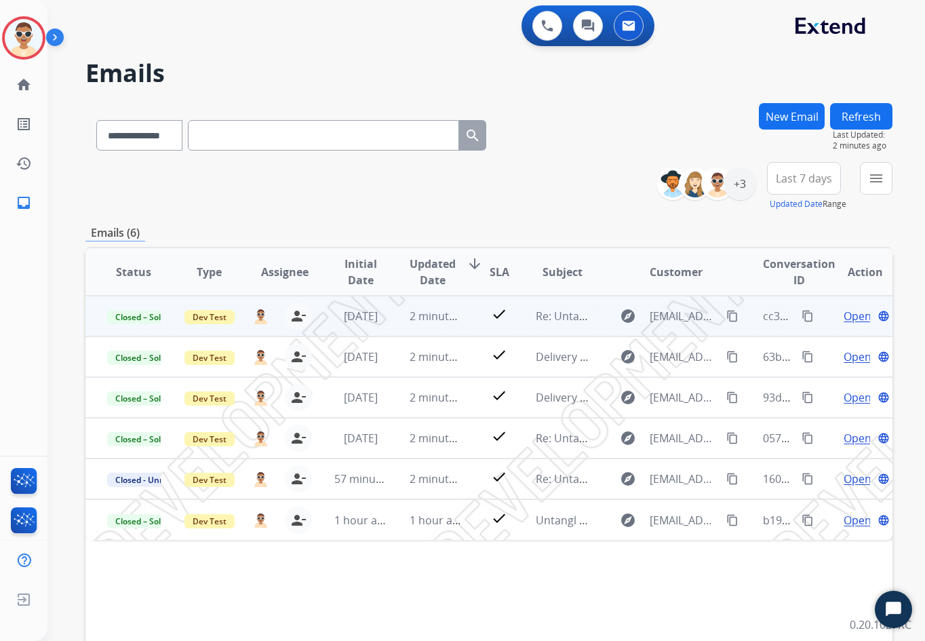
click at [867, 119] on button "Refresh" at bounding box center [861, 116] width 62 height 26
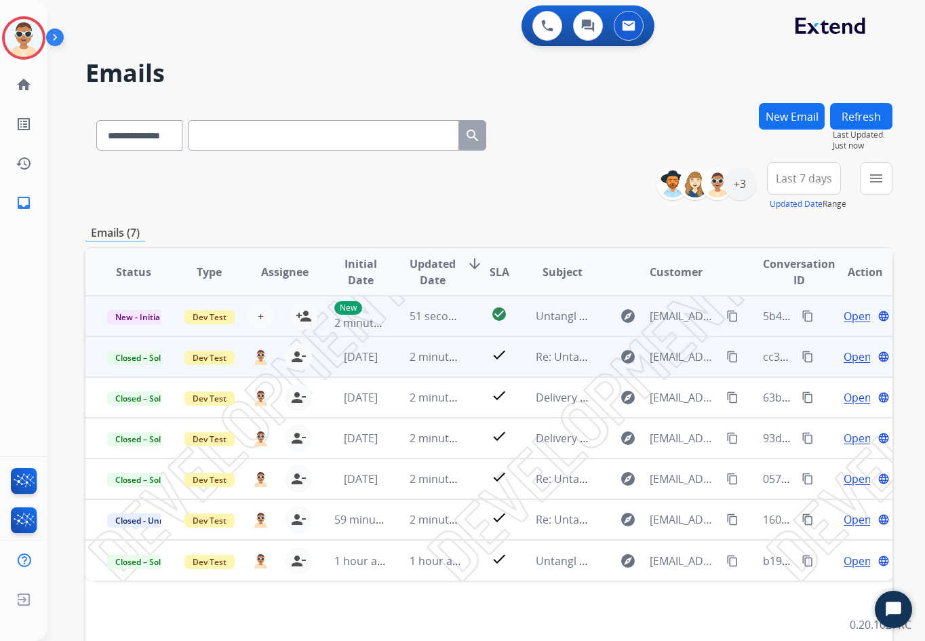
click at [846, 313] on span "Open" at bounding box center [857, 316] width 28 height 16
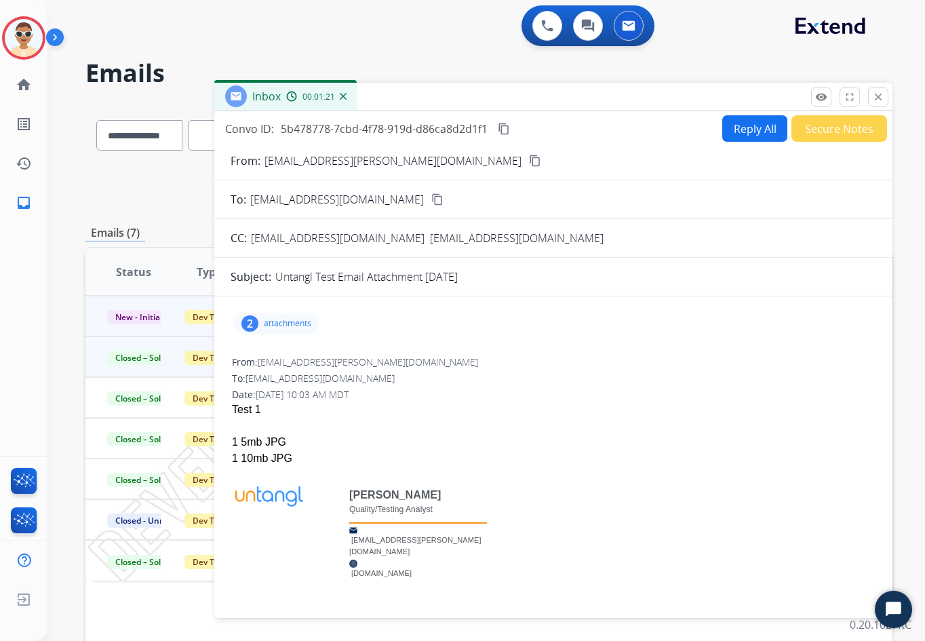
click at [296, 317] on div "2 attachments" at bounding box center [276, 324] width 86 height 22
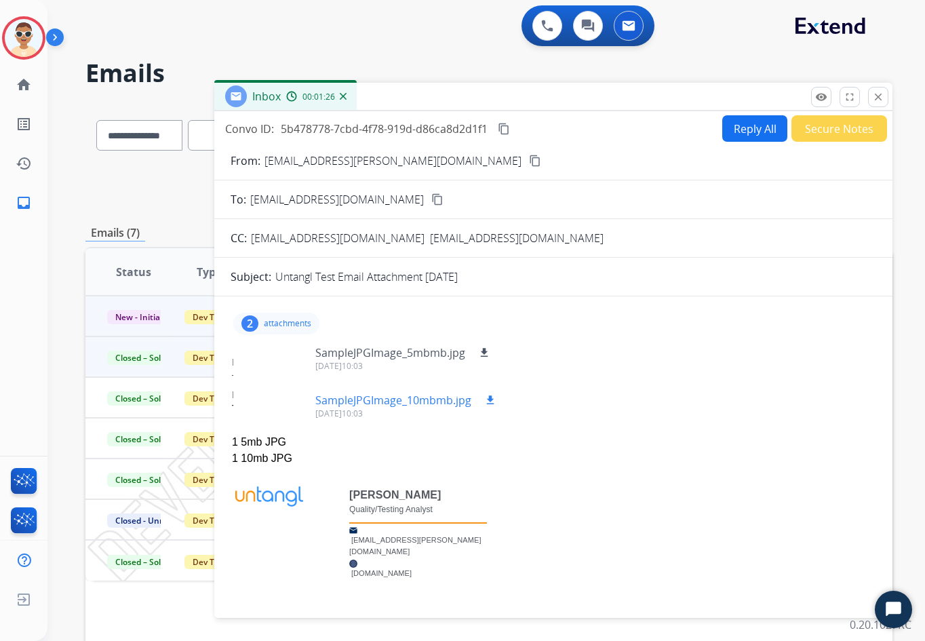
click at [488, 400] on mat-icon "download" at bounding box center [490, 400] width 12 height 12
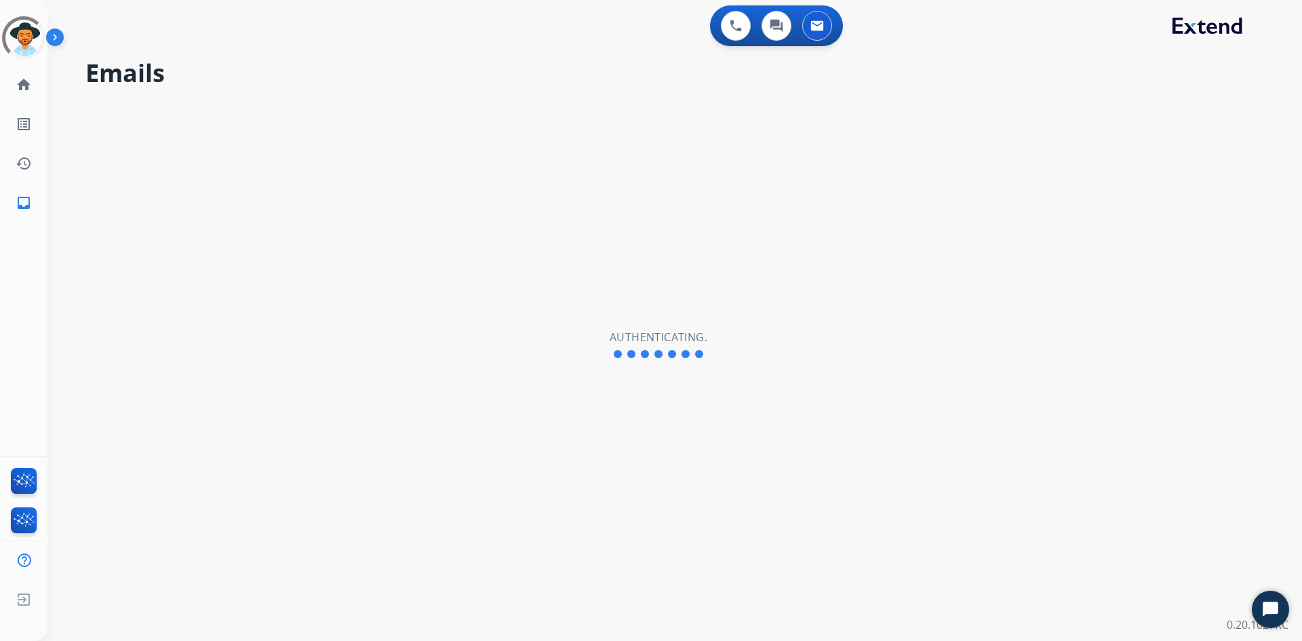
select select "**********"
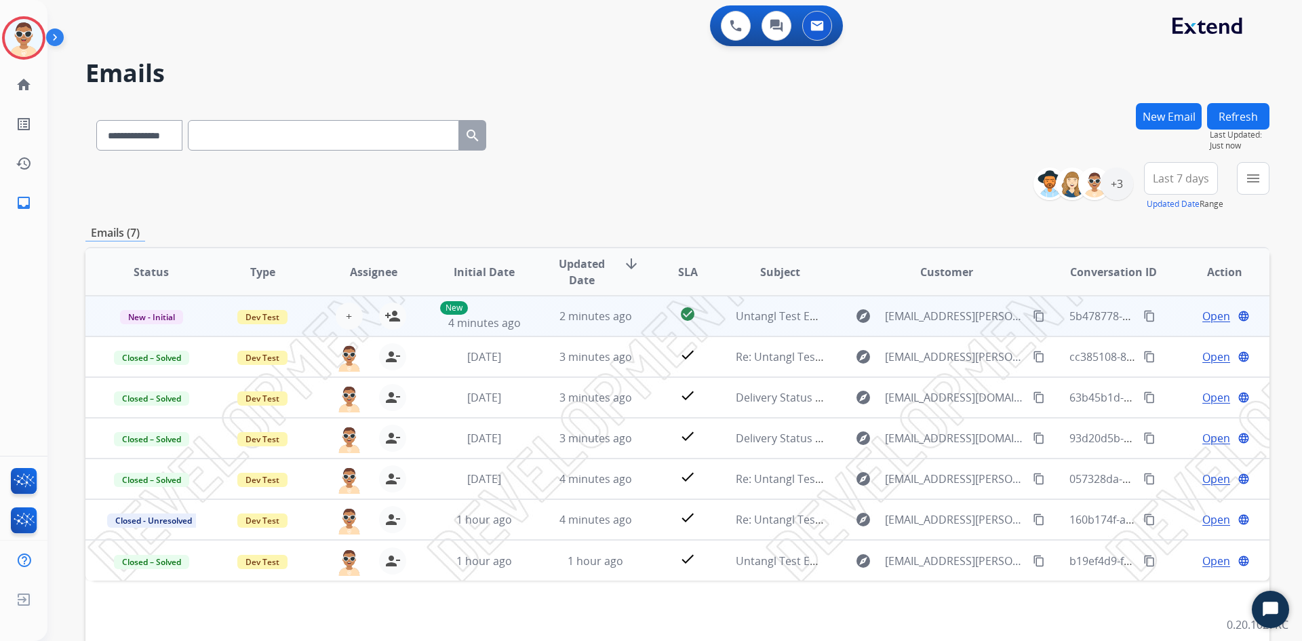
click at [1203, 317] on span "Open" at bounding box center [1216, 316] width 28 height 16
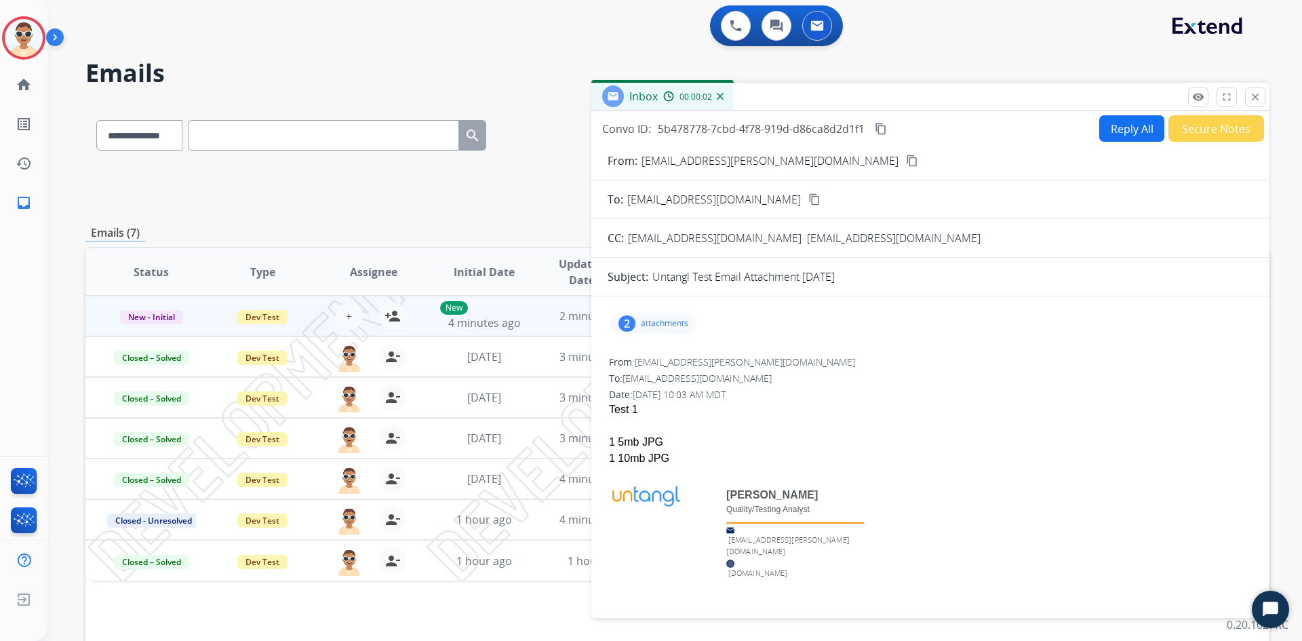
click at [664, 320] on p "attachments" at bounding box center [664, 323] width 47 height 11
click at [650, 402] on div at bounding box center [655, 405] width 68 height 47
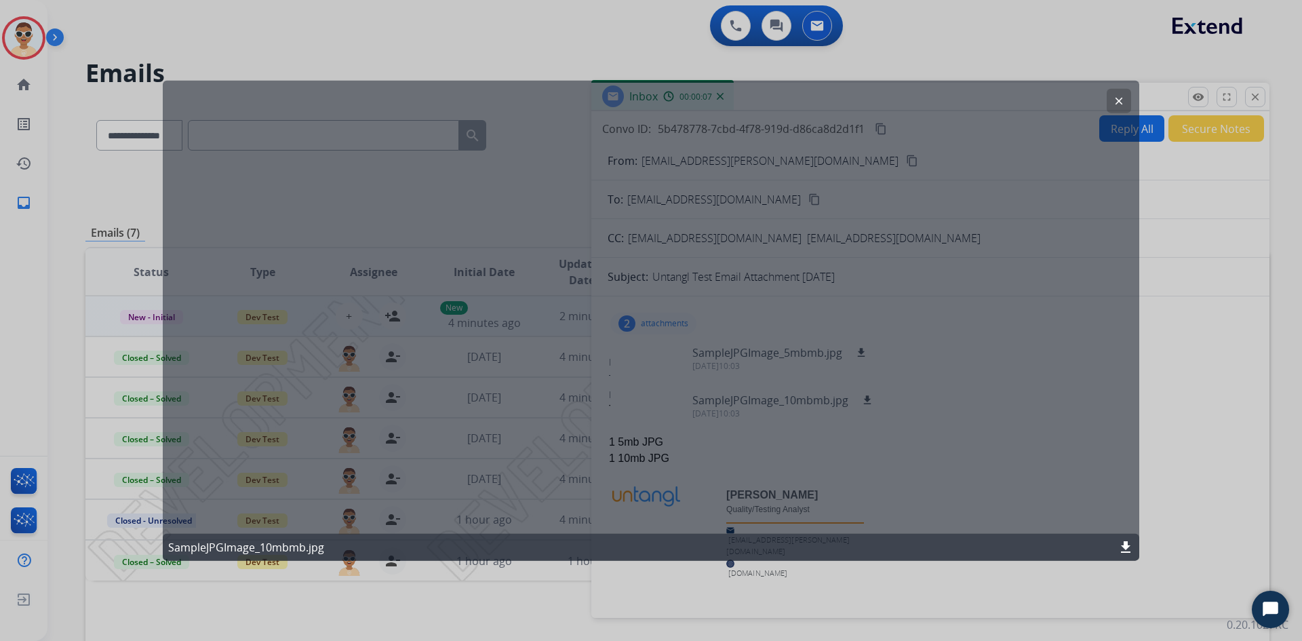
click at [1123, 542] on mat-icon "download" at bounding box center [1125, 547] width 16 height 16
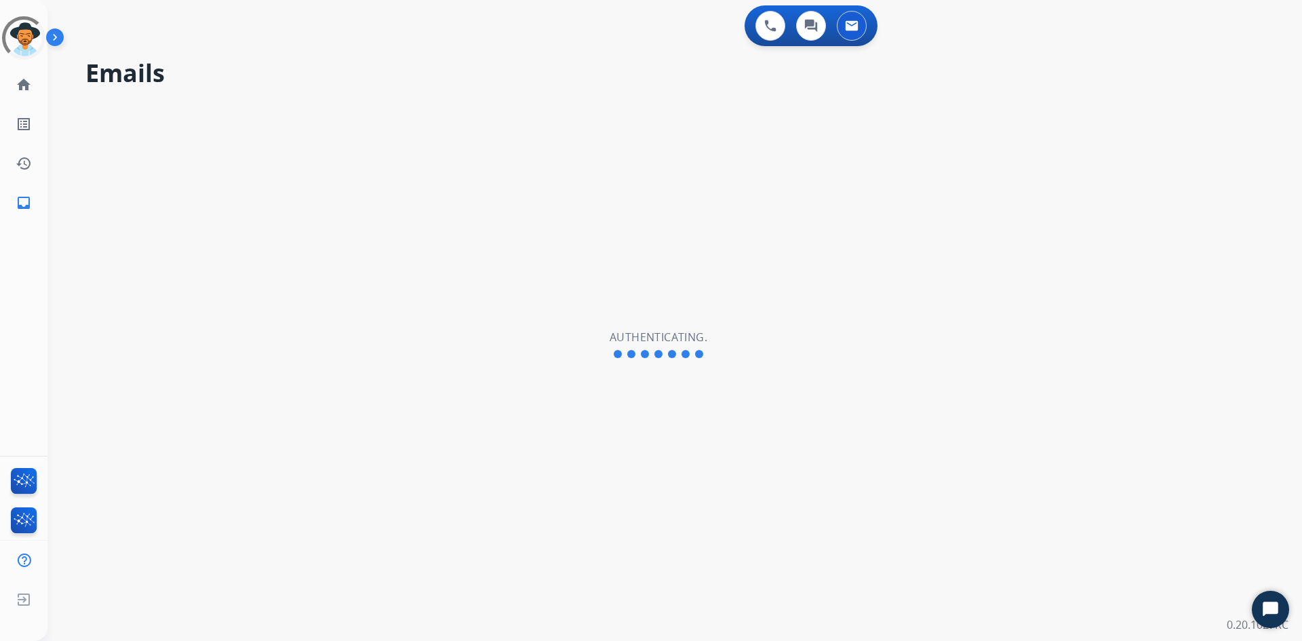
select select "**********"
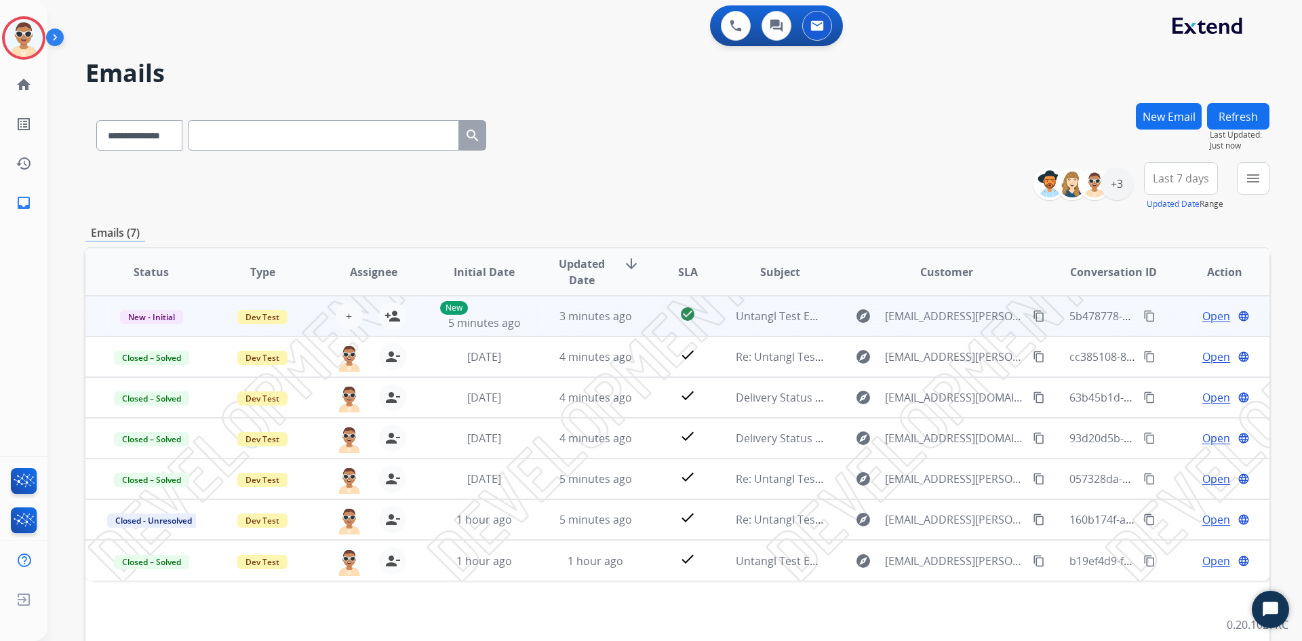
click at [1143, 315] on mat-icon "content_copy" at bounding box center [1149, 316] width 12 height 12
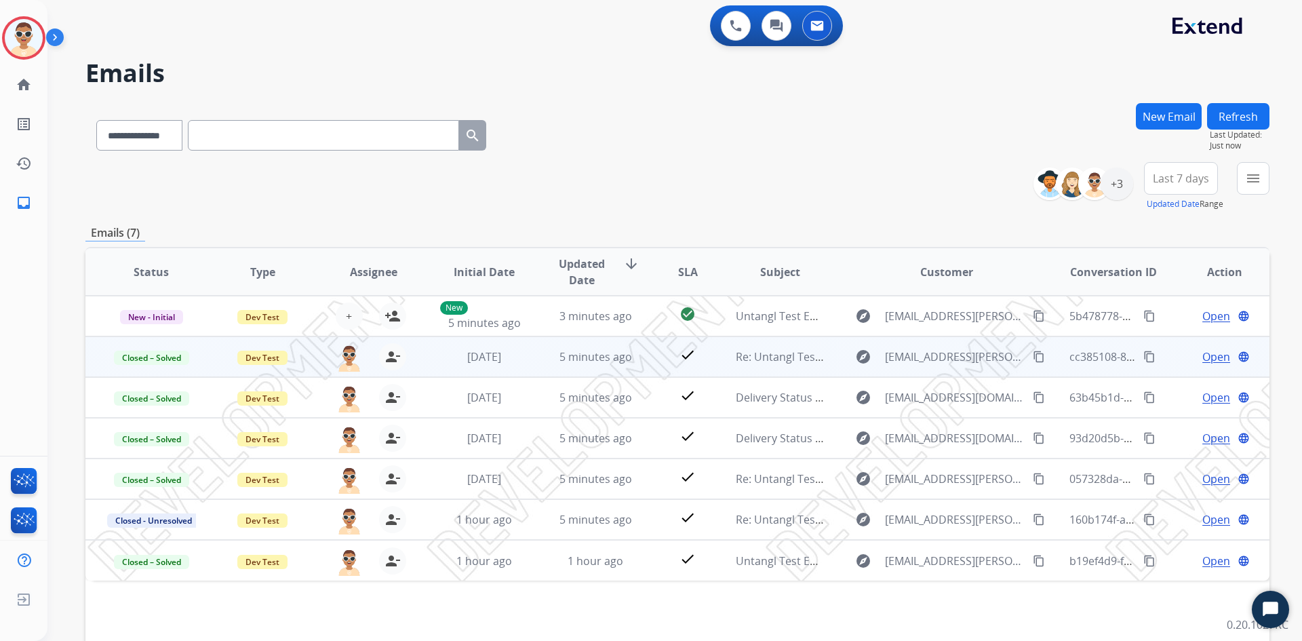
click at [1143, 353] on mat-icon "content_copy" at bounding box center [1149, 357] width 12 height 12
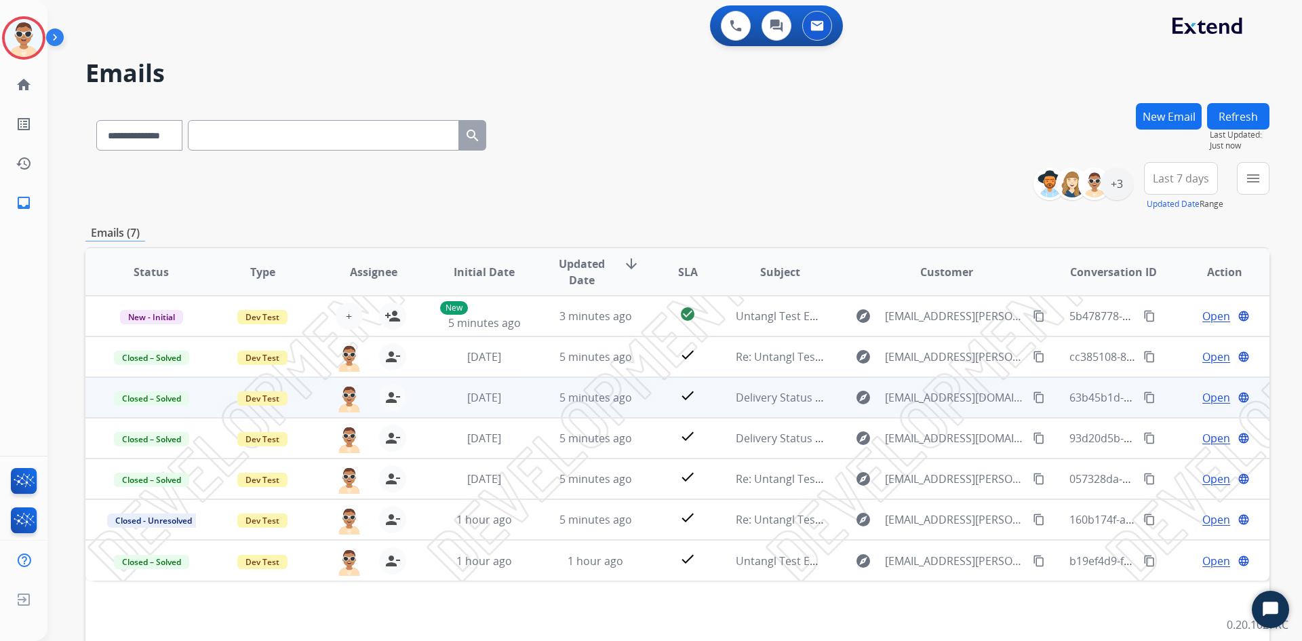
click at [1143, 392] on mat-icon "content_copy" at bounding box center [1149, 397] width 12 height 12
click at [1214, 400] on span "Open" at bounding box center [1216, 397] width 28 height 16
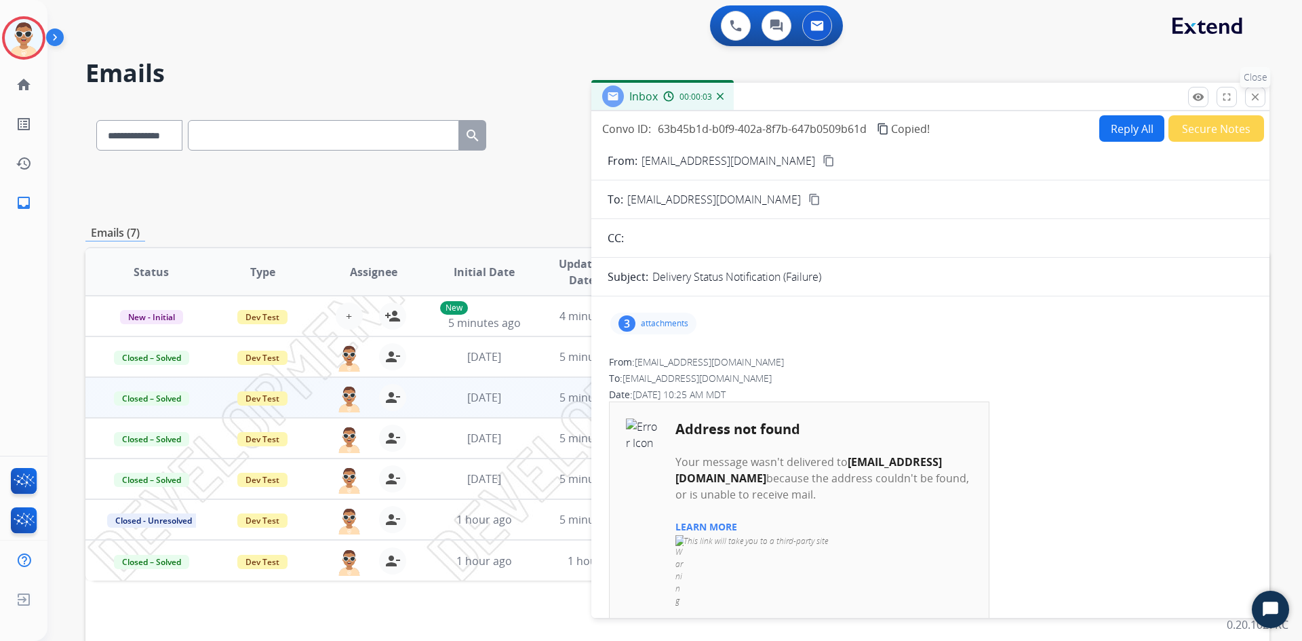
click at [1258, 102] on mat-icon "close" at bounding box center [1255, 97] width 12 height 12
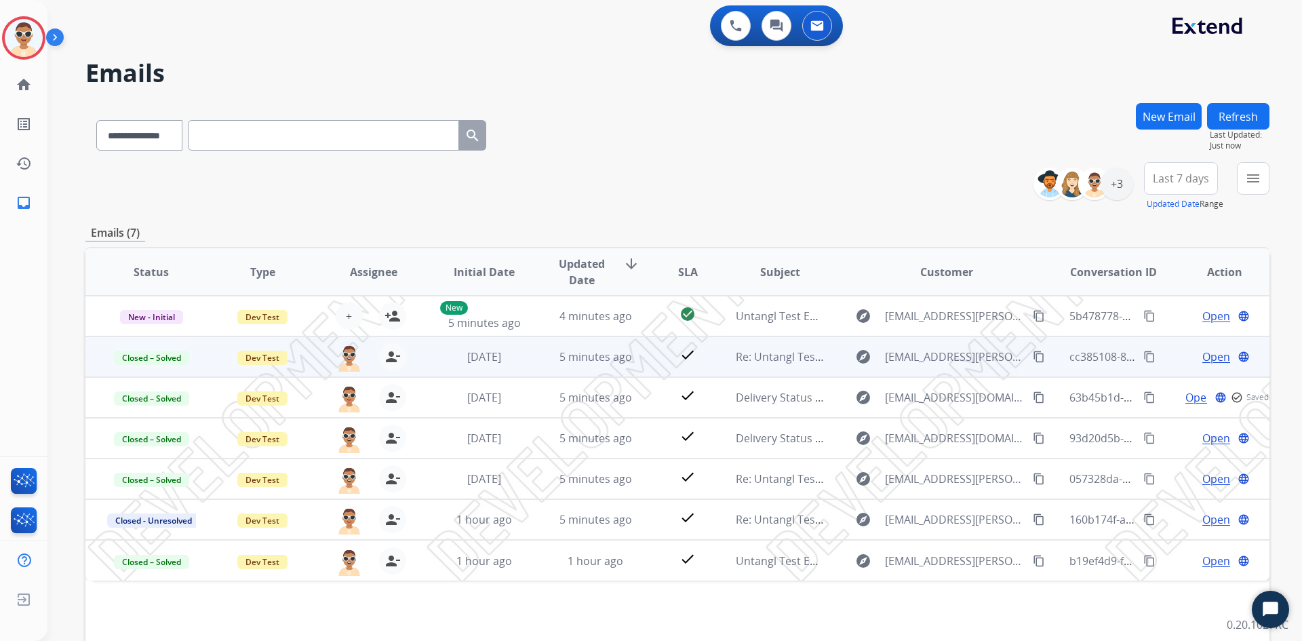
click at [1202, 357] on span "Open" at bounding box center [1216, 357] width 28 height 16
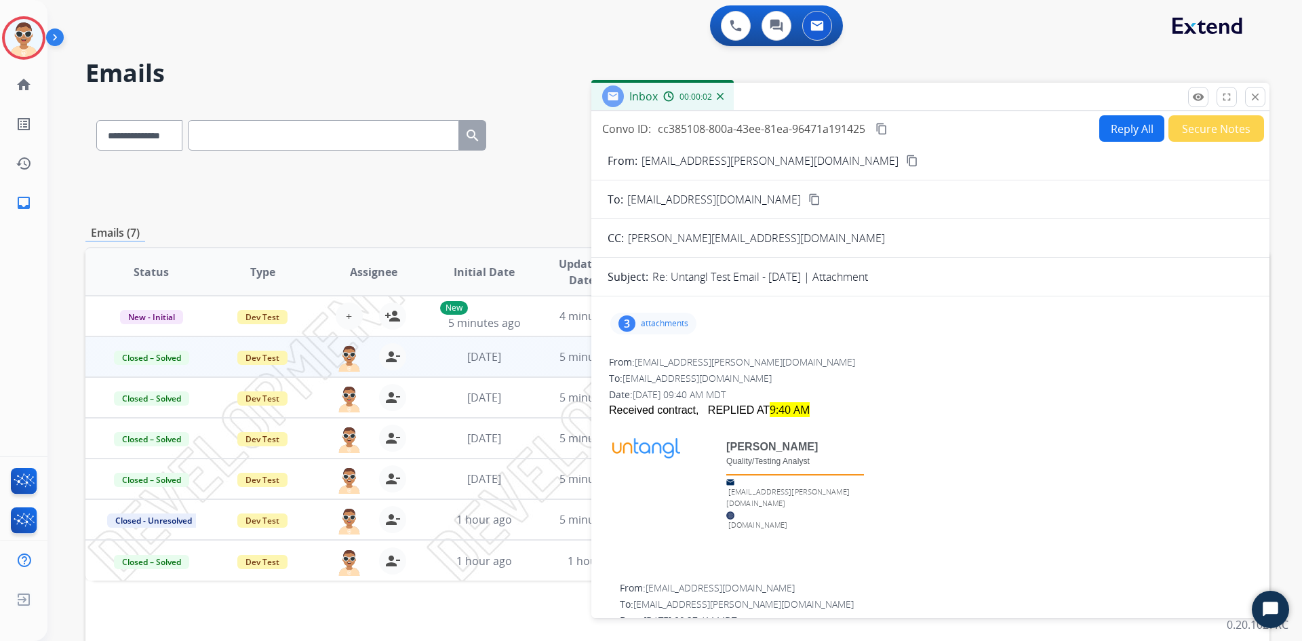
click at [412, 218] on div "**********" at bounding box center [677, 437] width 1184 height 669
click at [1258, 96] on mat-icon "close" at bounding box center [1255, 97] width 12 height 12
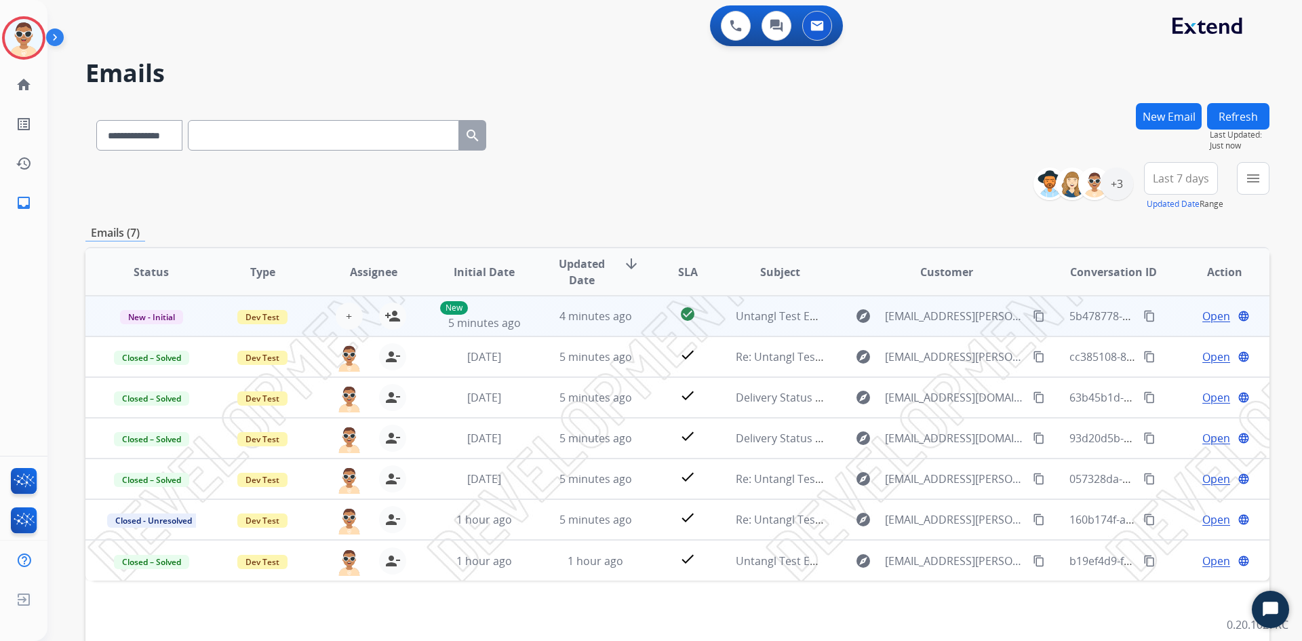
click at [1144, 314] on mat-icon "content_copy" at bounding box center [1149, 316] width 12 height 12
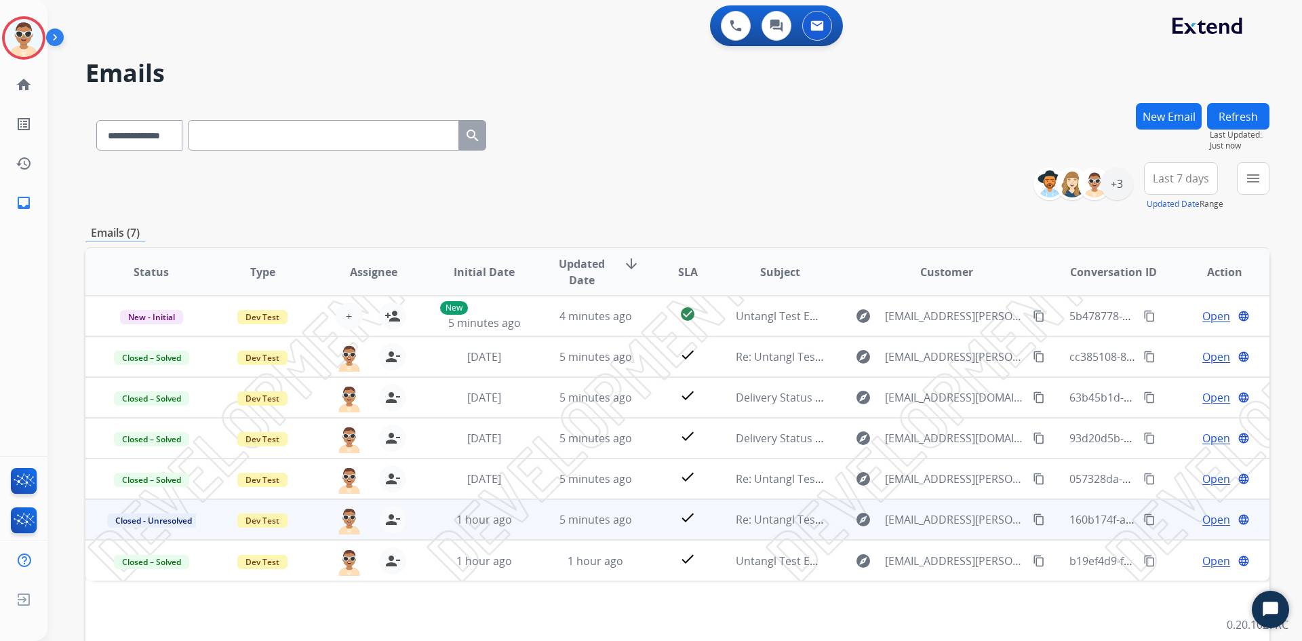
click at [1143, 521] on mat-icon "content_copy" at bounding box center [1149, 519] width 12 height 12
click at [1202, 521] on span "Open" at bounding box center [1216, 519] width 28 height 16
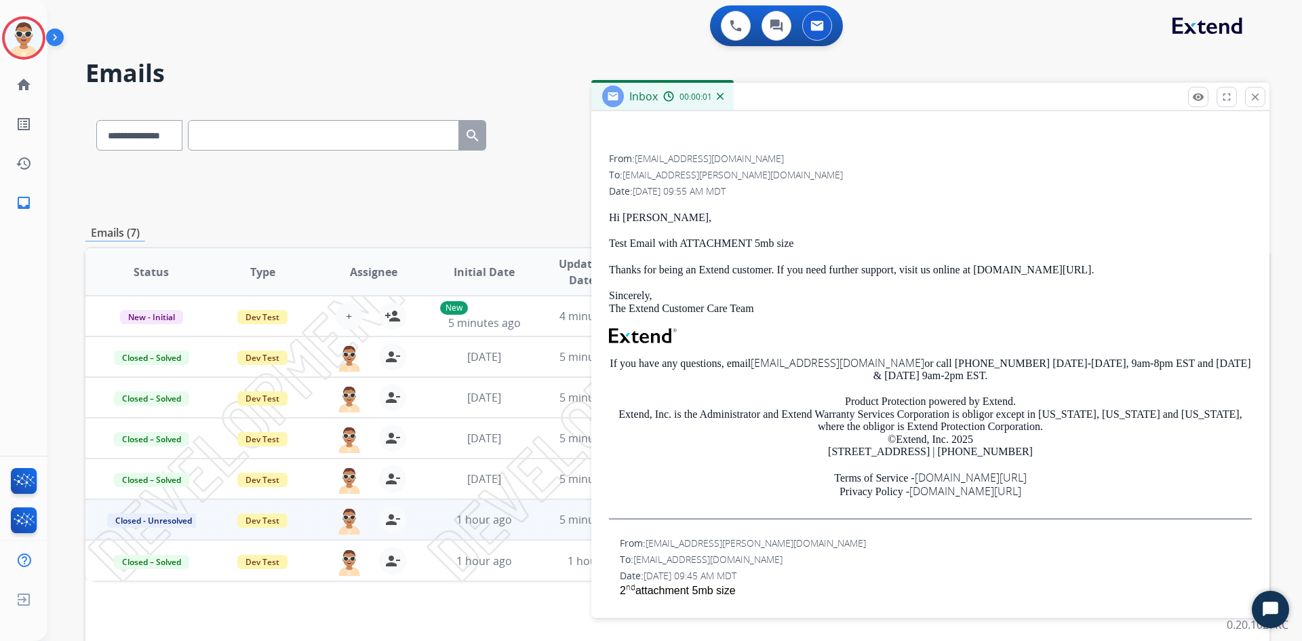
scroll to position [271, 0]
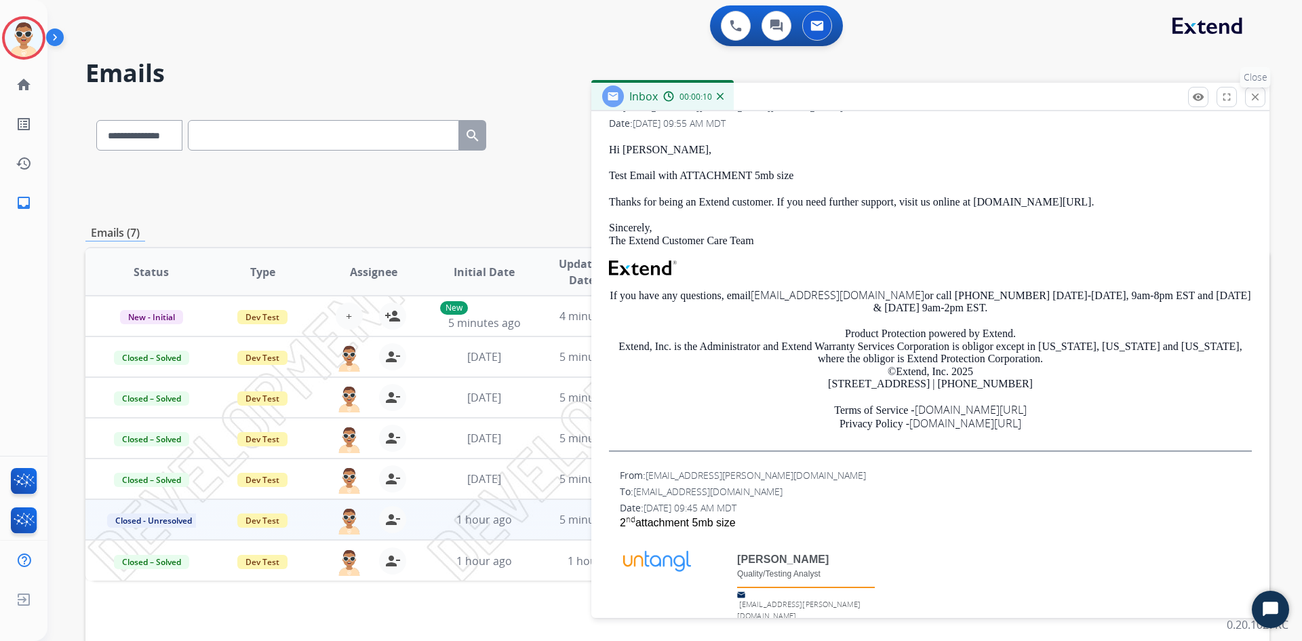
click at [1258, 93] on mat-icon "close" at bounding box center [1255, 97] width 12 height 12
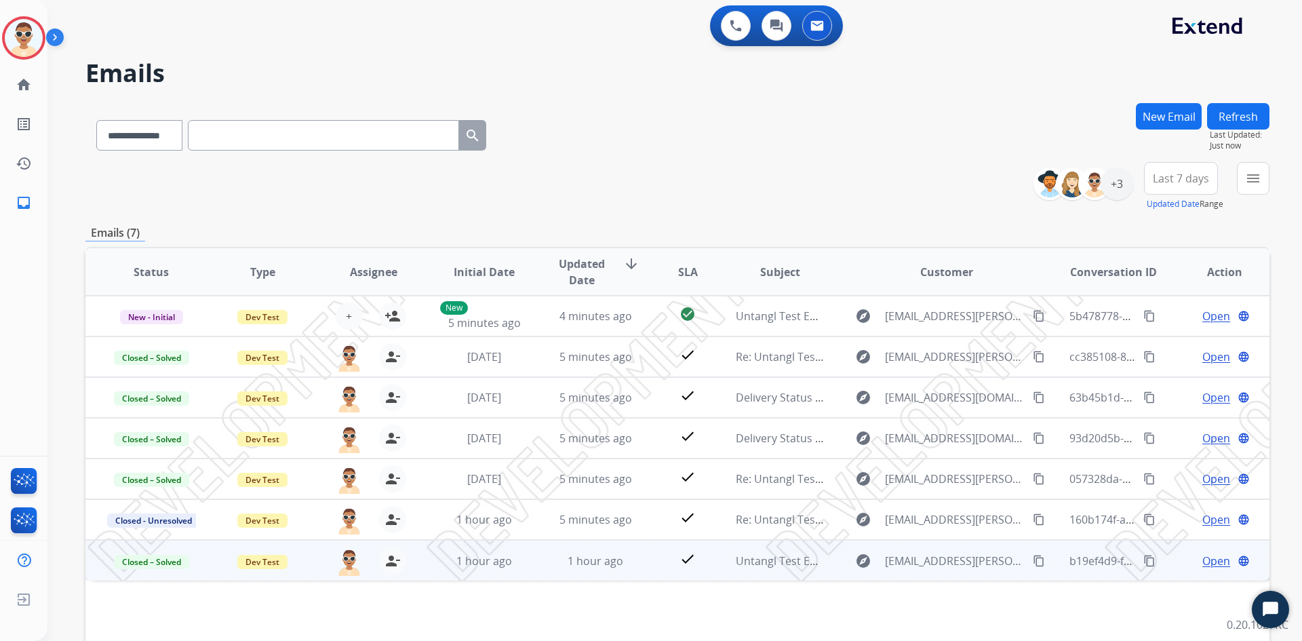
click at [1206, 563] on span "Open" at bounding box center [1216, 561] width 28 height 16
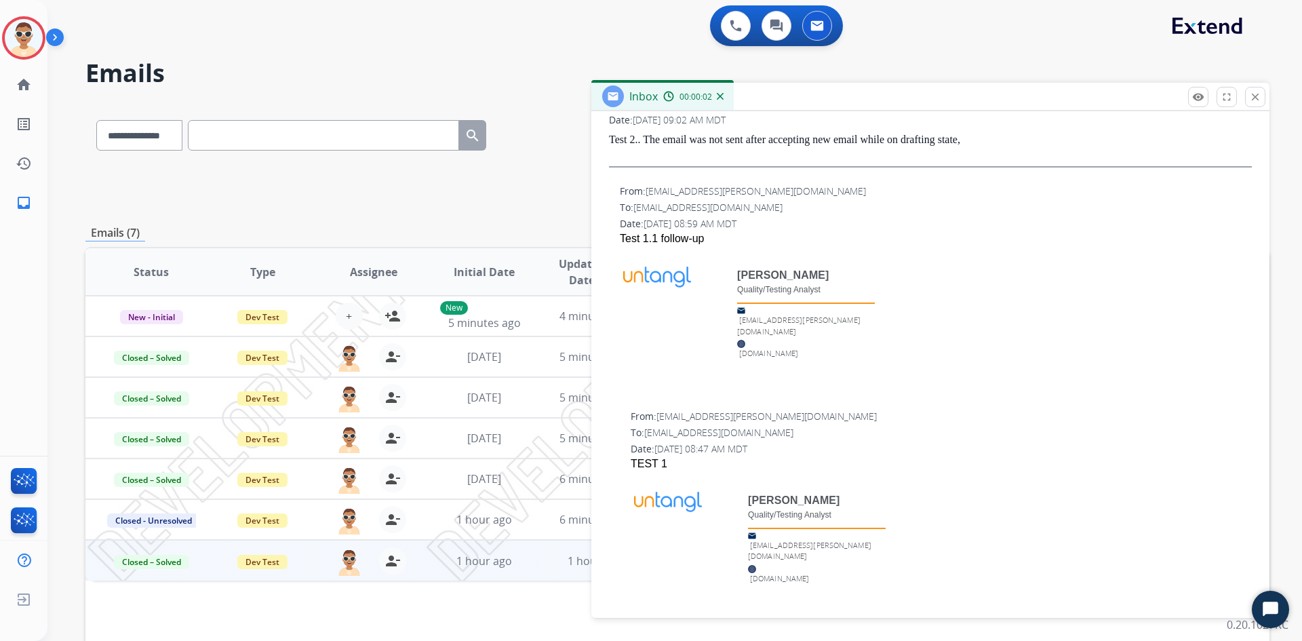
scroll to position [0, 0]
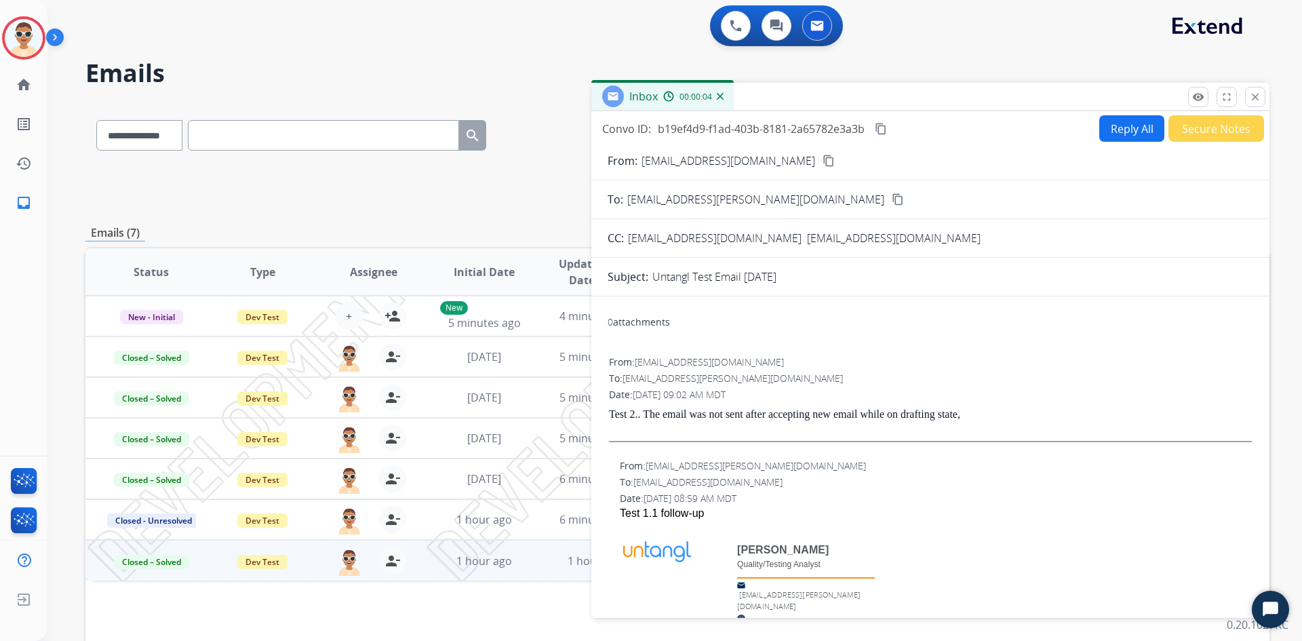
drag, startPoint x: 1256, startPoint y: 96, endPoint x: 1183, endPoint y: 54, distance: 84.1
click at [1256, 94] on mat-icon "close" at bounding box center [1255, 97] width 12 height 12
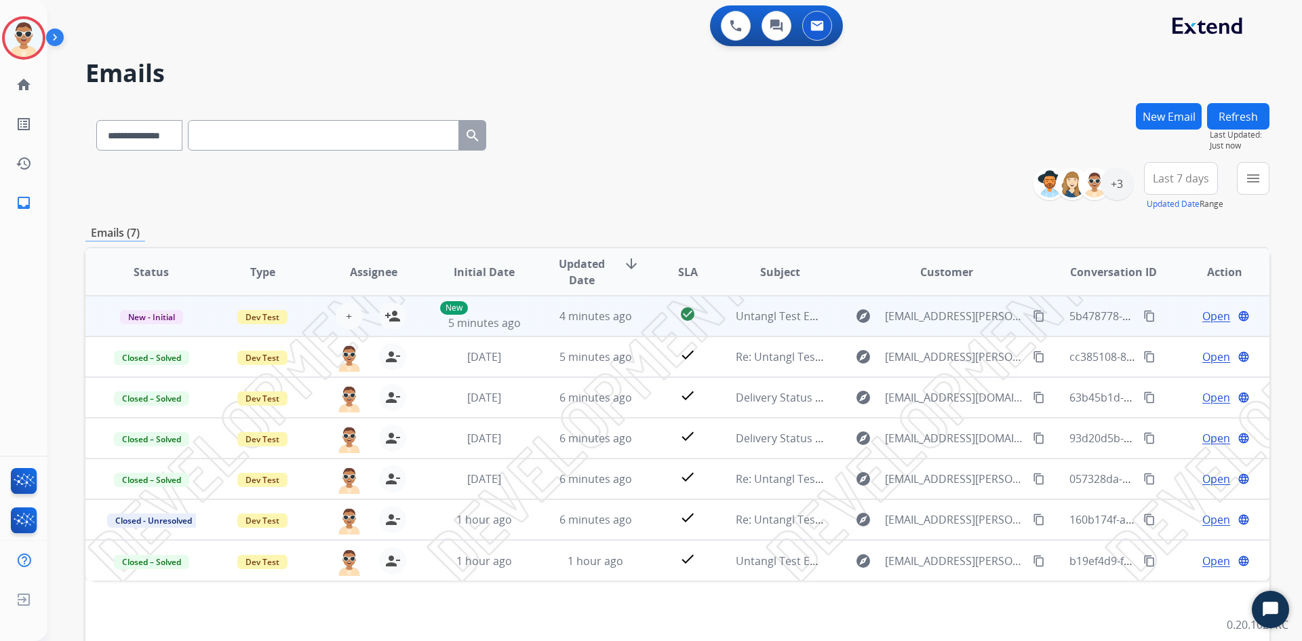
click at [1208, 313] on span "Open" at bounding box center [1216, 316] width 28 height 16
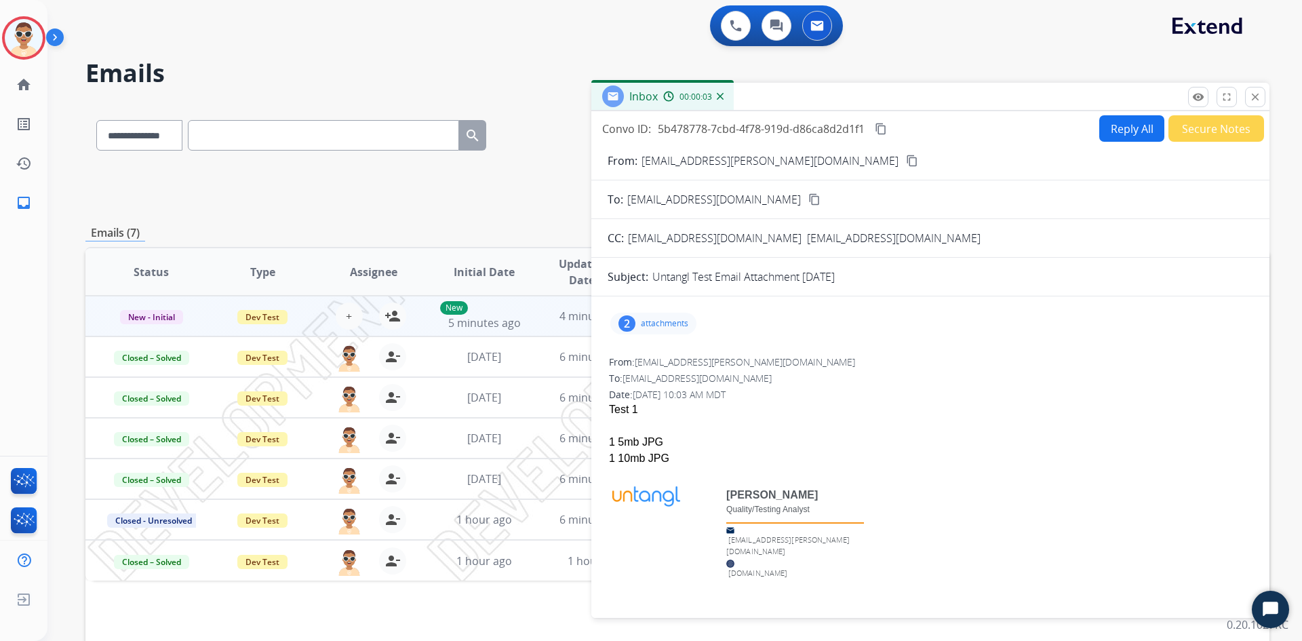
click at [1143, 126] on button "Reply All" at bounding box center [1131, 128] width 65 height 26
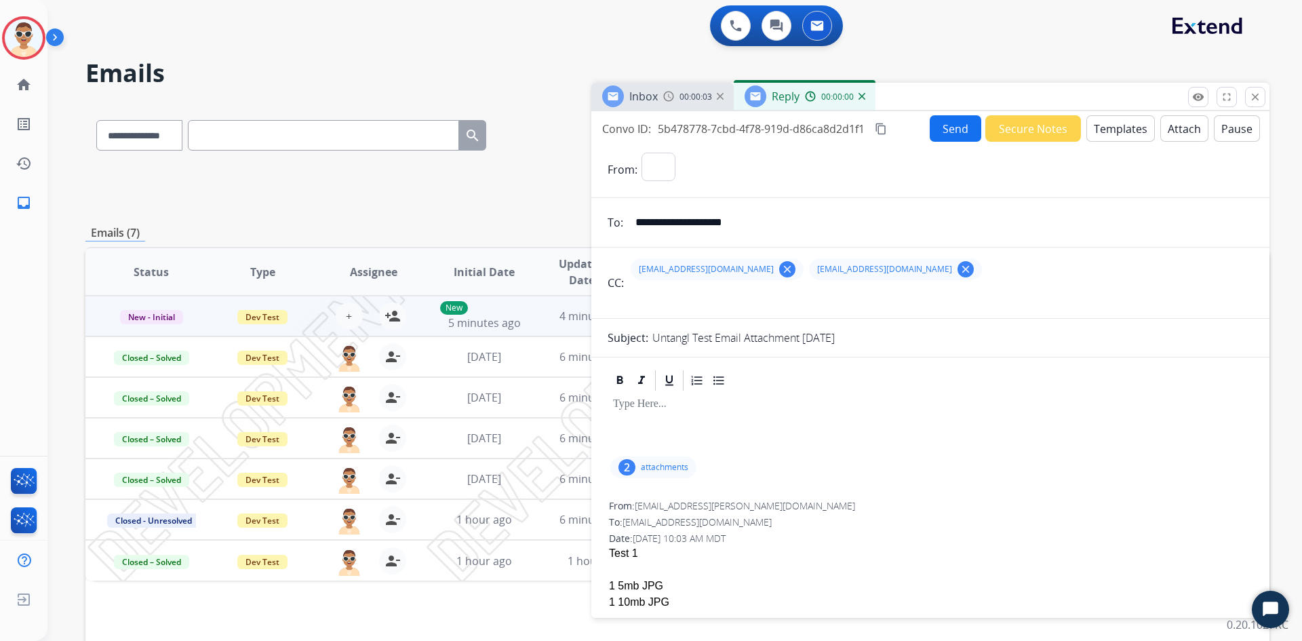
select select "**********"
click at [640, 409] on p at bounding box center [930, 404] width 635 height 12
click at [1160, 130] on button "Attach" at bounding box center [1184, 128] width 48 height 26
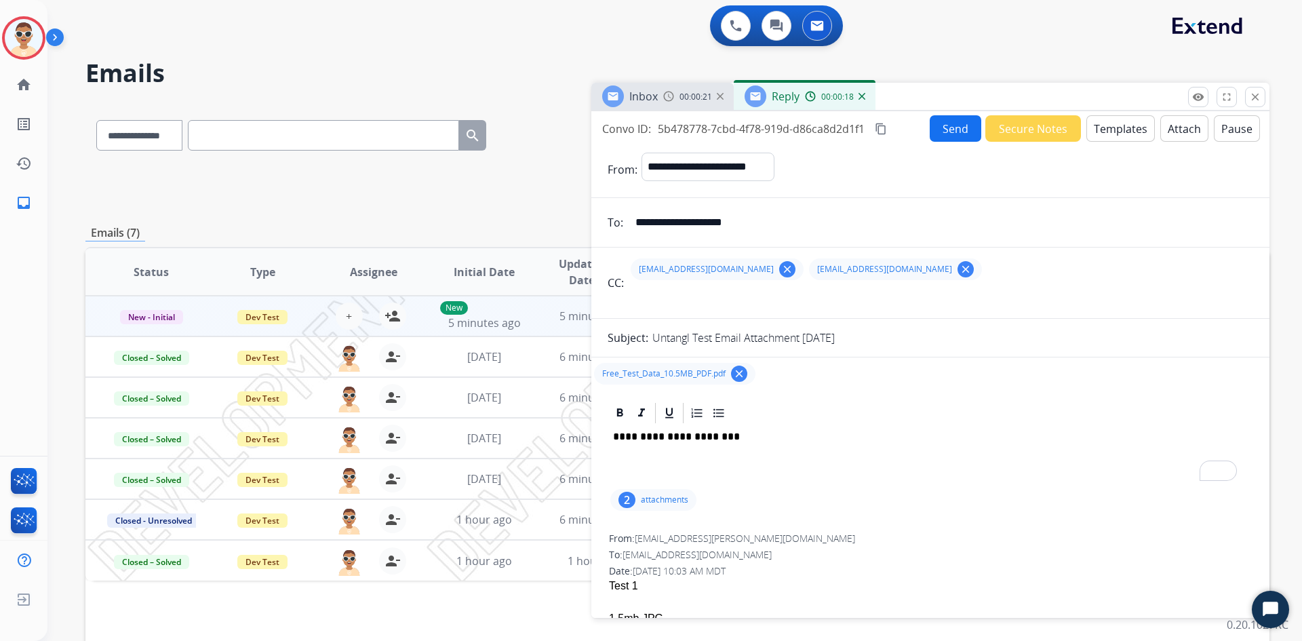
click at [948, 133] on button "Send" at bounding box center [956, 128] width 52 height 26
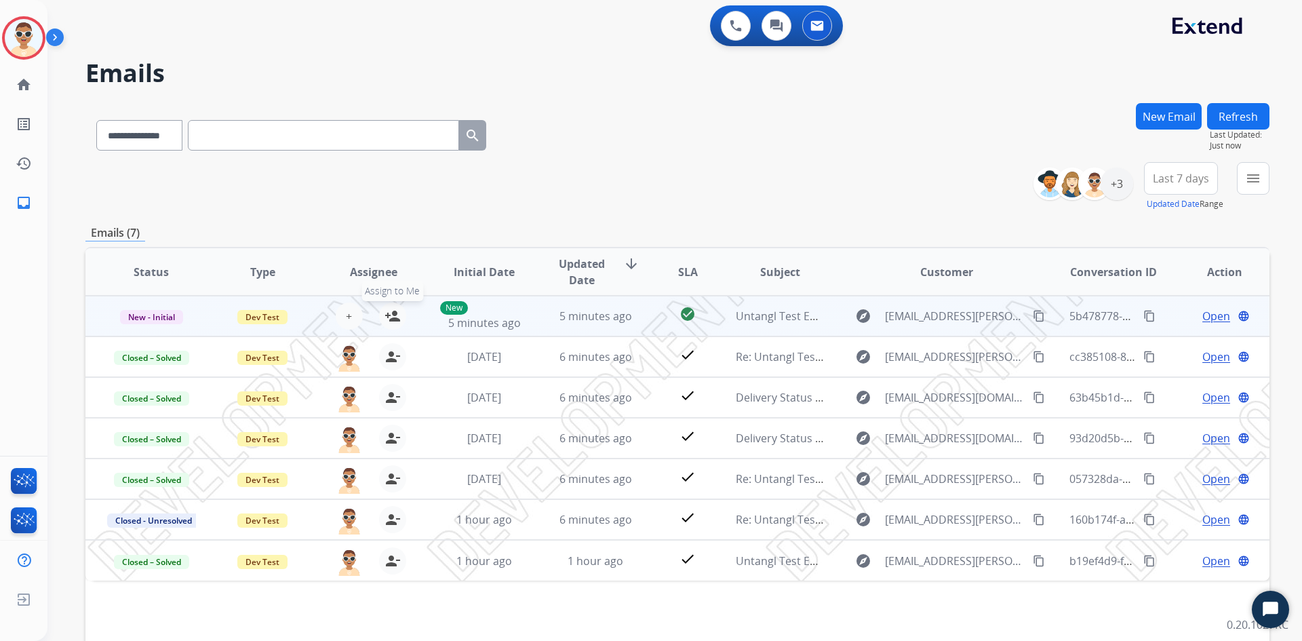
click at [386, 316] on mat-icon "person_add" at bounding box center [392, 316] width 16 height 16
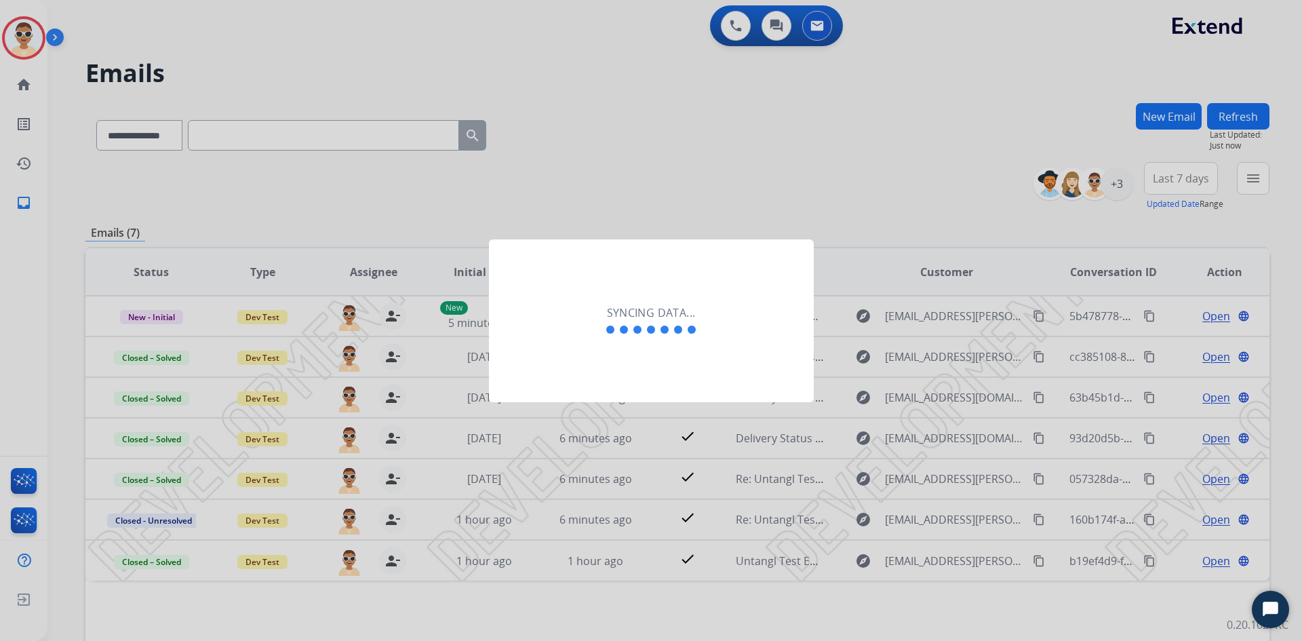
click at [728, 339] on div "Syncing data..." at bounding box center [651, 320] width 325 height 163
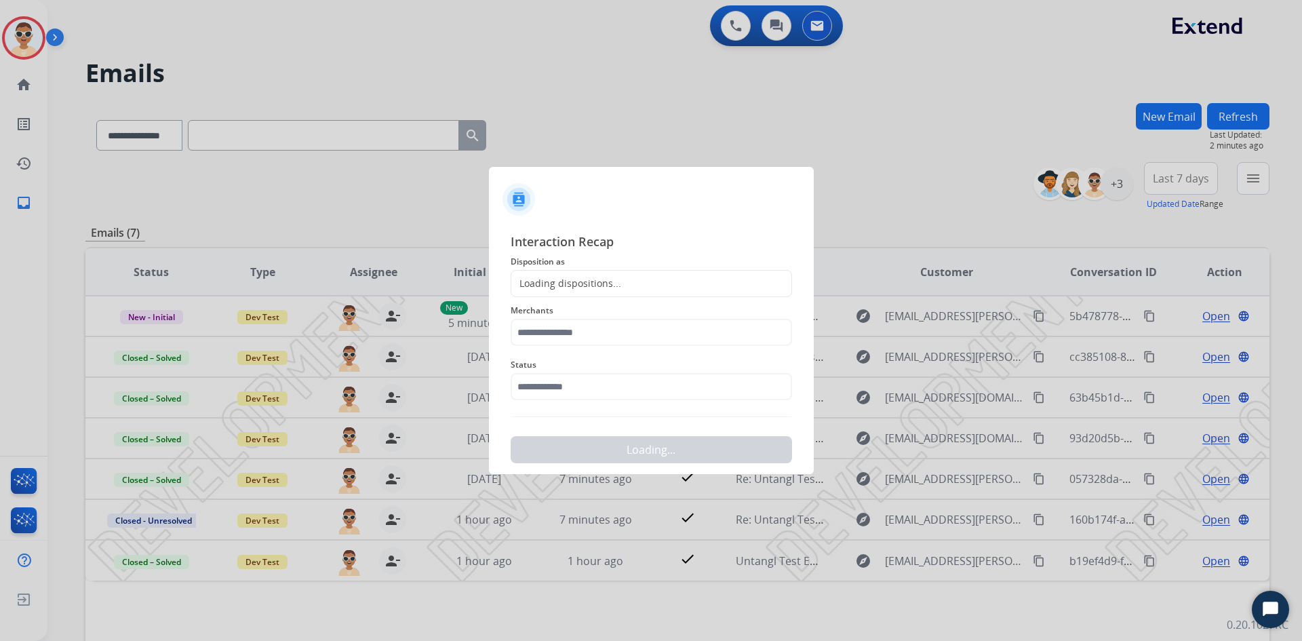
click at [589, 288] on div "Loading dispositions..." at bounding box center [566, 284] width 110 height 14
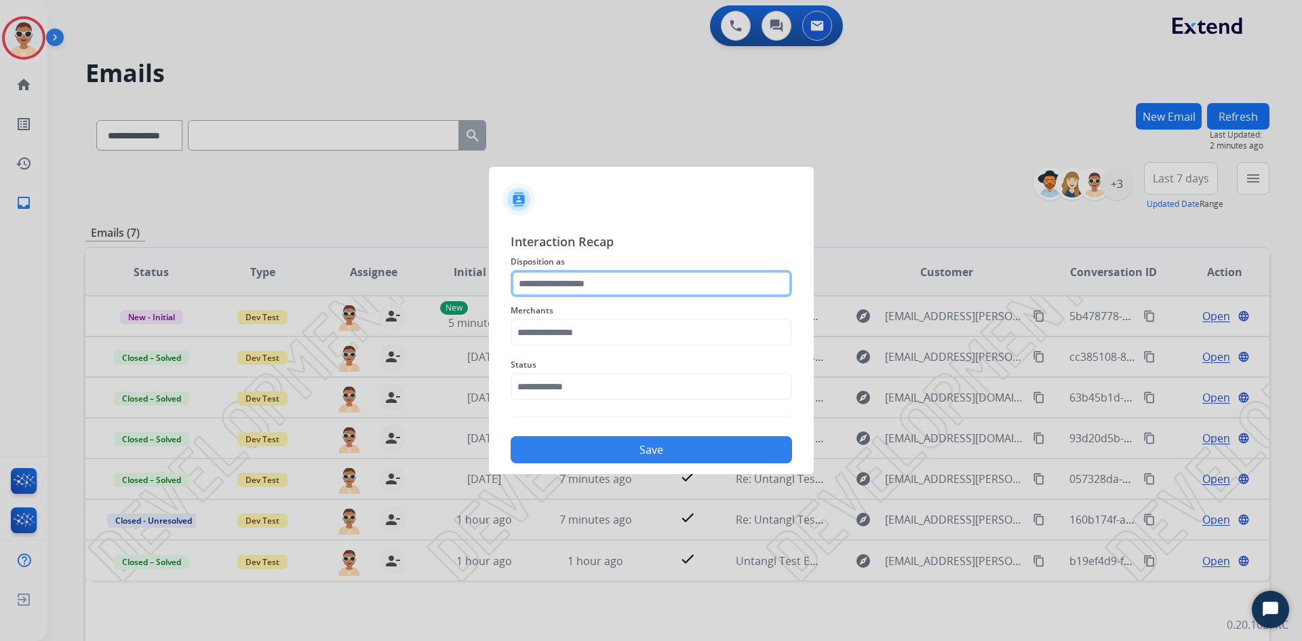
click at [589, 290] on input "text" at bounding box center [651, 283] width 281 height 27
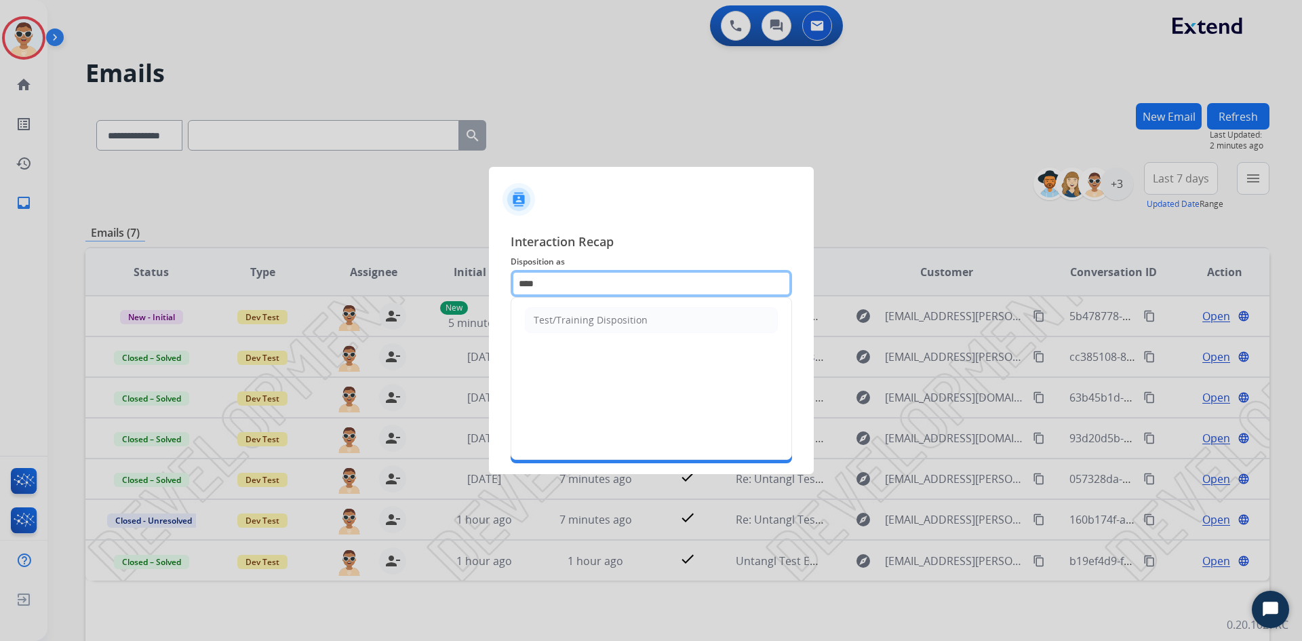
type input "**********"
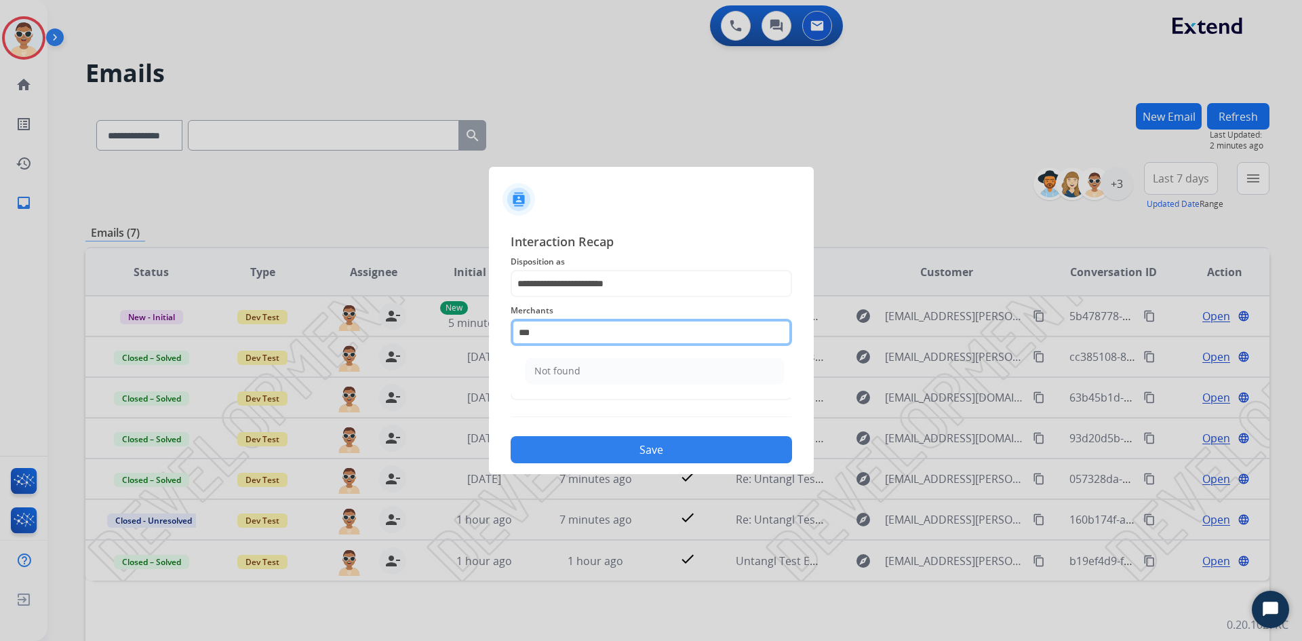
type input "*********"
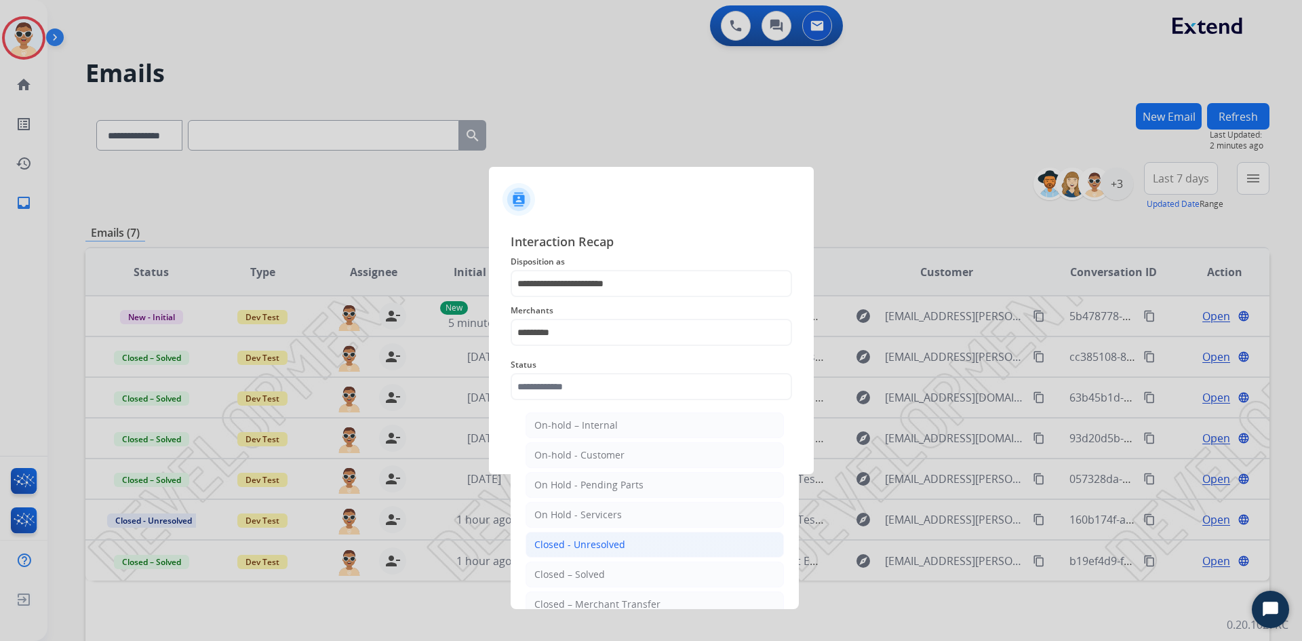
click at [587, 550] on div "Closed - Unresolved" at bounding box center [579, 545] width 91 height 14
type input "**********"
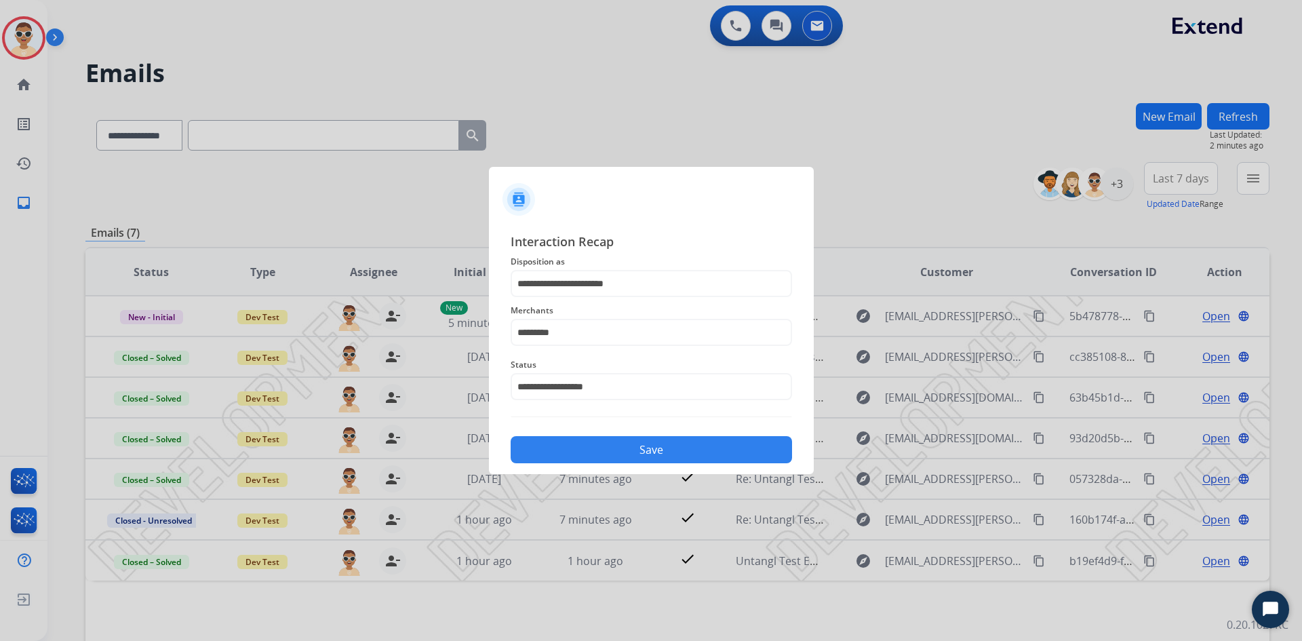
click at [656, 450] on button "Save" at bounding box center [651, 449] width 281 height 27
